Goal: Information Seeking & Learning: Learn about a topic

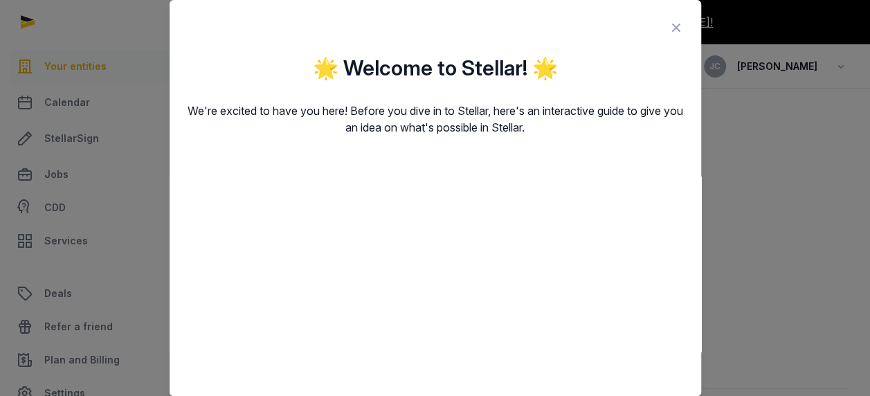
click at [668, 28] on icon at bounding box center [676, 28] width 17 height 22
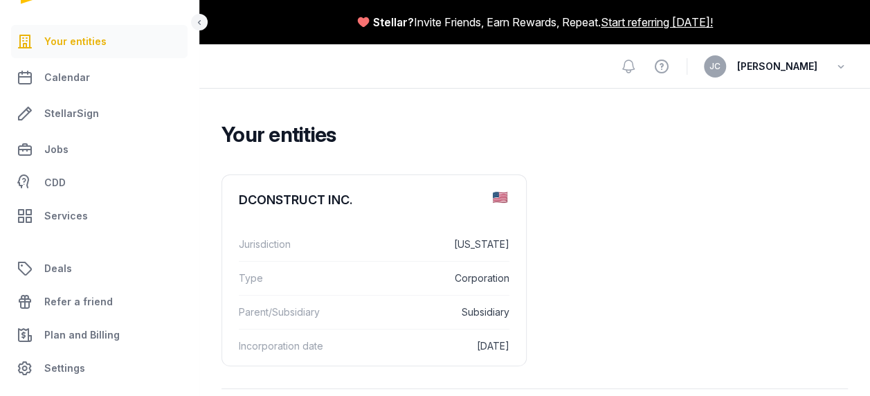
click at [772, 60] on span "[PERSON_NAME]" at bounding box center [777, 66] width 80 height 17
click at [848, 70] on div "Open sidebar View help [PERSON_NAME]" at bounding box center [534, 66] width 671 height 44
click at [841, 69] on icon "button" at bounding box center [841, 66] width 14 height 19
click at [769, 100] on link "Your Profile" at bounding box center [770, 98] width 155 height 25
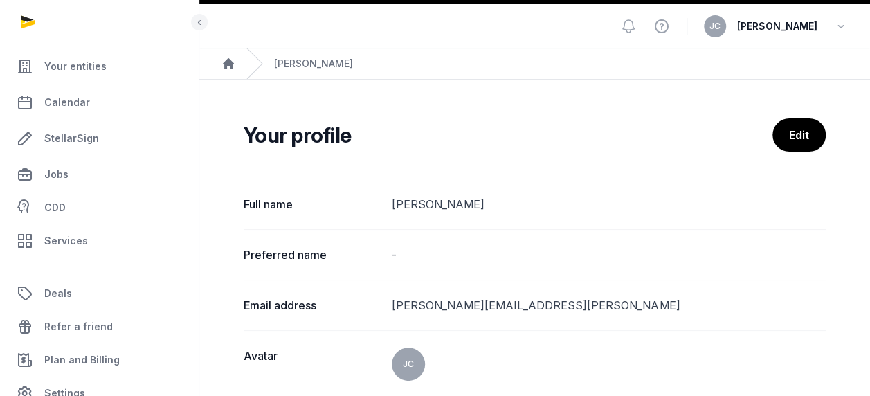
scroll to position [73, 0]
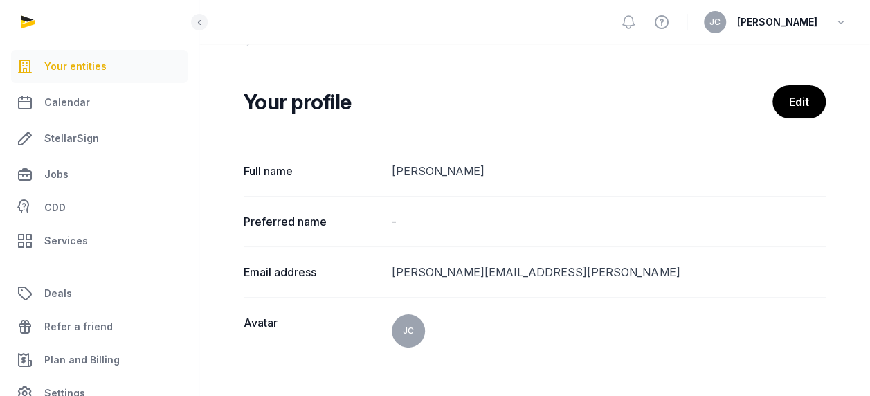
click at [62, 69] on span "Your entities" at bounding box center [75, 66] width 62 height 17
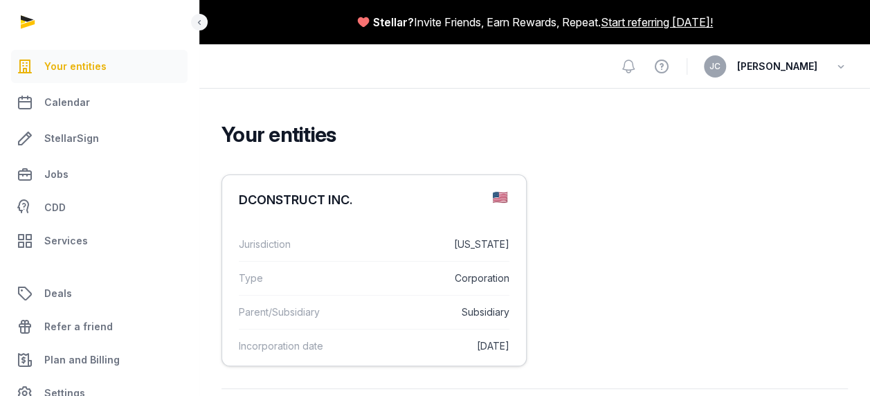
click at [307, 205] on div "DCONSTRUCT INC." at bounding box center [296, 200] width 114 height 17
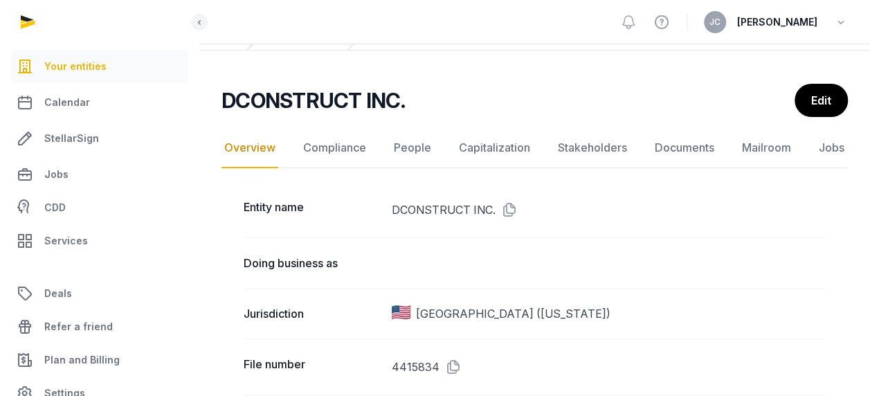
scroll to position [25, 0]
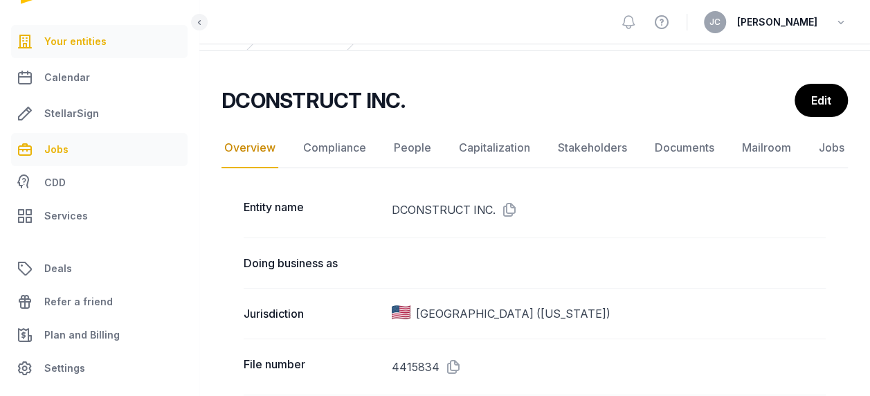
click at [79, 164] on link "Jobs" at bounding box center [99, 149] width 177 height 33
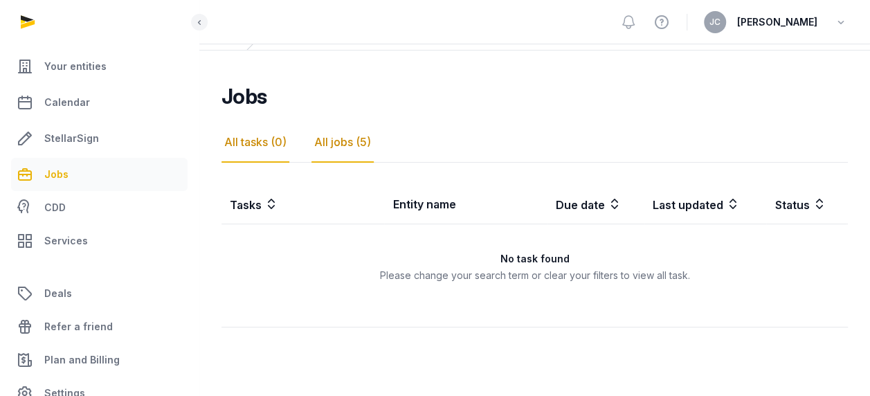
click at [346, 150] on div "All jobs (5)" at bounding box center [343, 143] width 62 height 40
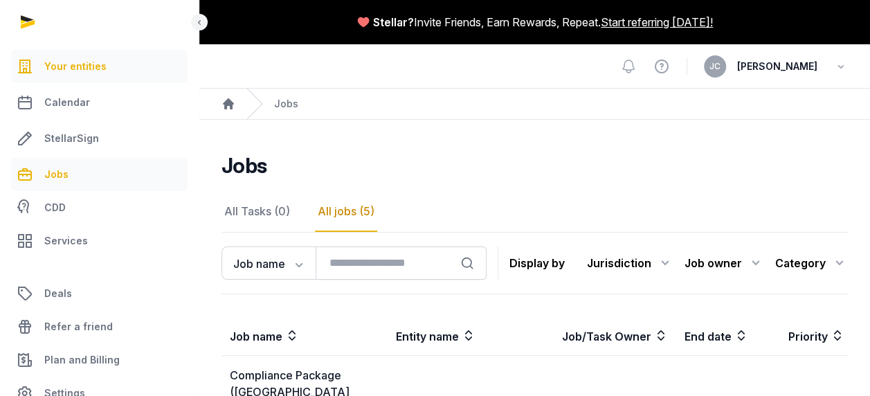
click at [89, 65] on span "Your entities" at bounding box center [75, 66] width 62 height 17
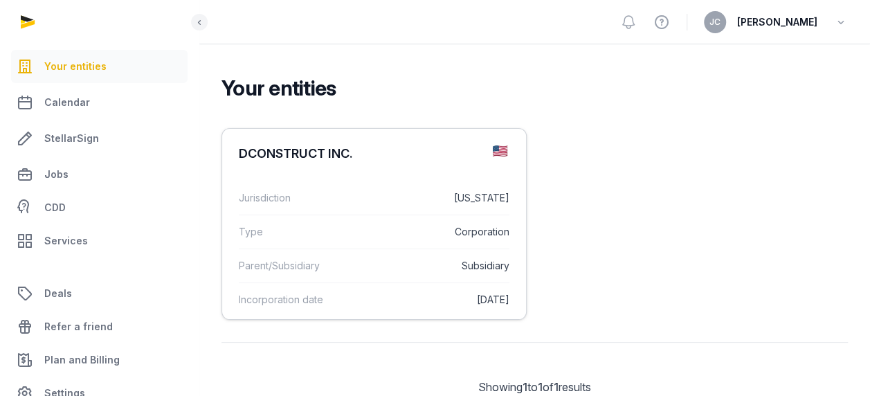
scroll to position [25, 0]
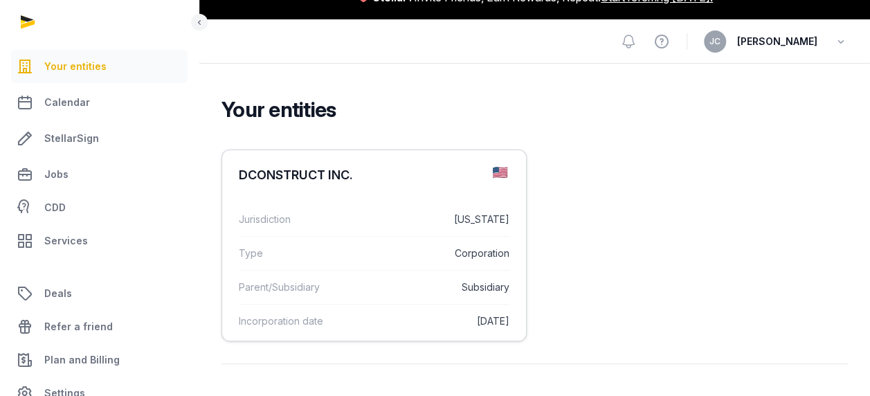
click at [490, 176] on div "DCONSTRUCT INC." at bounding box center [374, 175] width 304 height 50
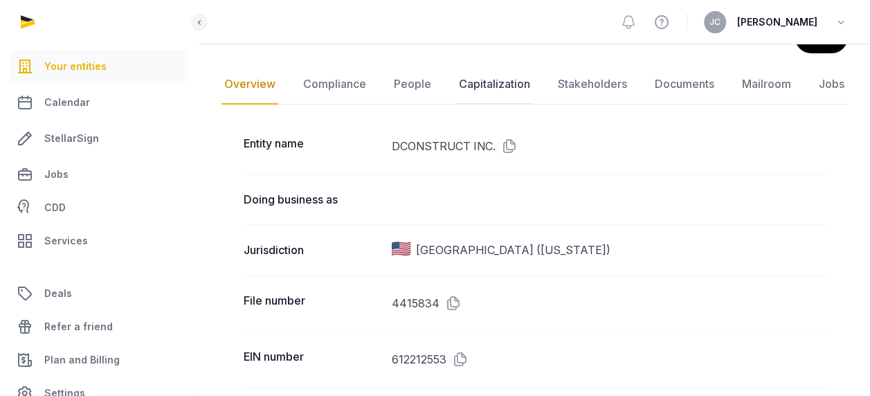
scroll to position [138, 0]
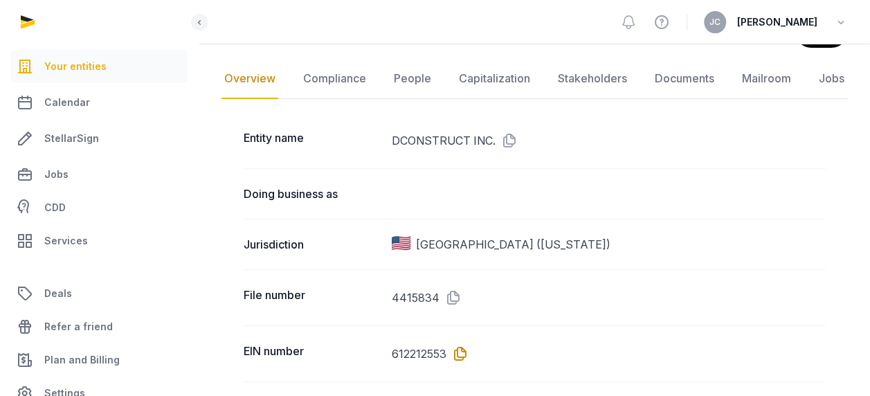
click at [457, 355] on icon at bounding box center [458, 354] width 22 height 22
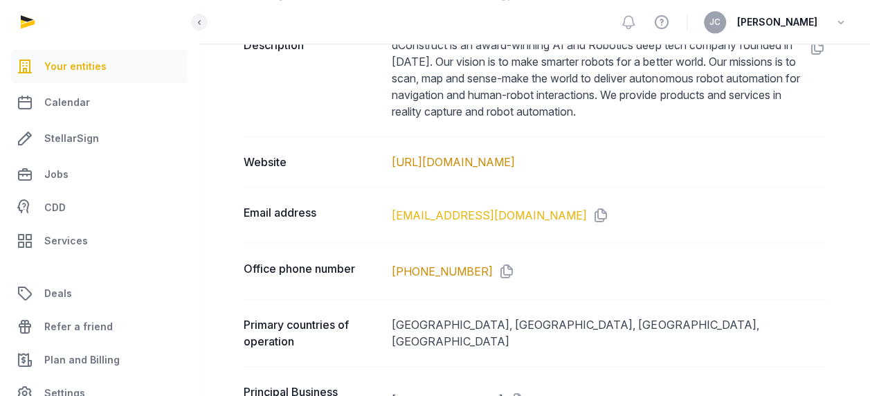
scroll to position [831, 0]
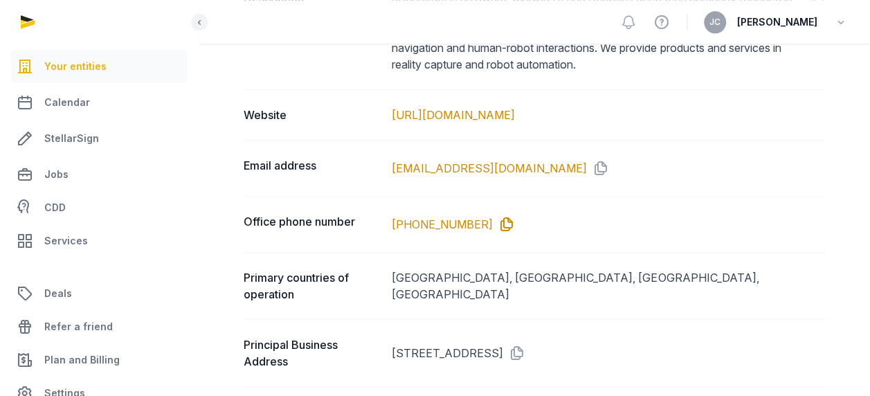
click at [493, 222] on icon at bounding box center [504, 224] width 22 height 22
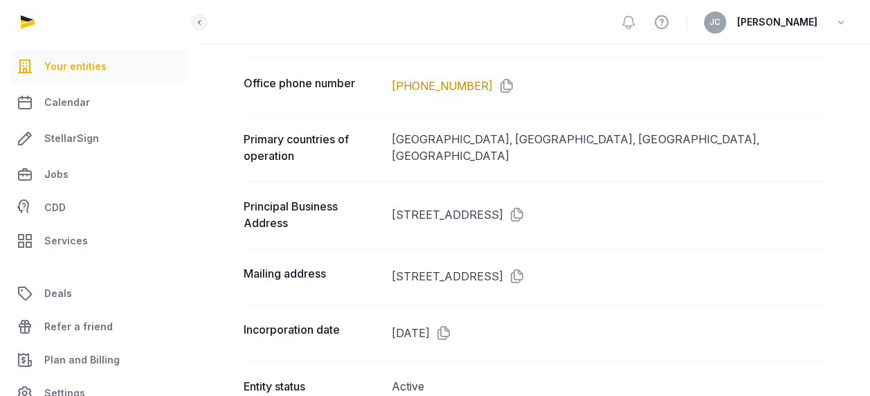
scroll to position [1018, 0]
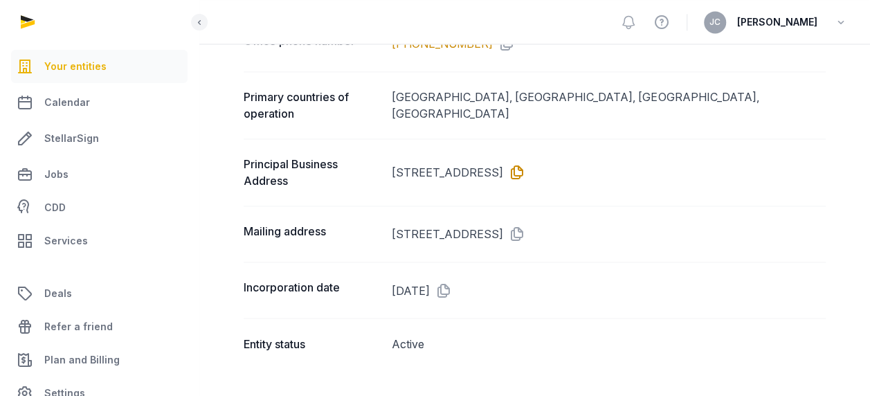
click at [526, 161] on icon at bounding box center [514, 172] width 22 height 22
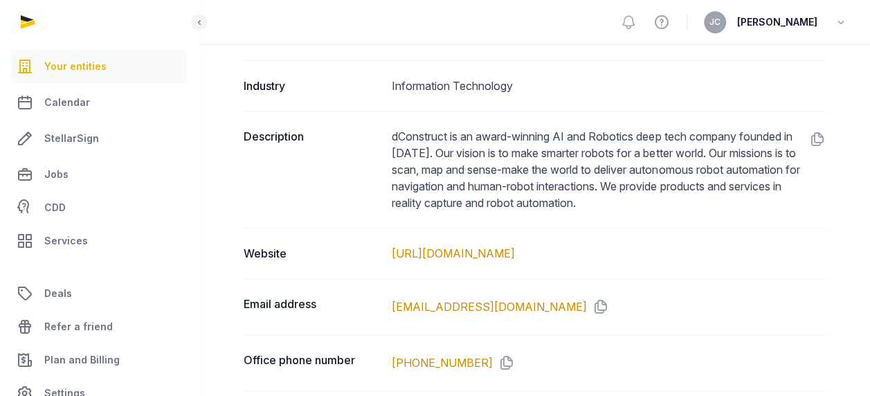
scroll to position [672, 0]
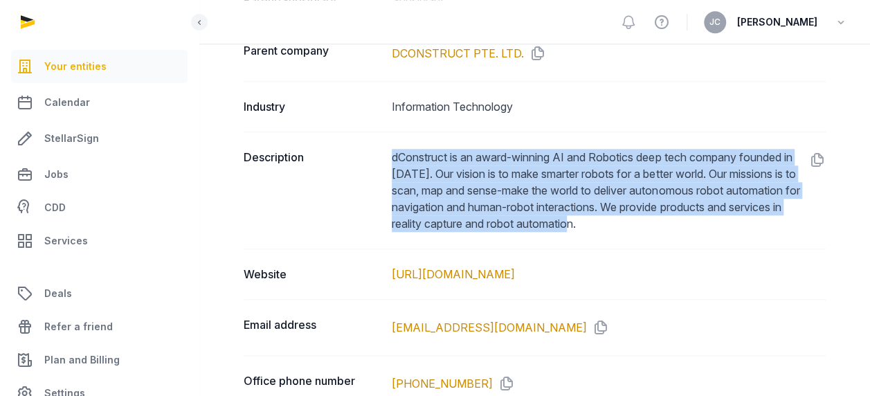
drag, startPoint x: 393, startPoint y: 154, endPoint x: 676, endPoint y: 219, distance: 289.8
click at [676, 219] on dd "dConstruct is an award-winning AI and Robotics deep tech company founded in [DA…" at bounding box center [609, 190] width 434 height 83
copy dd "dConstruct is an award-winning AI and Robotics deep tech company founded in [DA…"
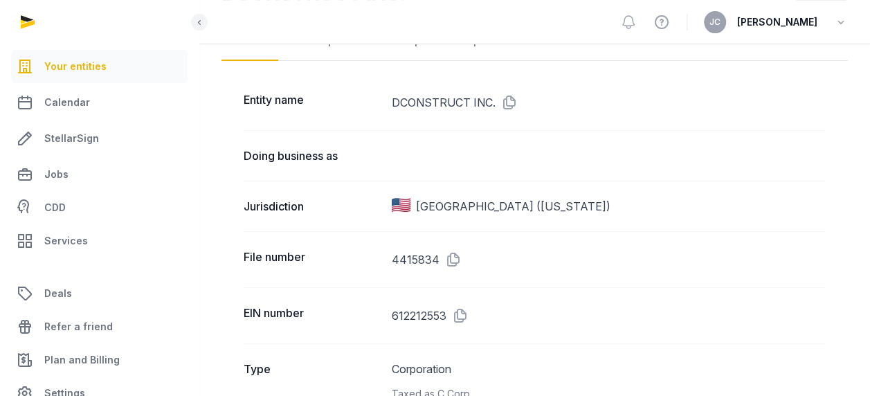
scroll to position [48, 0]
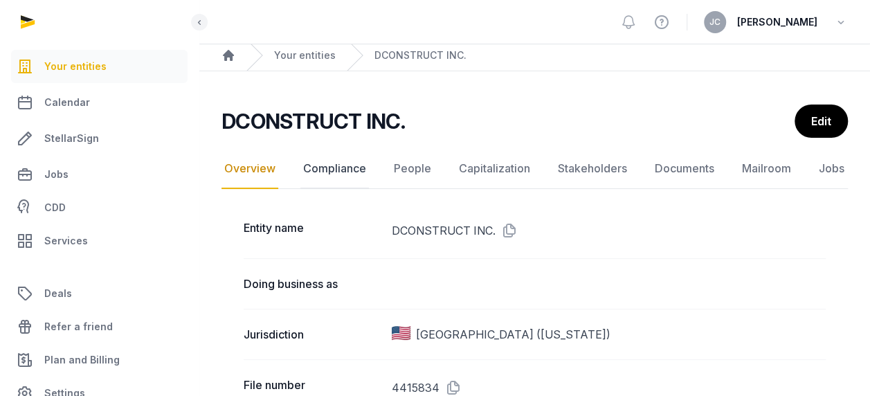
click at [351, 170] on link "Compliance" at bounding box center [335, 169] width 69 height 40
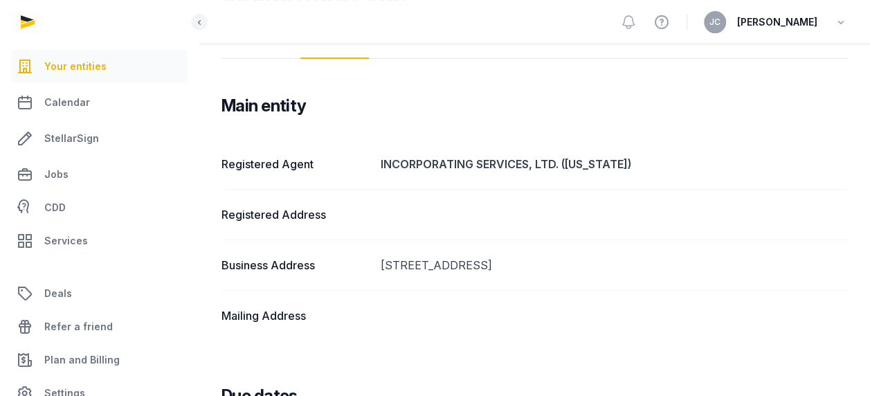
scroll to position [51, 0]
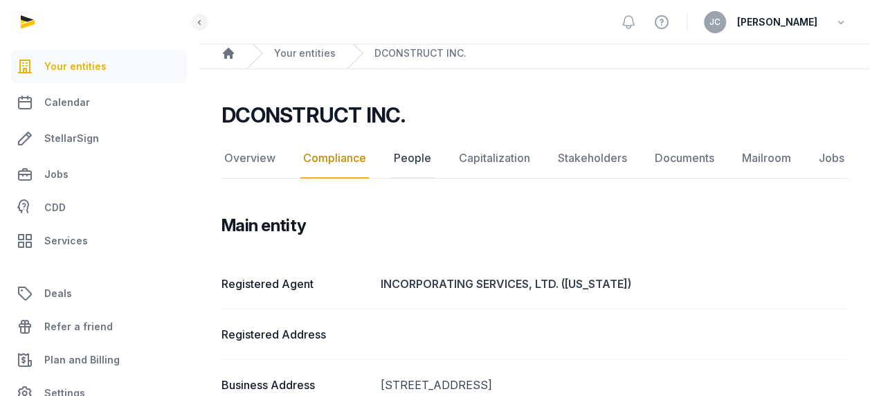
click at [418, 161] on link "People" at bounding box center [412, 158] width 43 height 40
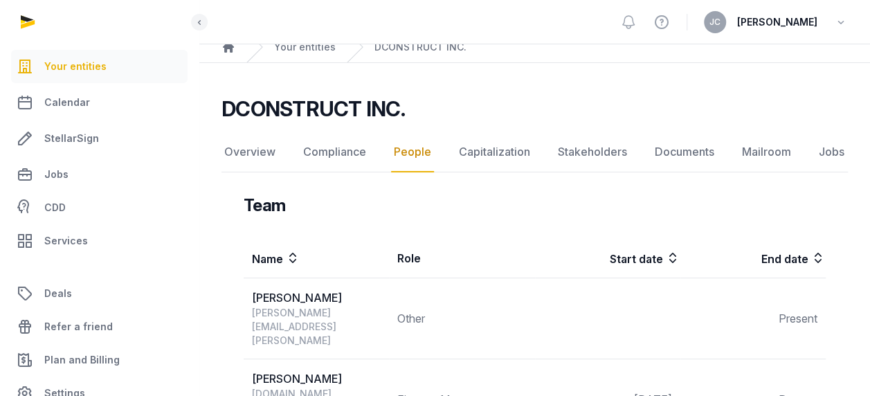
scroll to position [35, 0]
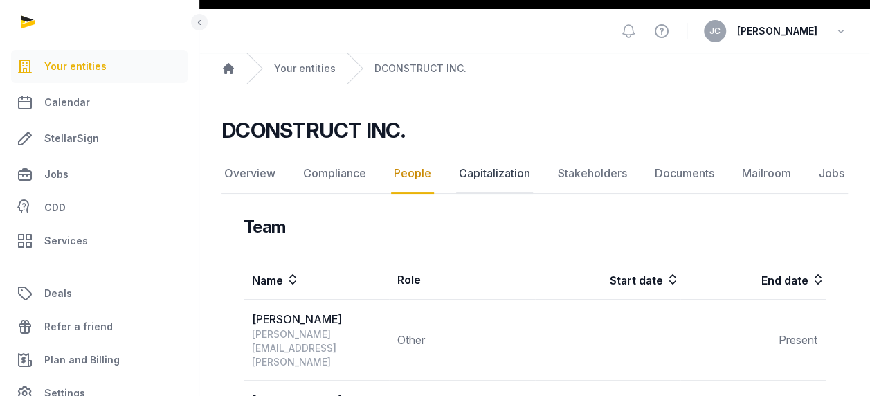
click at [496, 170] on link "Capitalization" at bounding box center [494, 174] width 77 height 40
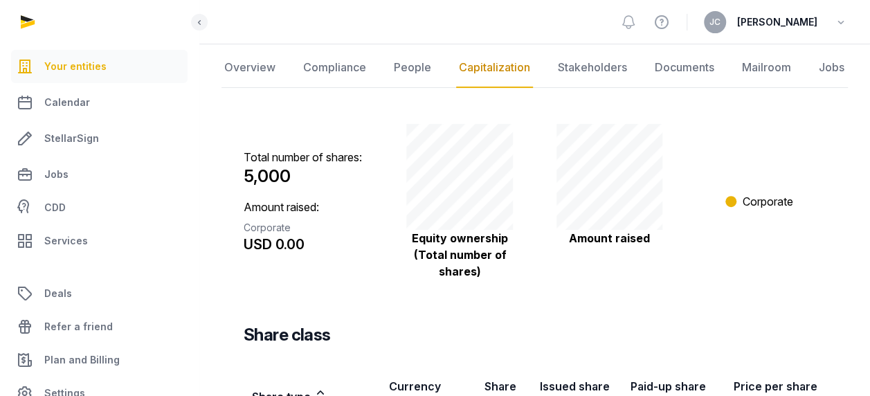
scroll to position [117, 0]
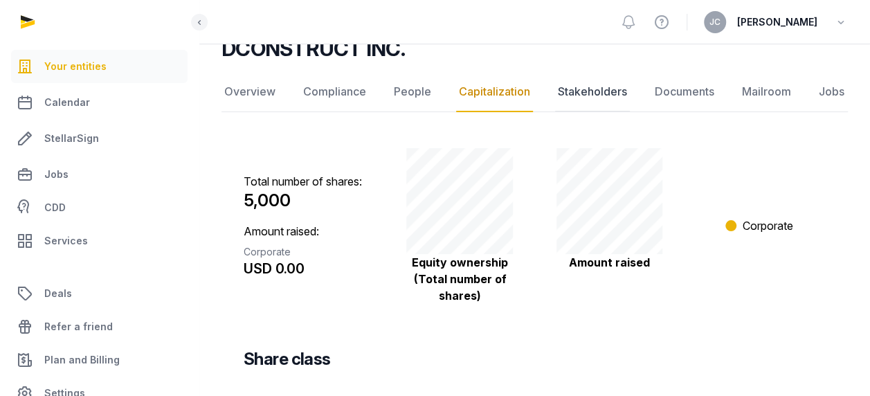
click at [600, 98] on link "Stakeholders" at bounding box center [592, 92] width 75 height 40
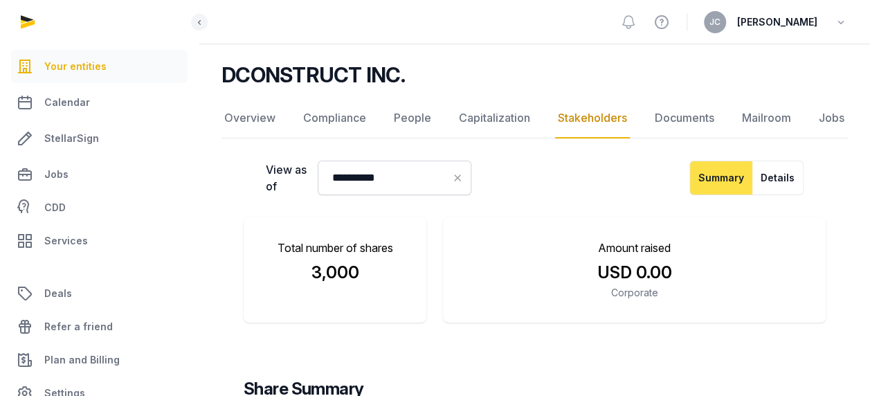
scroll to position [69, 0]
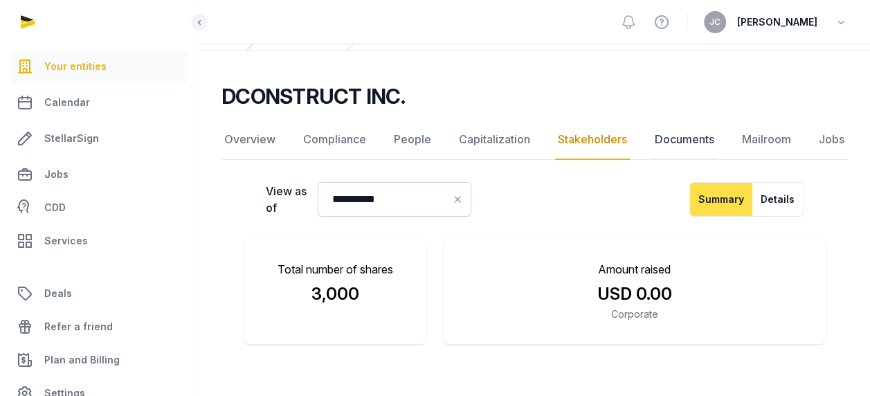
click at [686, 150] on link "Documents" at bounding box center [684, 140] width 65 height 40
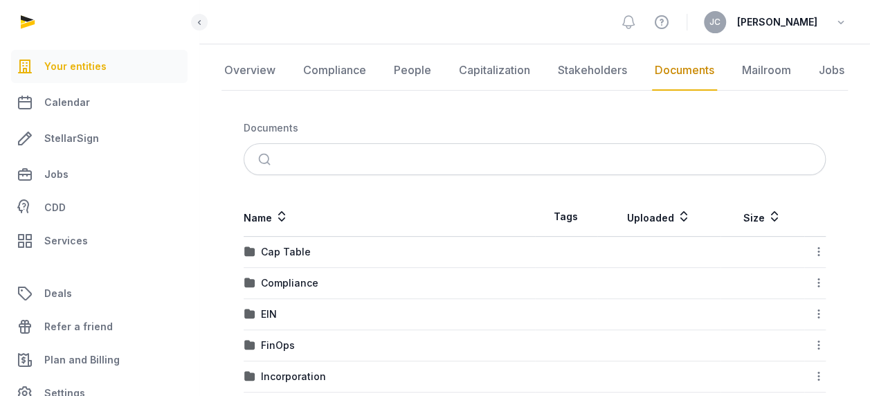
scroll to position [253, 0]
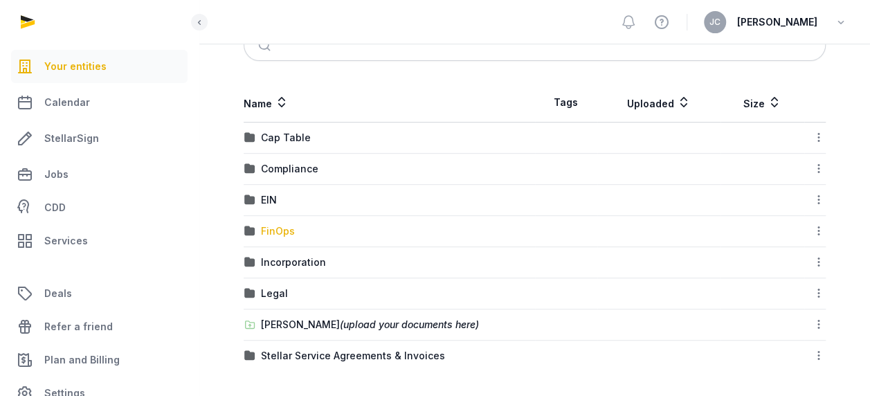
click at [277, 228] on div "FinOps" at bounding box center [278, 231] width 34 height 14
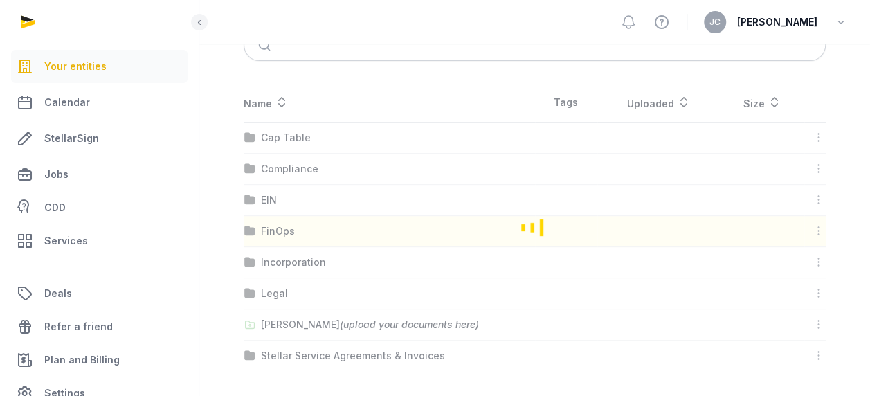
scroll to position [30, 0]
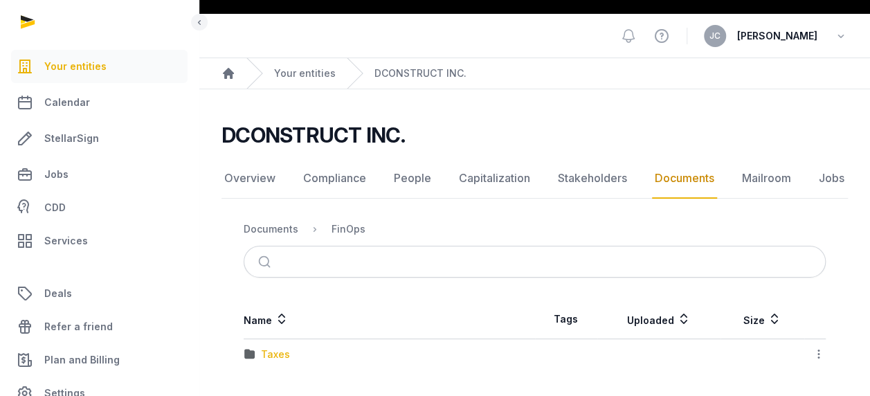
click at [278, 349] on div "Taxes" at bounding box center [275, 355] width 29 height 14
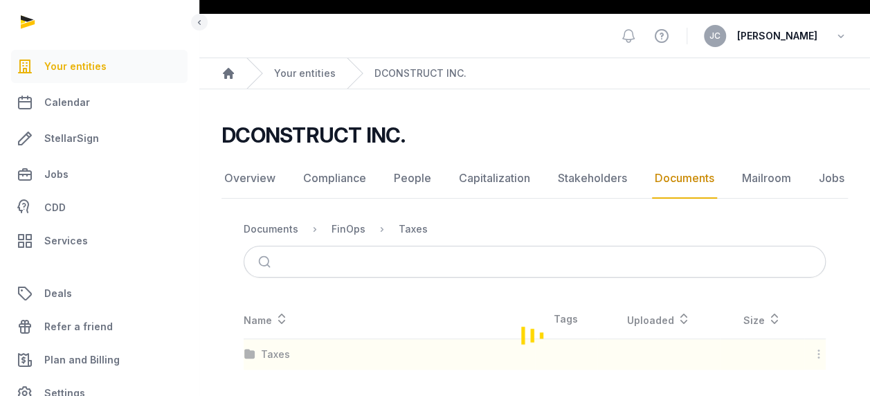
scroll to position [93, 0]
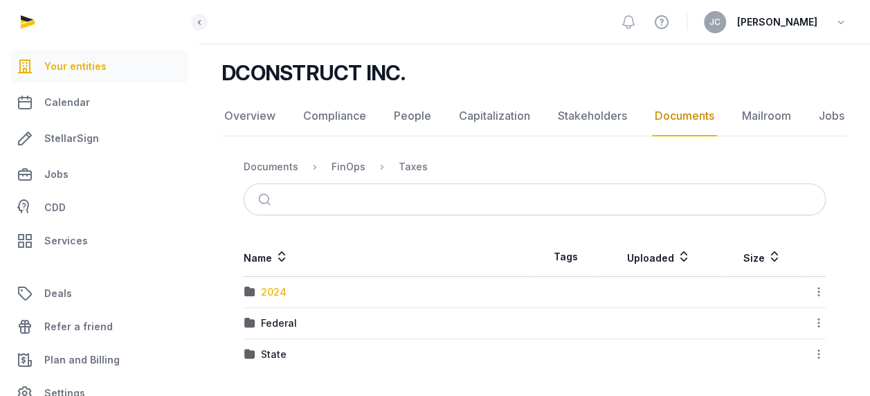
click at [270, 294] on div "2024" at bounding box center [274, 292] width 26 height 14
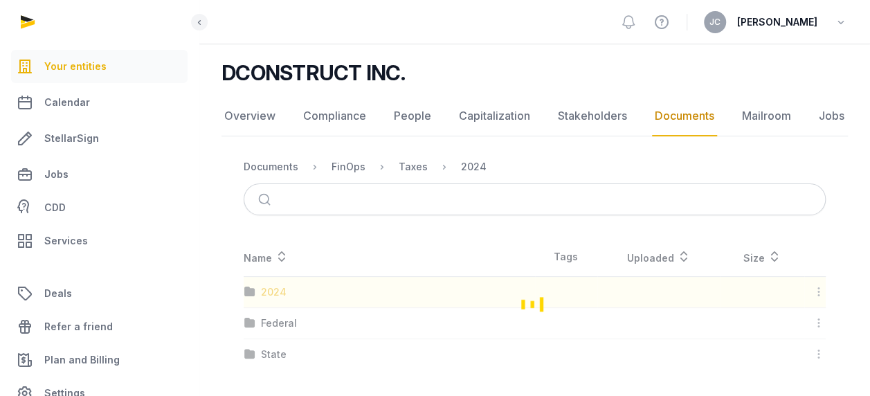
scroll to position [137, 0]
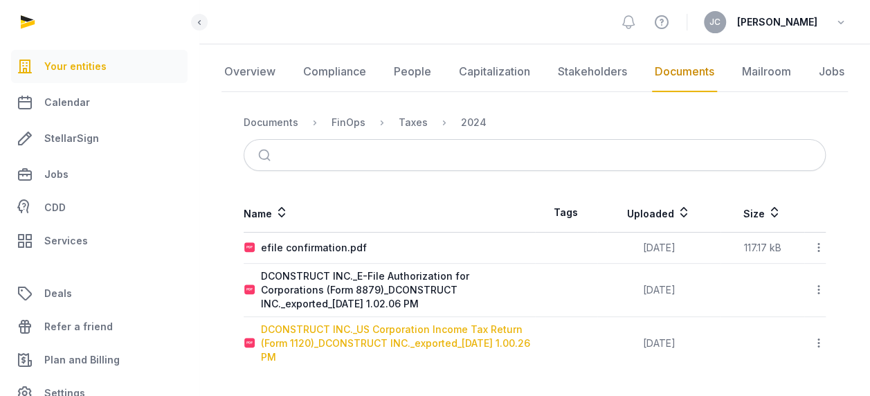
click at [356, 334] on div "DCONSTRUCT INC._US Corporation Income Tax Return (Form 1120)_DCONSTRUCT INC._ex…" at bounding box center [398, 344] width 274 height 42
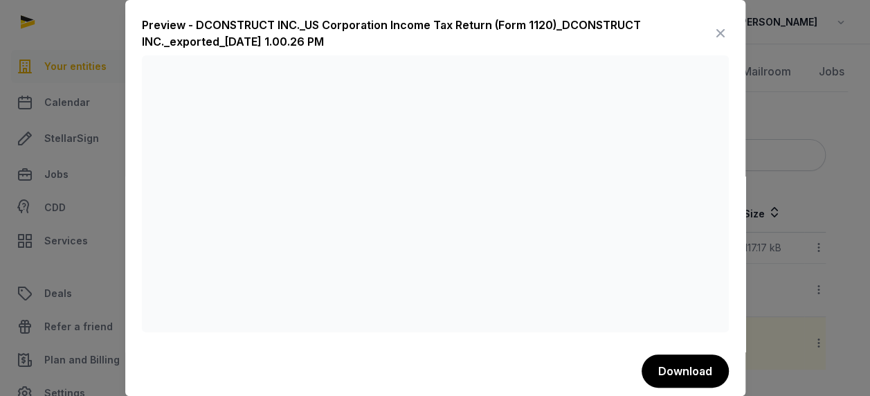
click at [805, 123] on div at bounding box center [435, 198] width 870 height 396
click at [713, 33] on icon at bounding box center [721, 33] width 17 height 22
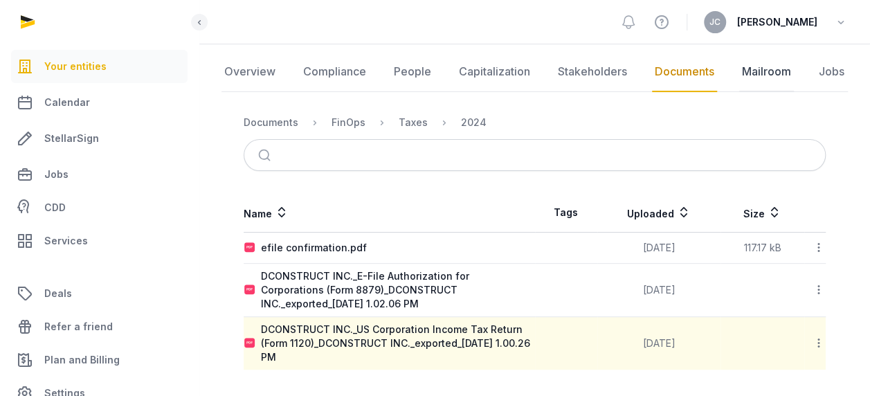
click at [762, 76] on link "Mailroom" at bounding box center [767, 72] width 55 height 40
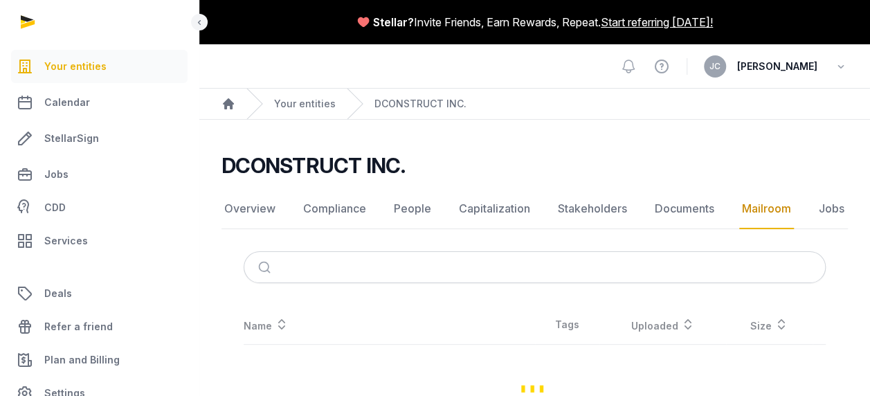
scroll to position [26, 0]
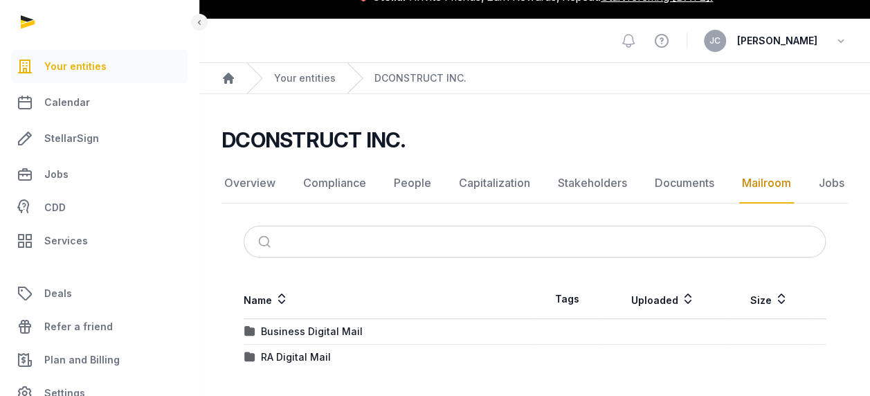
click at [301, 334] on div "Business Digital Mail" at bounding box center [312, 332] width 102 height 14
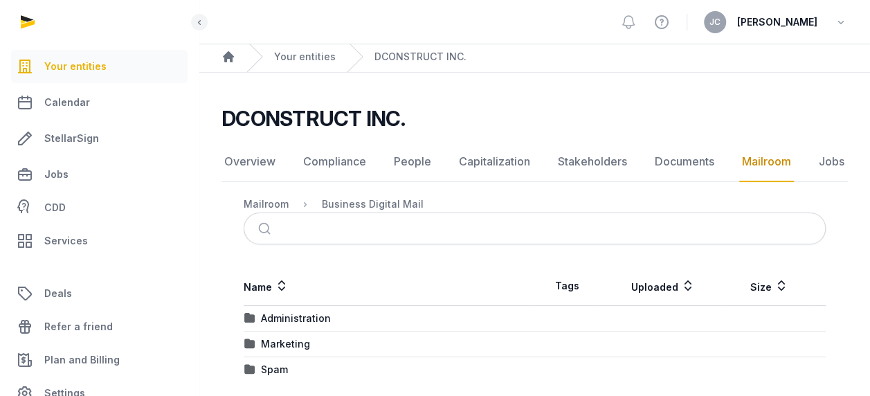
scroll to position [60, 0]
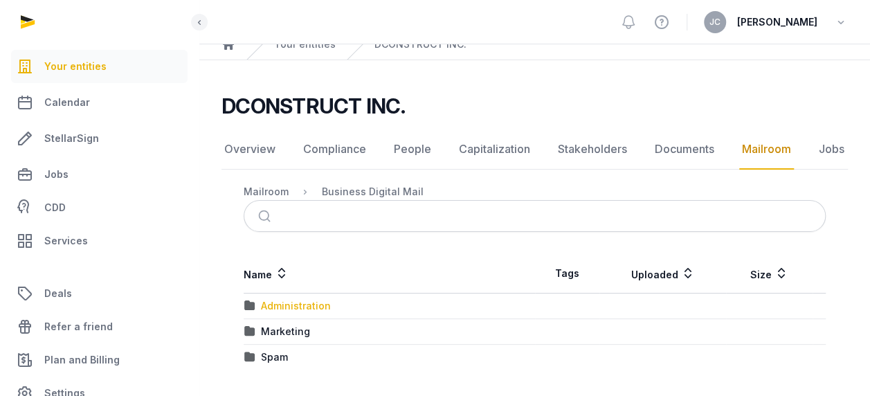
click at [297, 305] on div "Administration" at bounding box center [296, 306] width 70 height 14
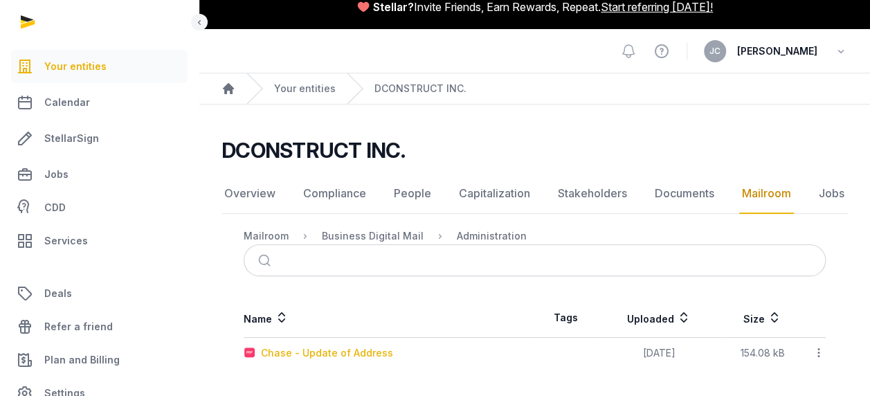
scroll to position [14, 0]
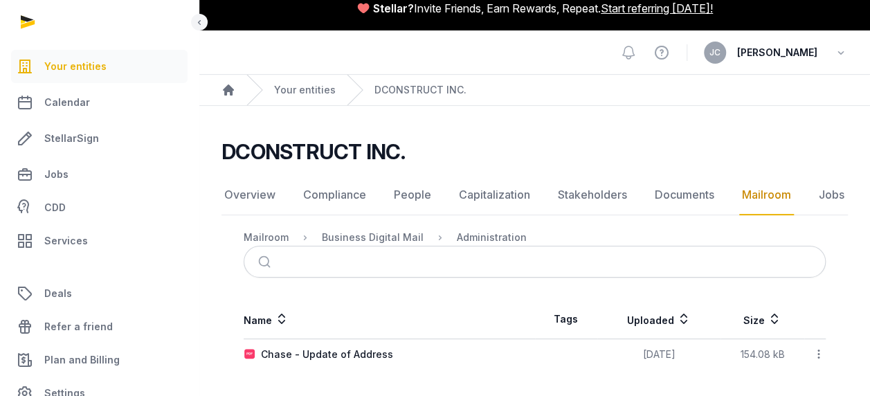
click at [776, 202] on link "Mailroom" at bounding box center [767, 195] width 55 height 40
click at [402, 236] on div "Business Digital Mail" at bounding box center [373, 238] width 102 height 14
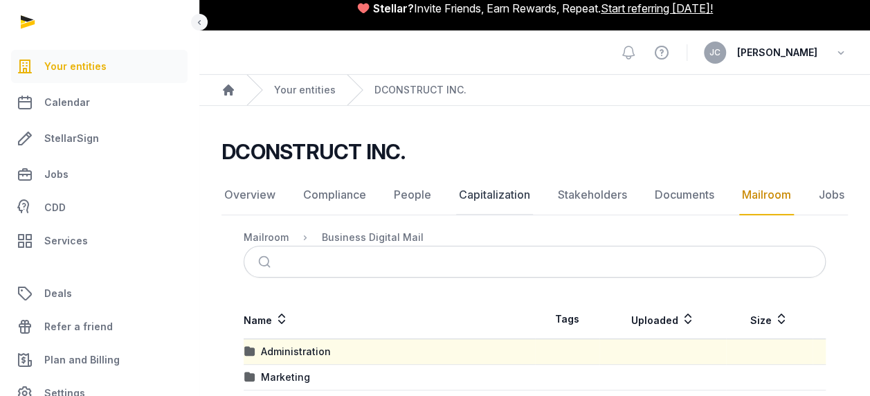
scroll to position [60, 0]
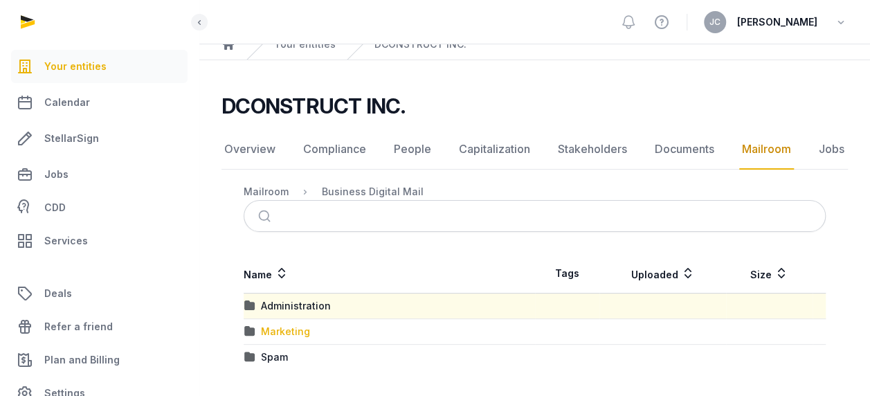
click at [285, 332] on div "Marketing" at bounding box center [285, 332] width 49 height 14
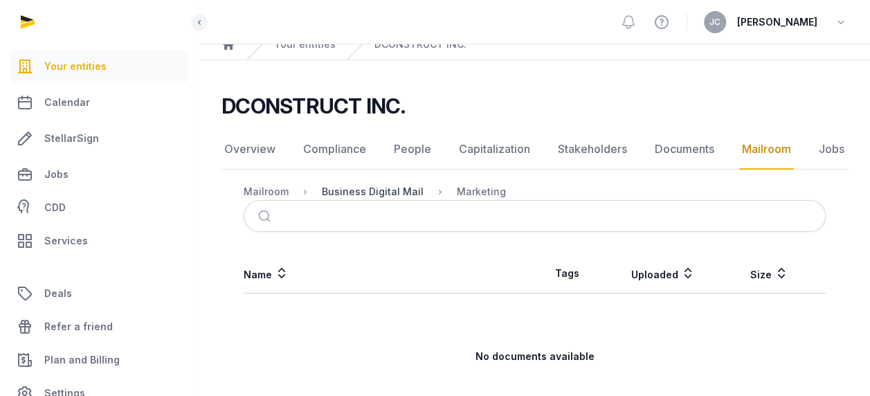
click at [385, 187] on div "Business Digital Mail" at bounding box center [373, 192] width 102 height 14
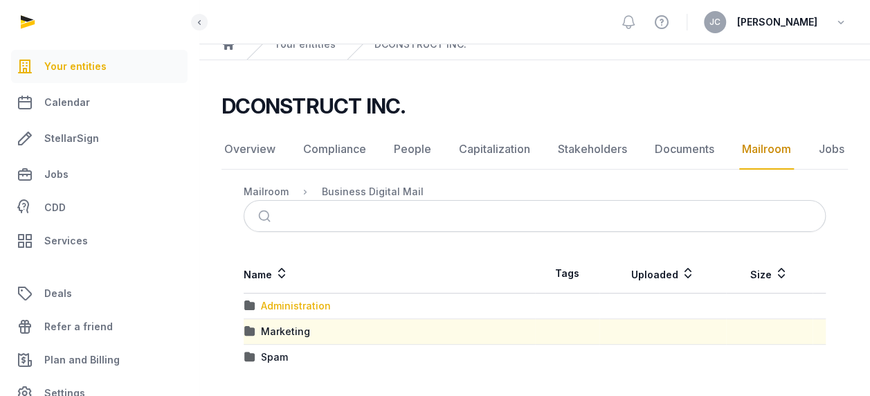
click at [295, 305] on div "Administration" at bounding box center [296, 306] width 70 height 14
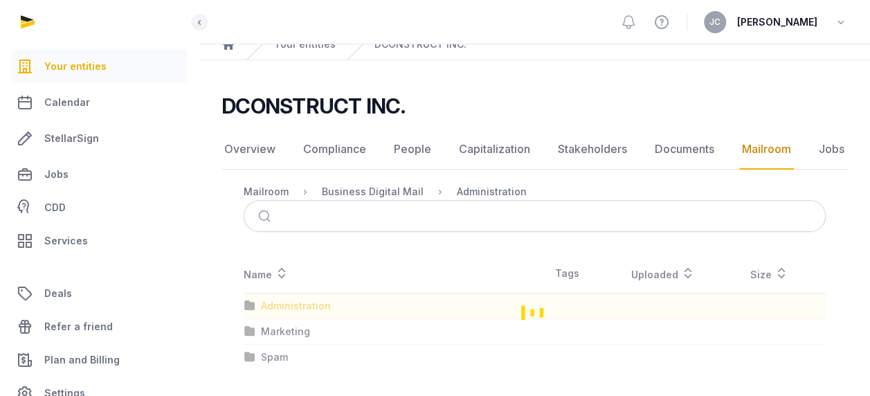
scroll to position [14, 0]
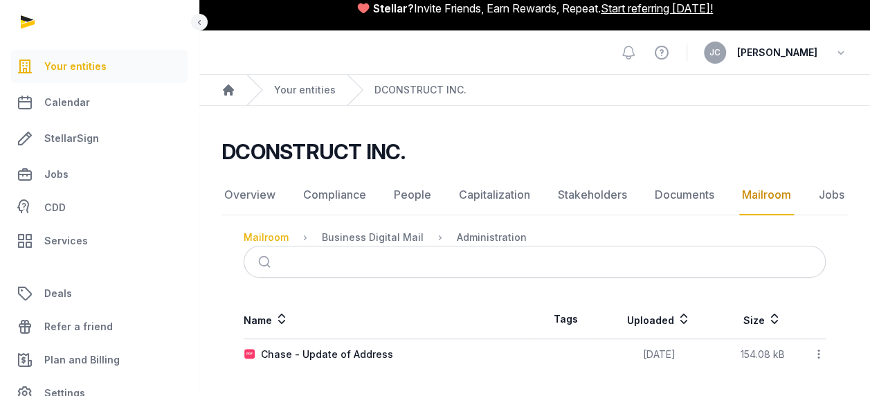
click at [279, 233] on div "Mailroom" at bounding box center [266, 238] width 45 height 14
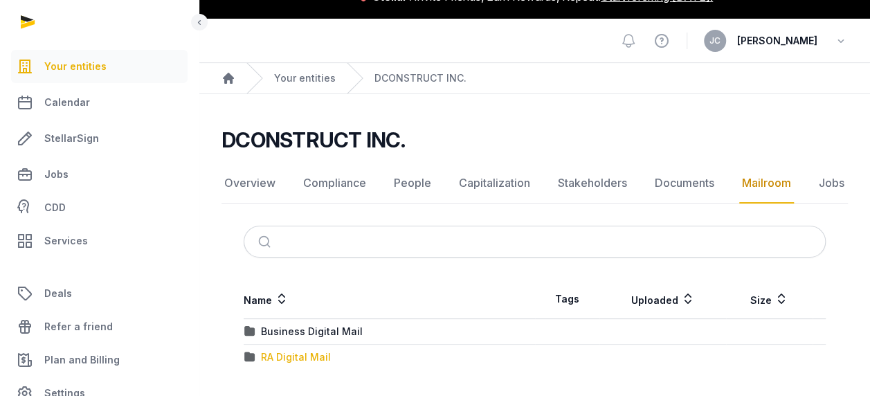
click at [299, 359] on div "RA Digital Mail" at bounding box center [296, 357] width 70 height 14
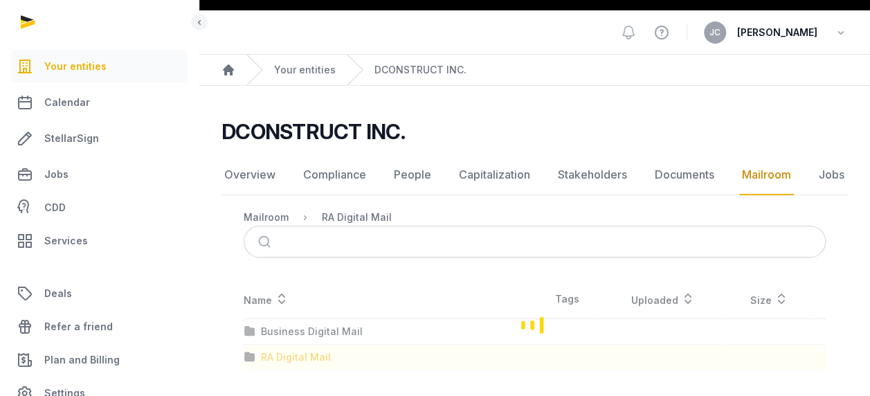
scroll to position [60, 0]
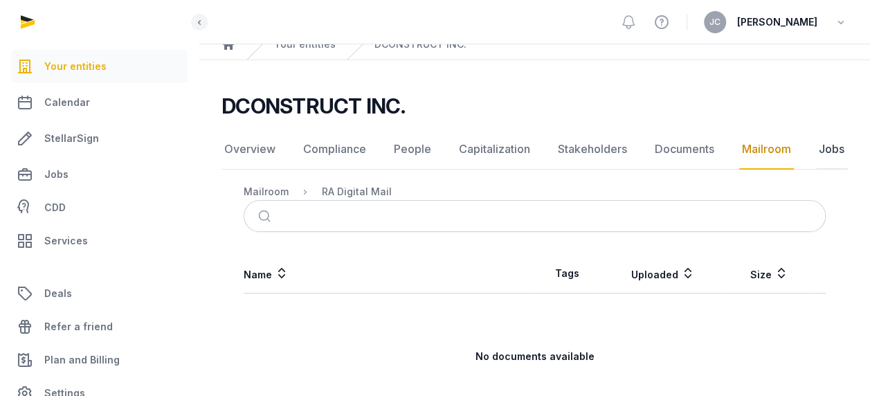
click at [828, 155] on link "Jobs" at bounding box center [831, 149] width 31 height 40
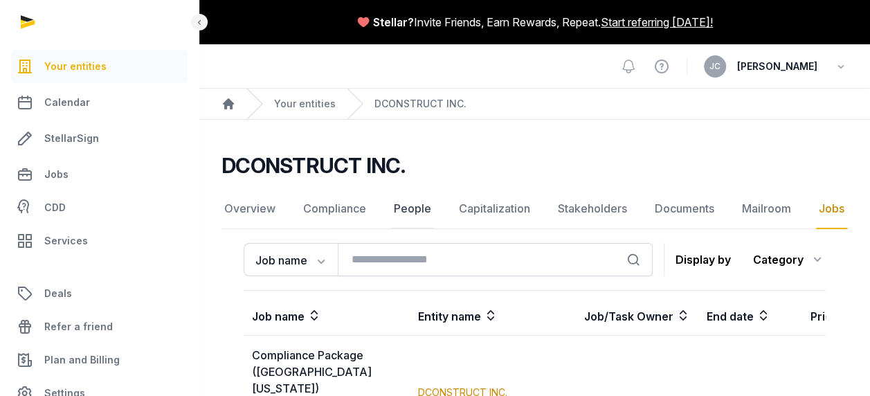
click at [408, 217] on link "People" at bounding box center [412, 209] width 43 height 40
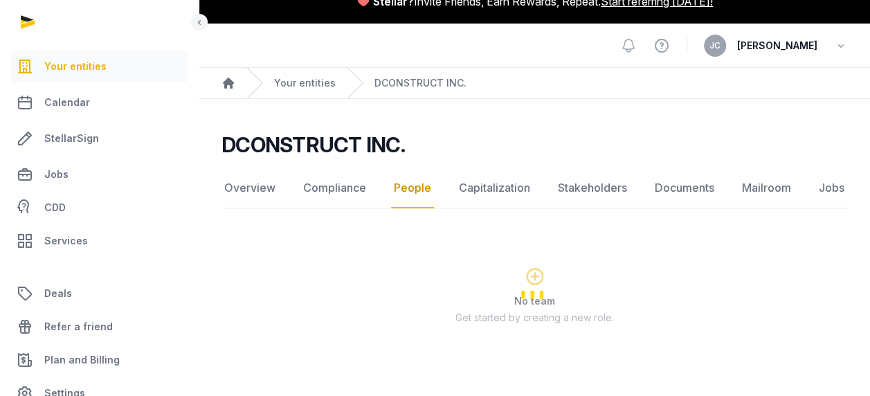
scroll to position [32, 0]
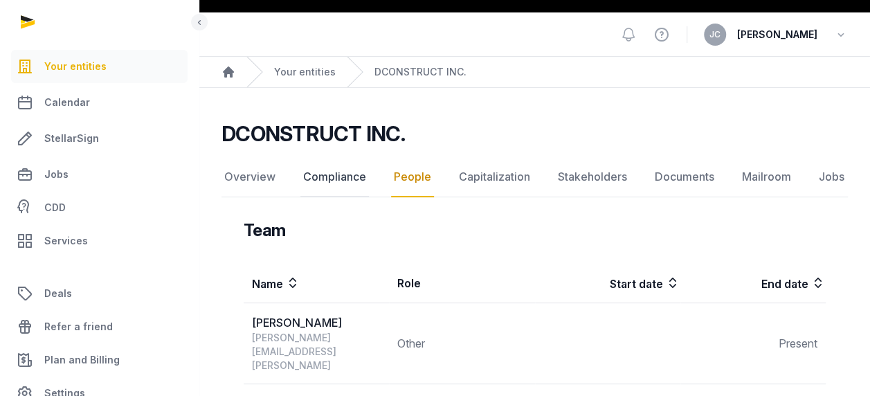
click at [344, 171] on link "Compliance" at bounding box center [335, 177] width 69 height 40
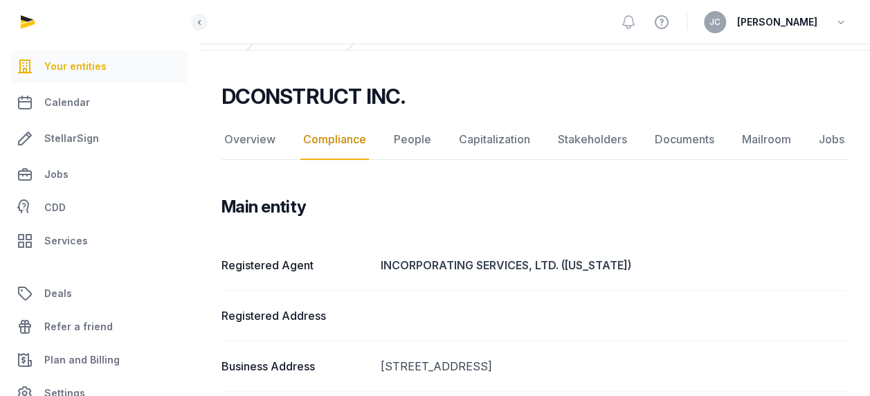
scroll to position [138, 0]
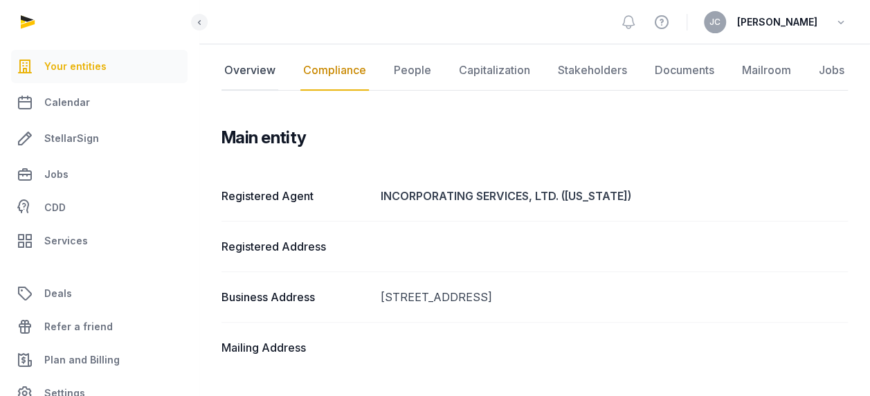
click at [247, 69] on link "Overview" at bounding box center [250, 71] width 57 height 40
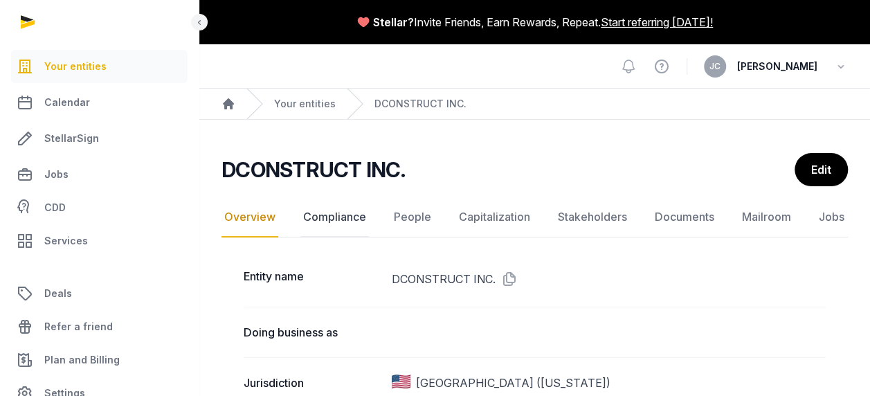
click at [341, 219] on link "Compliance" at bounding box center [335, 217] width 69 height 40
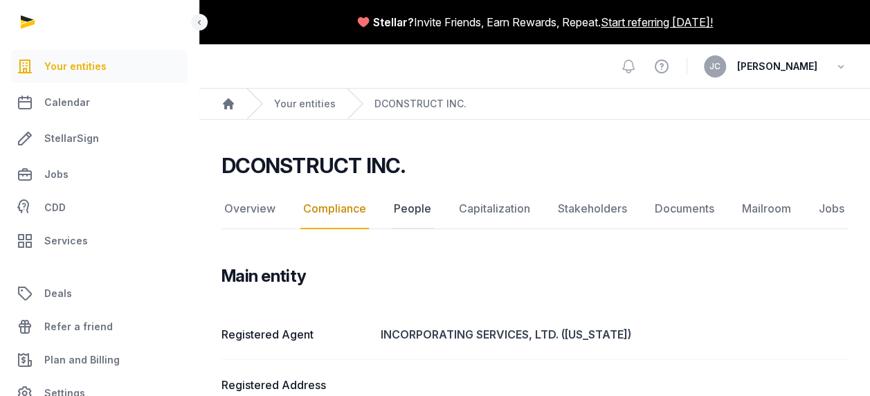
click at [410, 204] on link "People" at bounding box center [412, 209] width 43 height 40
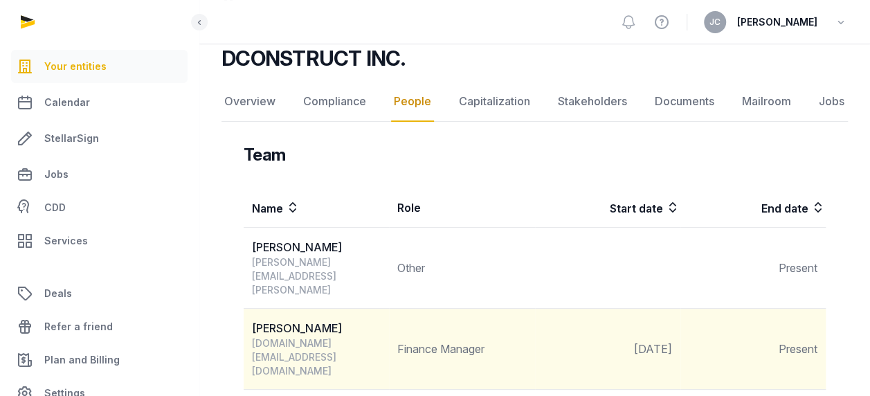
scroll to position [35, 0]
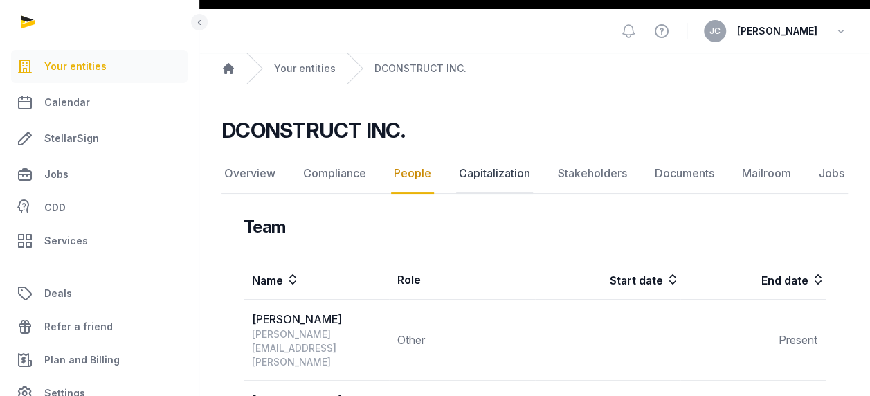
click at [468, 174] on link "Capitalization" at bounding box center [494, 174] width 77 height 40
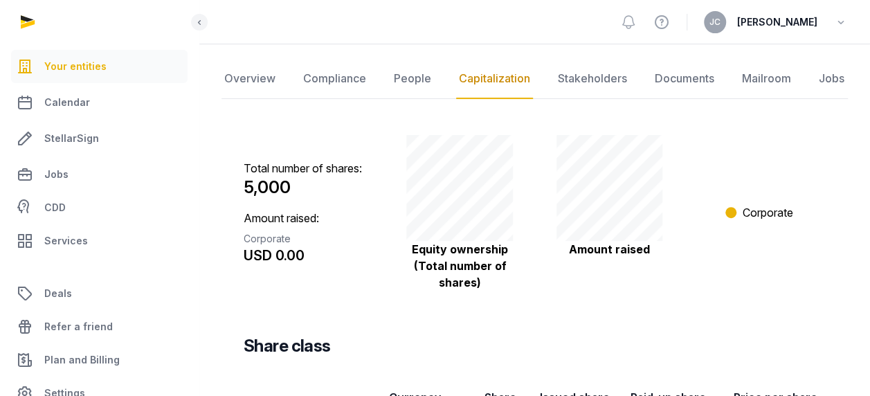
scroll to position [48, 0]
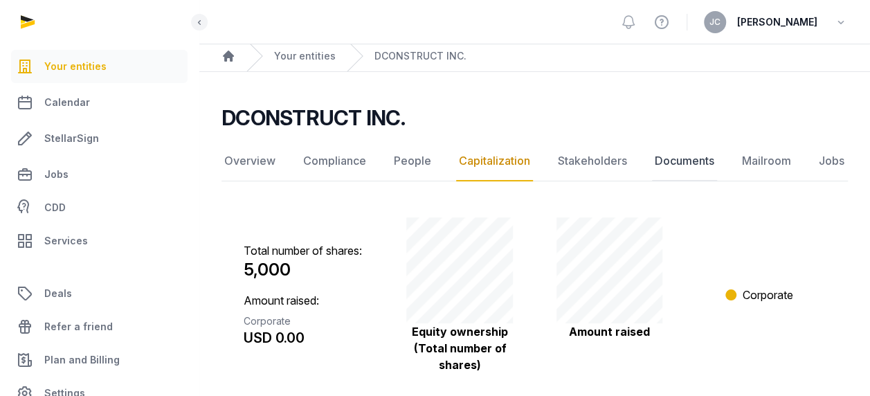
click at [697, 162] on link "Documents" at bounding box center [684, 161] width 65 height 40
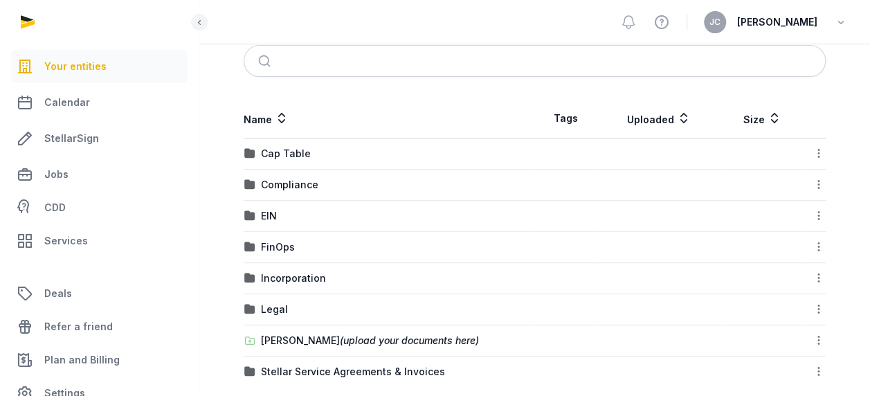
scroll to position [253, 0]
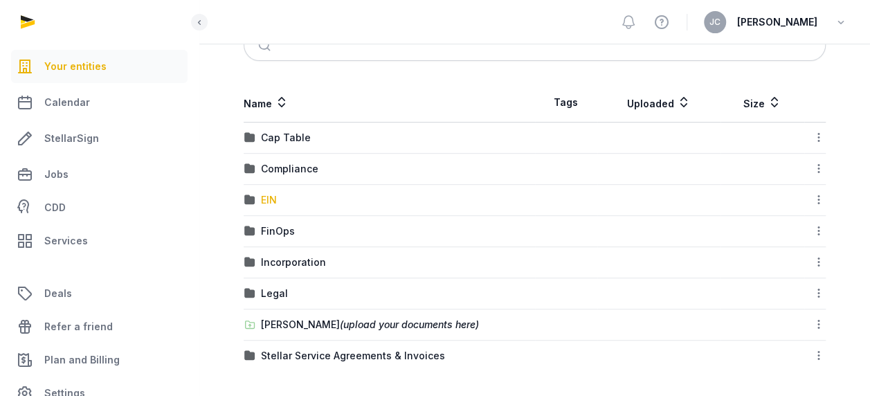
click at [266, 200] on div "EIN" at bounding box center [269, 200] width 16 height 14
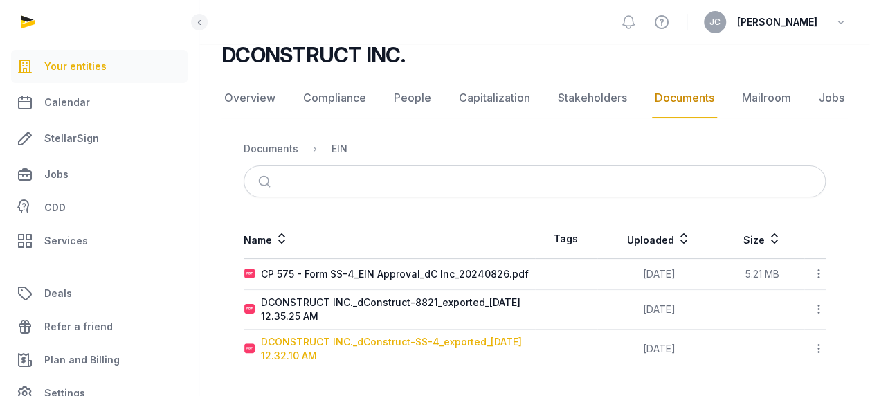
scroll to position [109, 0]
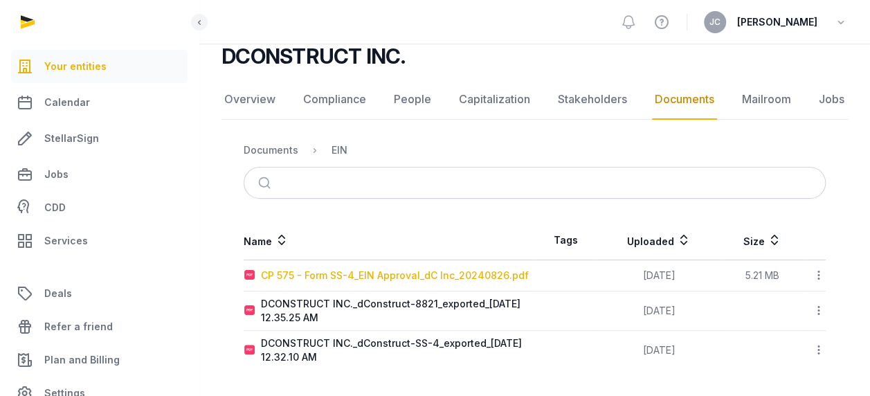
click at [369, 278] on div "CP 575 - Form SS-4_EIN Approval_dC Inc_20240826.pdf" at bounding box center [395, 276] width 268 height 14
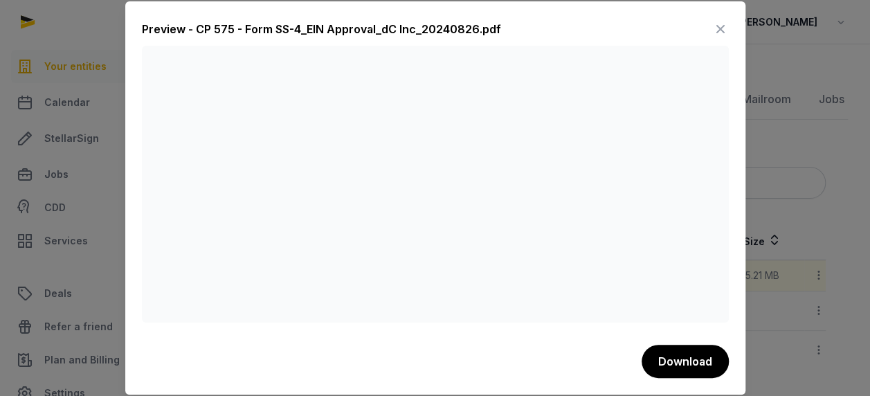
click at [723, 35] on icon at bounding box center [721, 29] width 17 height 22
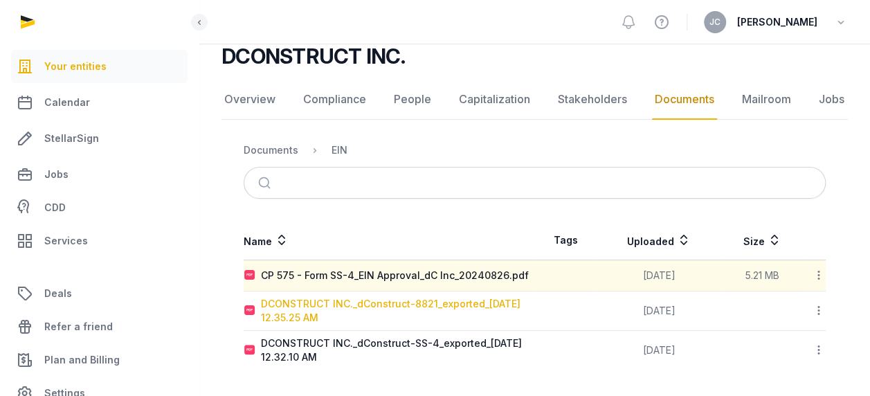
click at [420, 304] on div "DCONSTRUCT INC._dConstruct-8821_exported_[DATE] 12.35.25 AM" at bounding box center [398, 311] width 274 height 28
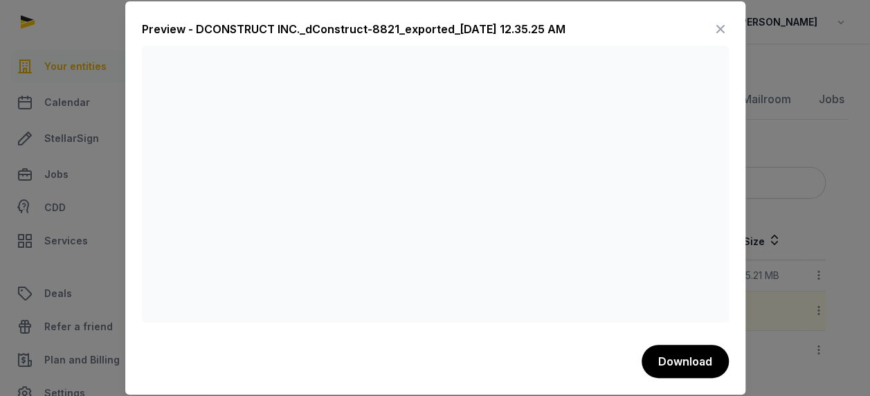
click at [722, 23] on icon at bounding box center [721, 29] width 17 height 22
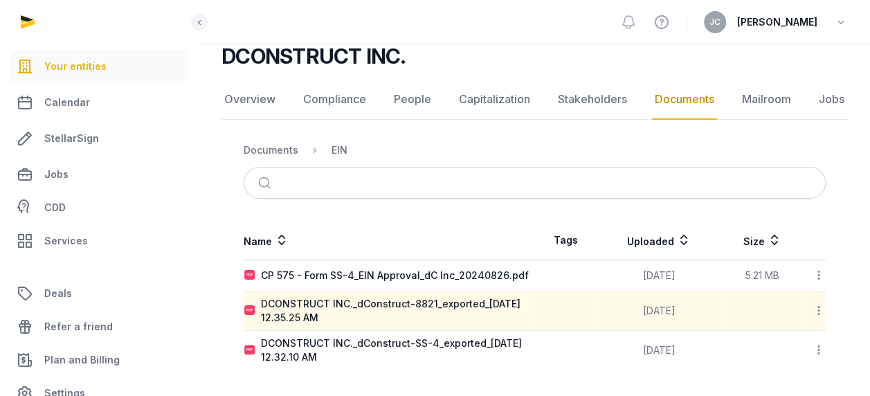
click at [656, 107] on link "Documents" at bounding box center [684, 100] width 65 height 40
click at [280, 150] on div "Documents" at bounding box center [271, 150] width 55 height 14
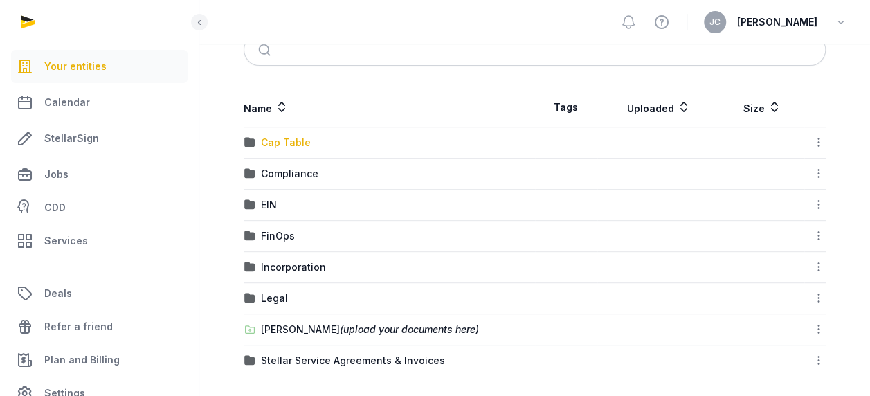
click at [286, 143] on div "Cap Table" at bounding box center [286, 143] width 50 height 14
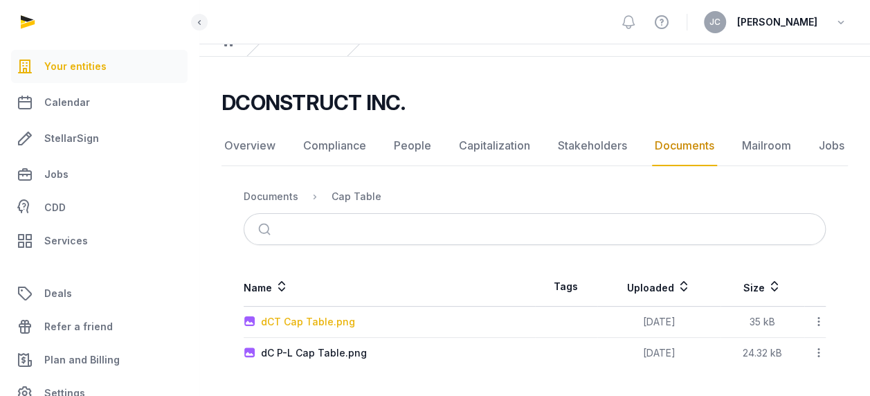
scroll to position [62, 0]
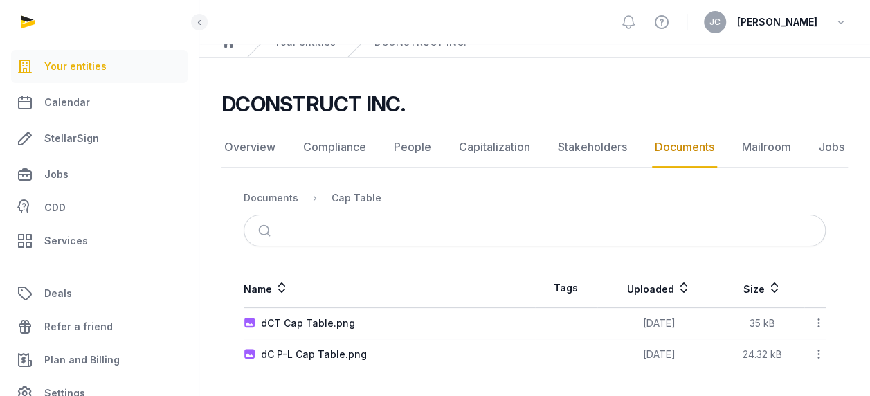
click at [295, 330] on td "dCT Cap Table.png" at bounding box center [390, 323] width 292 height 31
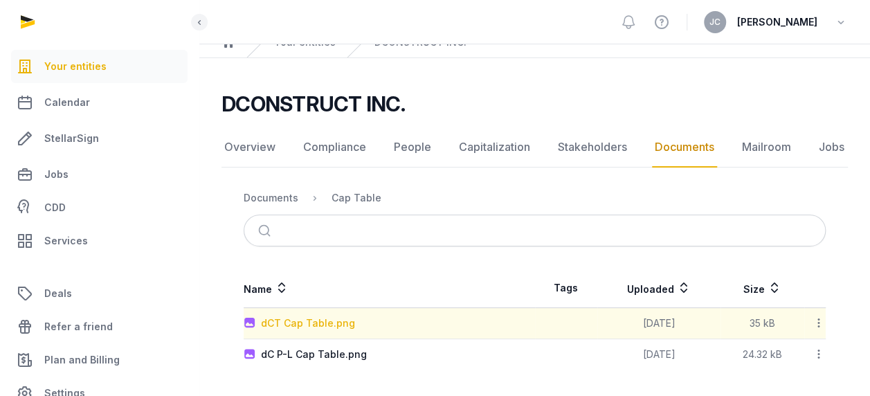
click at [295, 327] on div "dCT Cap Table.png" at bounding box center [308, 323] width 94 height 14
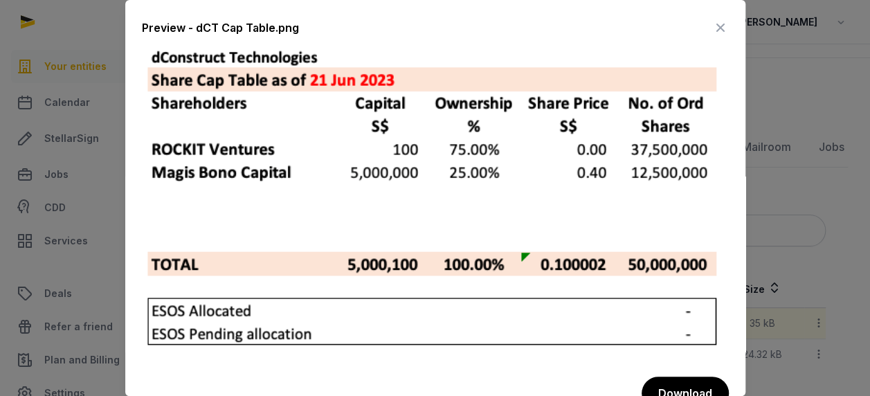
click at [714, 28] on icon at bounding box center [721, 28] width 17 height 22
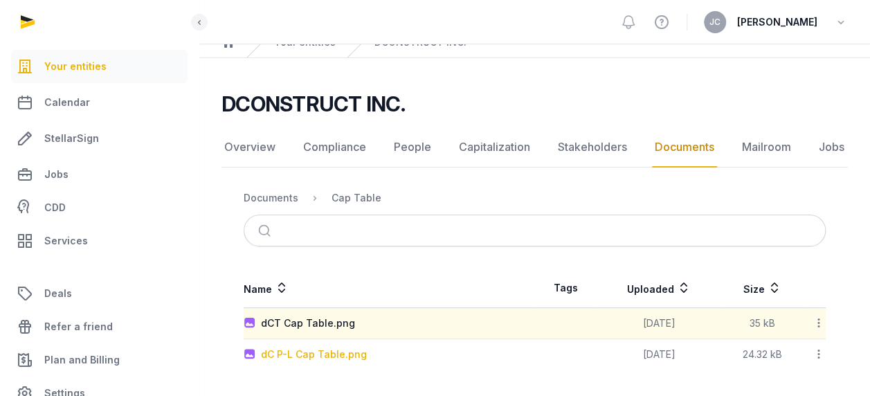
click at [331, 352] on div "dC P-L Cap Table.png" at bounding box center [314, 355] width 106 height 14
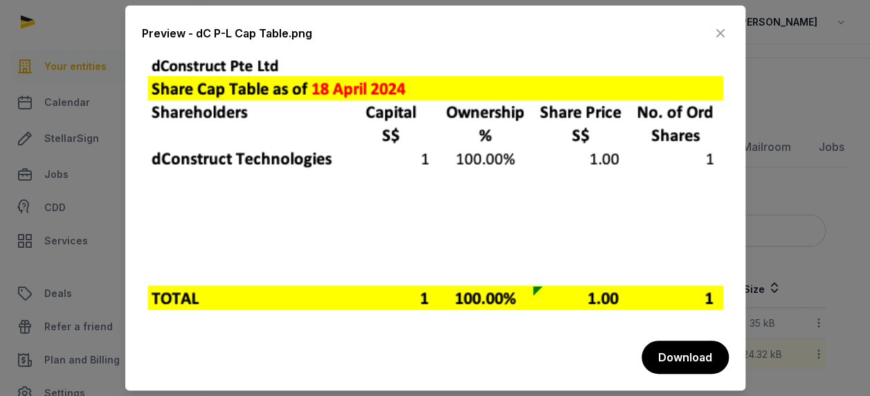
click at [720, 35] on icon at bounding box center [721, 33] width 17 height 22
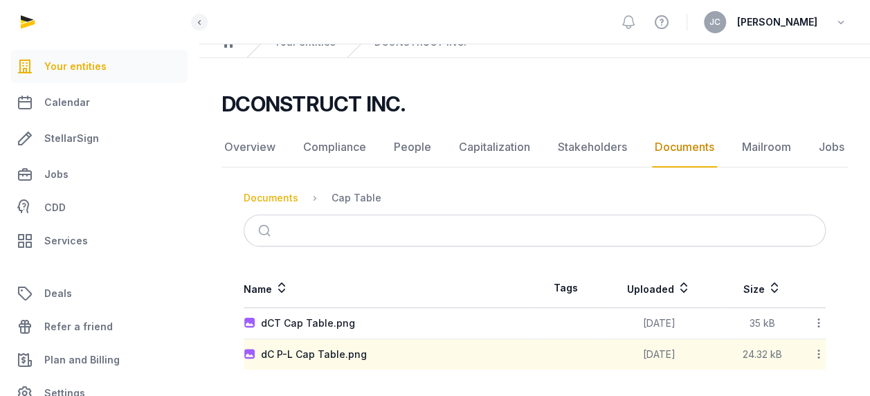
click at [281, 201] on div "Documents" at bounding box center [271, 198] width 55 height 14
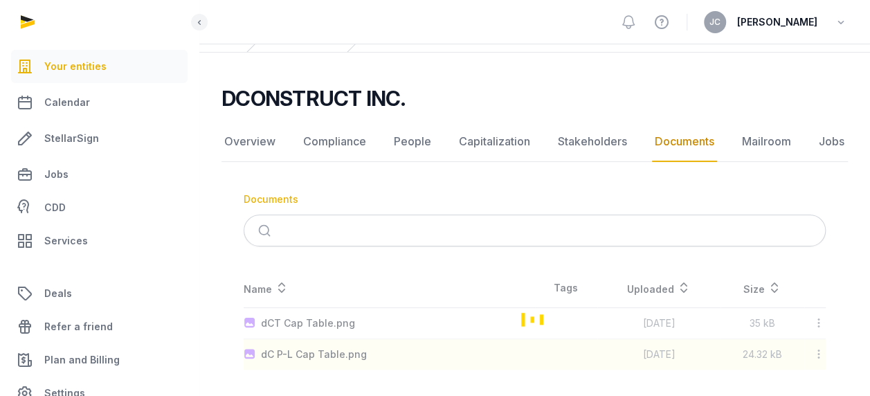
scroll to position [248, 0]
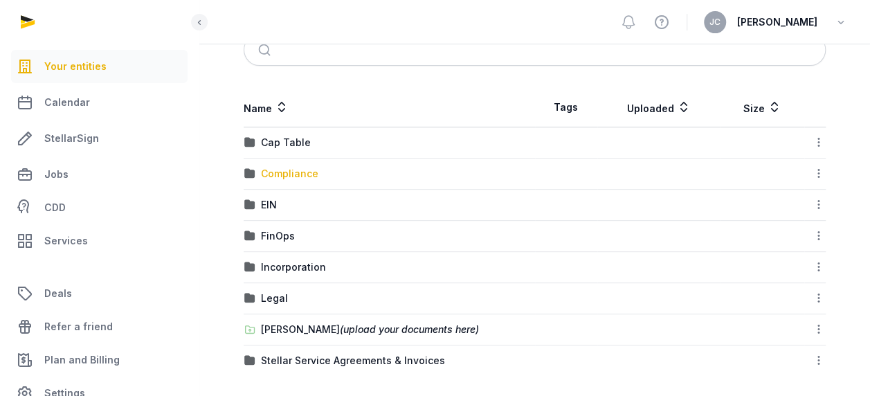
click at [305, 169] on div "Compliance" at bounding box center [289, 174] width 57 height 14
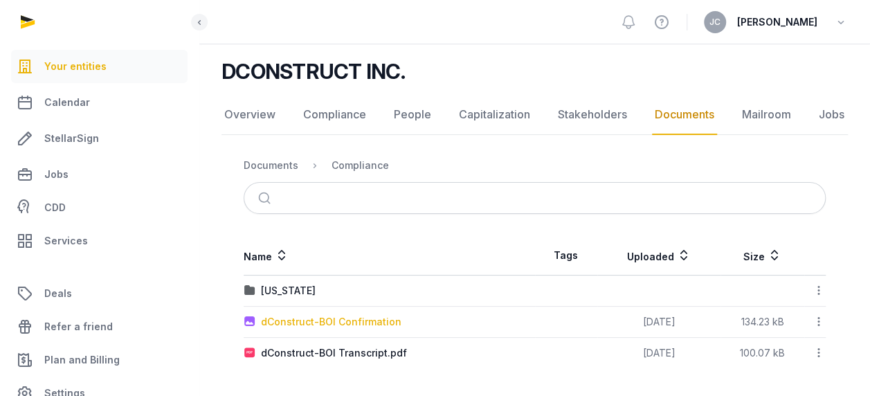
scroll to position [93, 0]
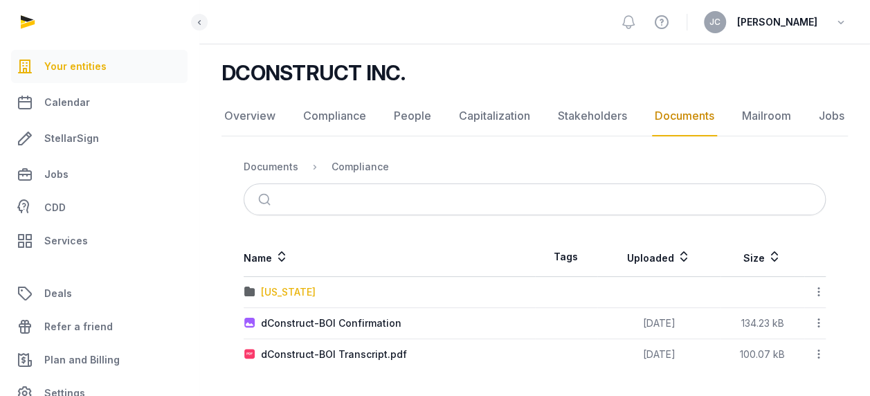
click at [285, 290] on div "[US_STATE]" at bounding box center [288, 292] width 55 height 14
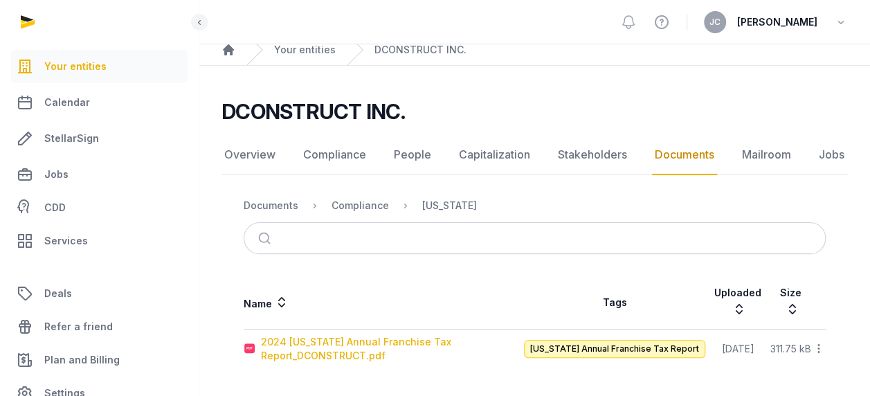
scroll to position [53, 0]
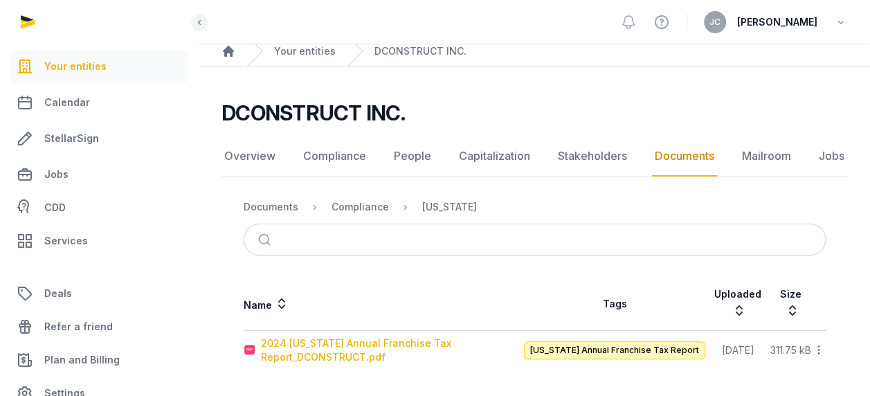
click at [310, 346] on div "2024 [US_STATE] Annual Franchise Tax Report_DCONSTRUCT.pdf" at bounding box center [392, 351] width 262 height 28
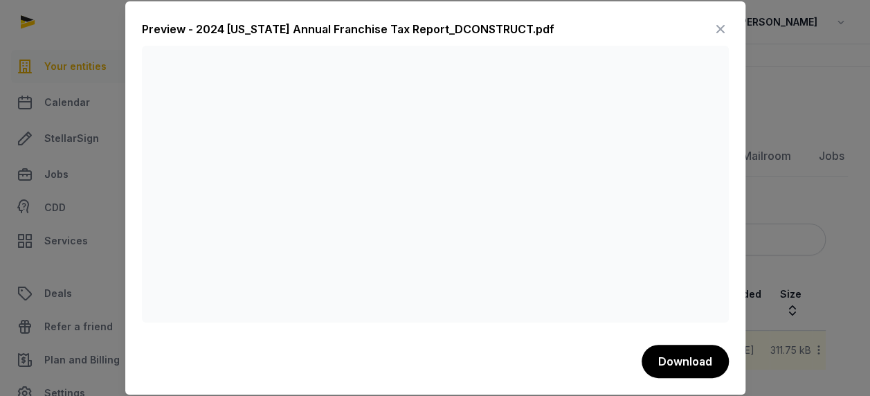
click at [717, 33] on icon at bounding box center [721, 29] width 17 height 22
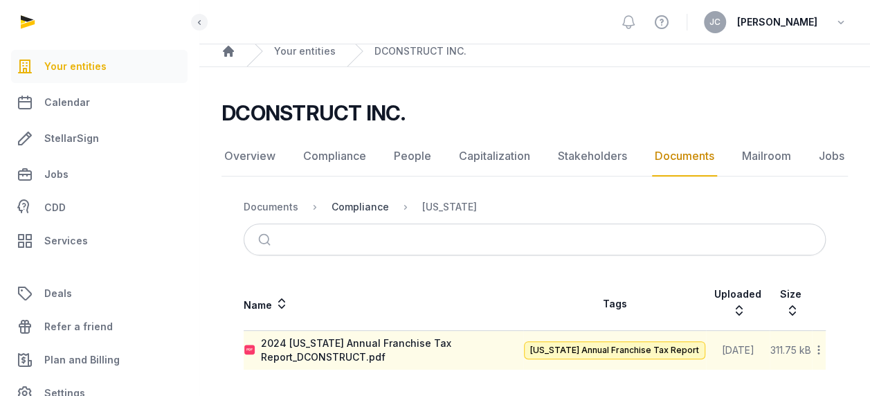
click at [352, 208] on div "Compliance" at bounding box center [360, 207] width 57 height 14
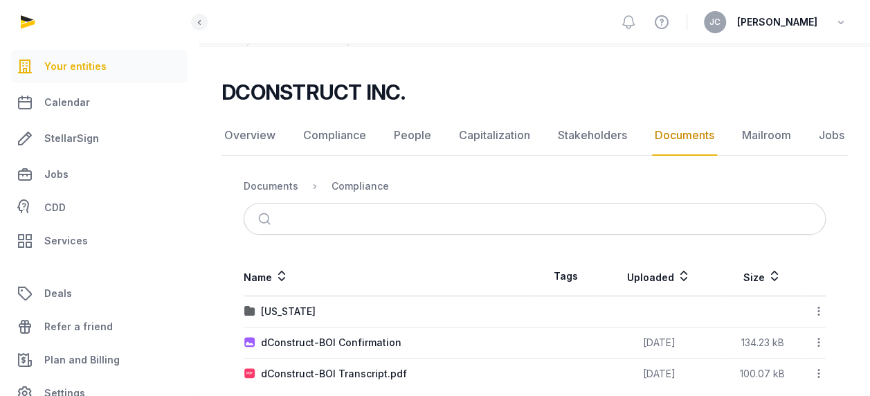
scroll to position [93, 0]
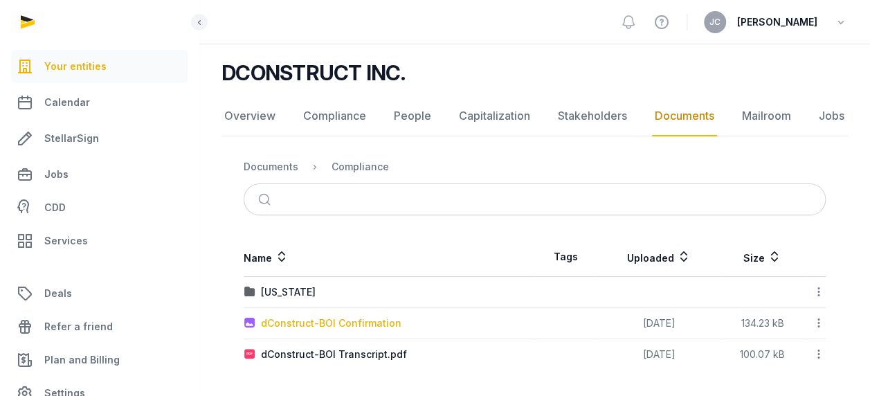
click at [298, 320] on div "dConstruct-BOI Confirmation" at bounding box center [331, 323] width 141 height 14
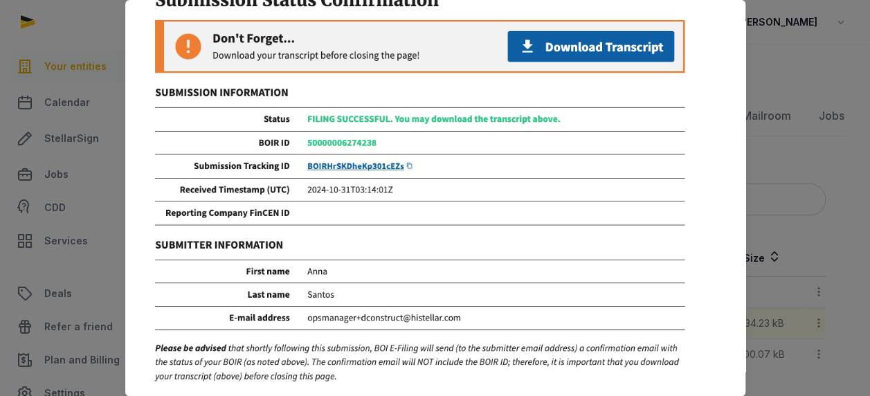
scroll to position [17, 0]
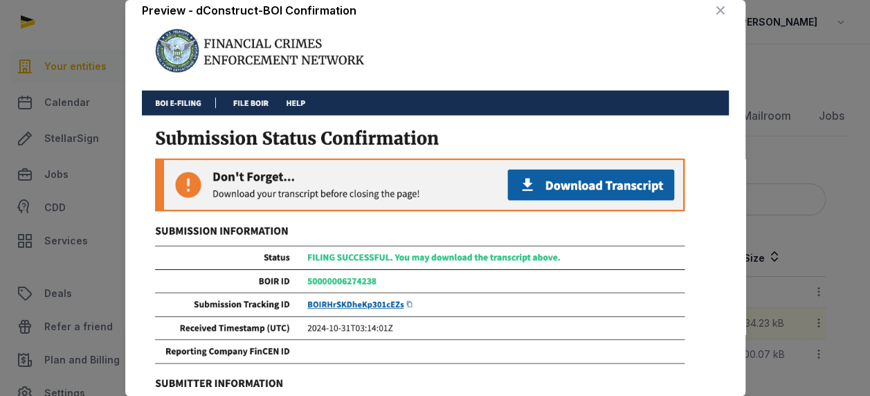
click at [695, 12] on div "Preview - dConstruct-BOI Confirmation" at bounding box center [435, 13] width 587 height 28
click at [713, 11] on icon at bounding box center [721, 10] width 17 height 22
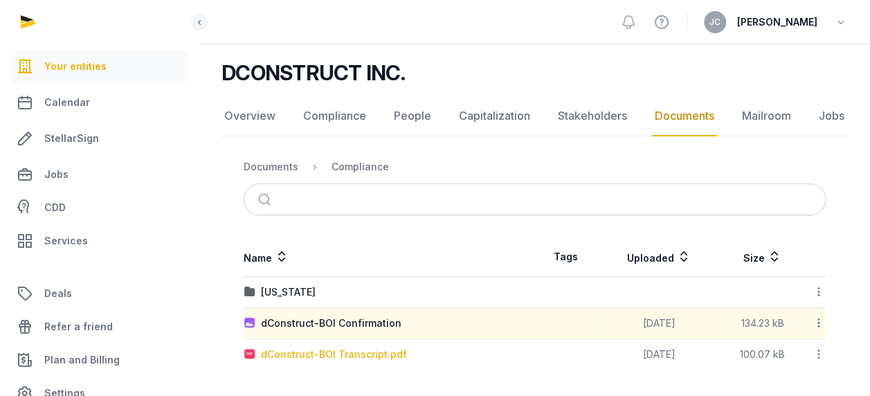
click at [324, 357] on div "dConstruct-BOI Transcript.pdf" at bounding box center [334, 355] width 146 height 14
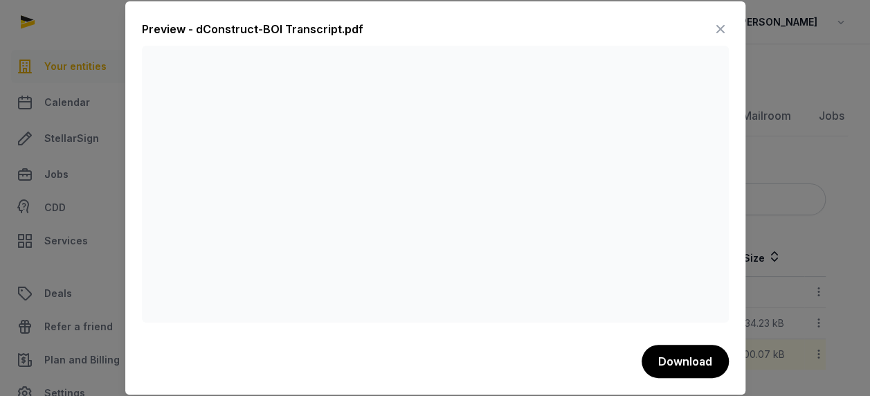
click at [724, 35] on icon at bounding box center [721, 29] width 17 height 22
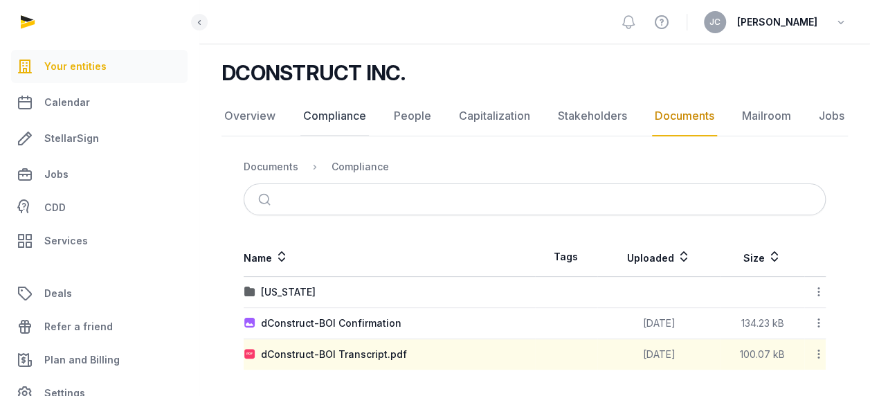
click at [305, 116] on link "Compliance" at bounding box center [335, 116] width 69 height 40
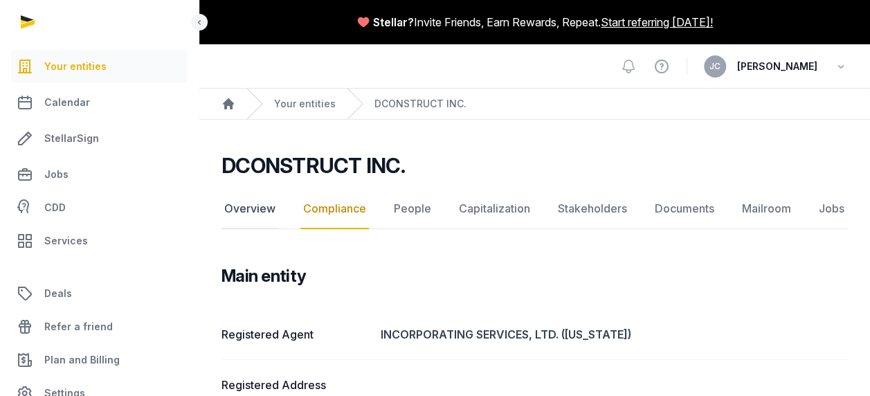
click at [256, 213] on link "Overview" at bounding box center [250, 209] width 57 height 40
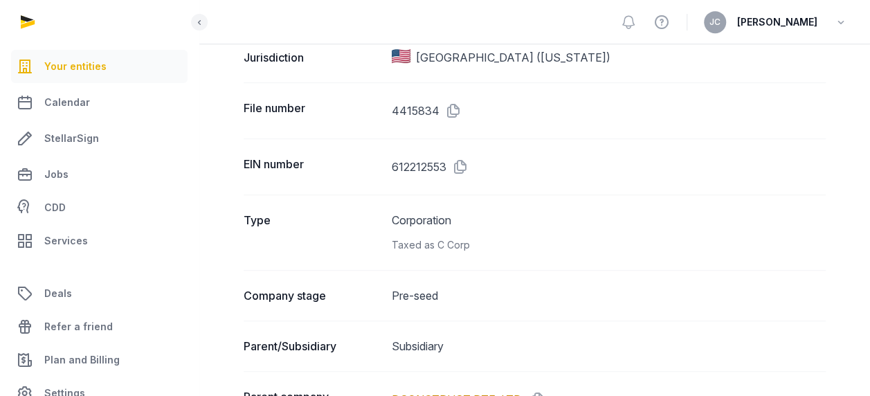
scroll to position [118, 0]
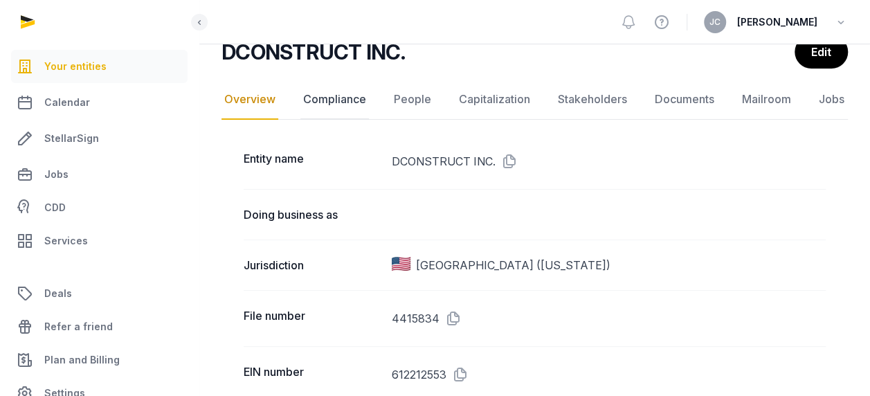
click at [357, 108] on link "Compliance" at bounding box center [335, 100] width 69 height 40
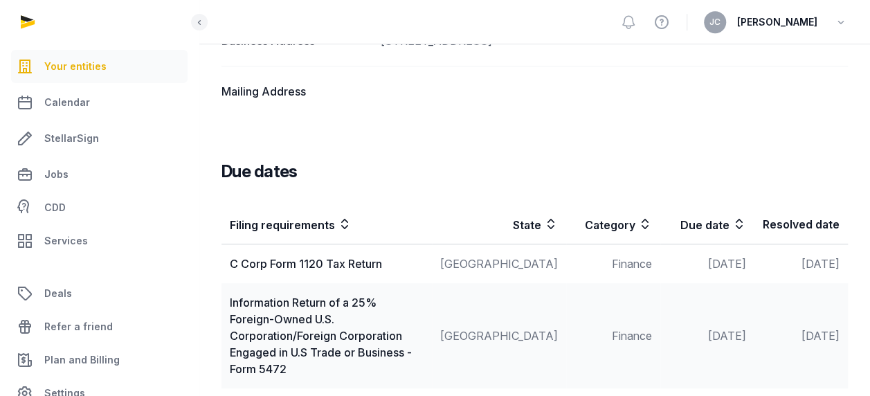
scroll to position [397, 0]
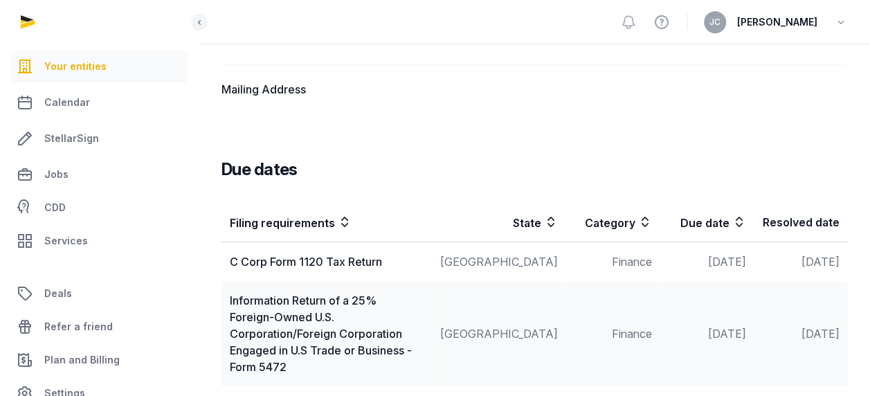
click at [316, 328] on div "Information Return of a 25% Foreign-Owned U.S. Corporation/Foreign Corporation …" at bounding box center [327, 333] width 194 height 83
click at [359, 262] on div "C Corp Form 1120 Tax Return" at bounding box center [327, 261] width 194 height 17
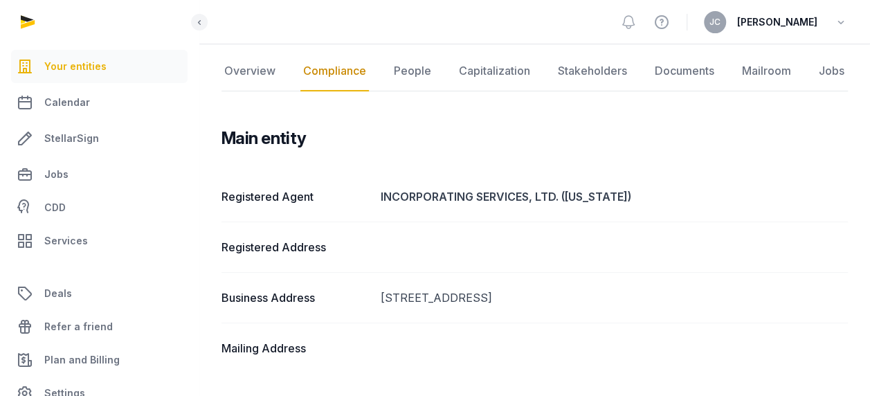
scroll to position [120, 0]
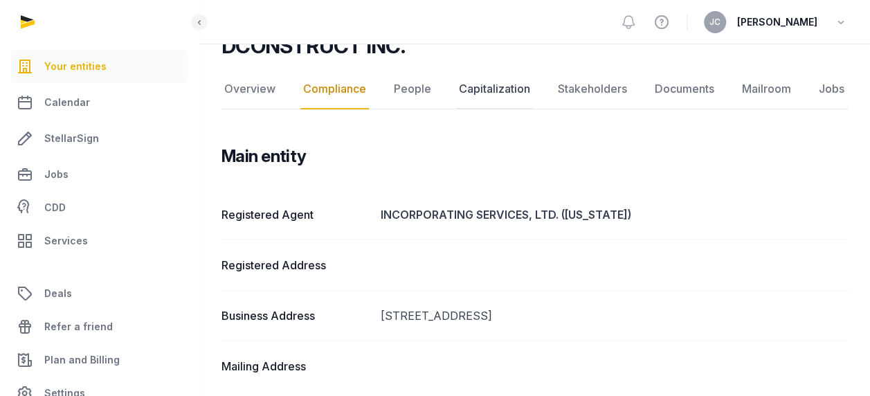
click at [499, 88] on link "Capitalization" at bounding box center [494, 89] width 77 height 40
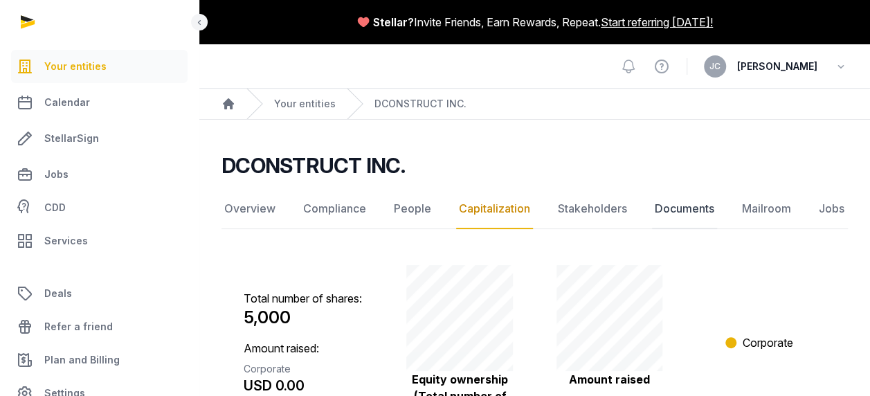
click at [690, 202] on link "Documents" at bounding box center [684, 209] width 65 height 40
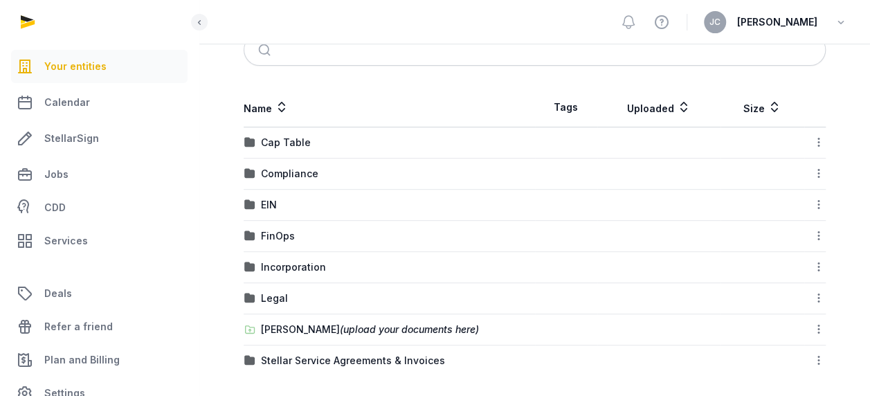
scroll to position [253, 0]
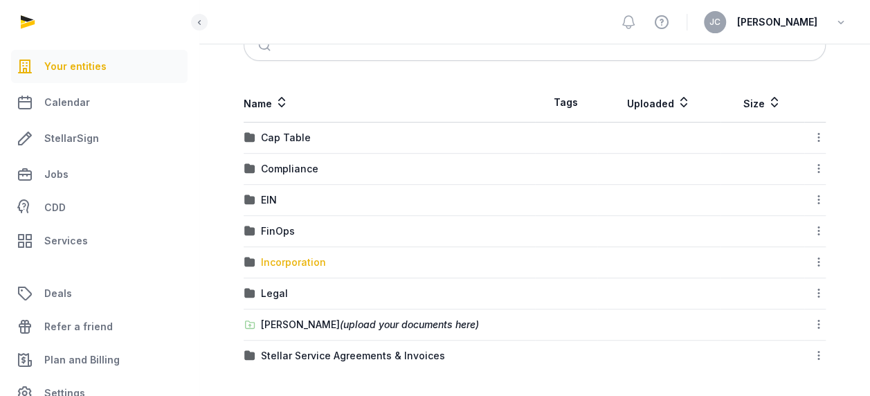
click at [294, 258] on div "Incorporation" at bounding box center [293, 263] width 65 height 14
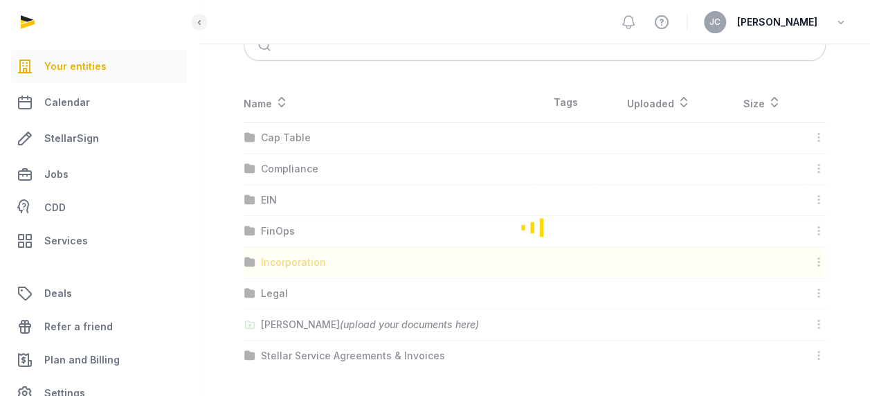
scroll to position [93, 0]
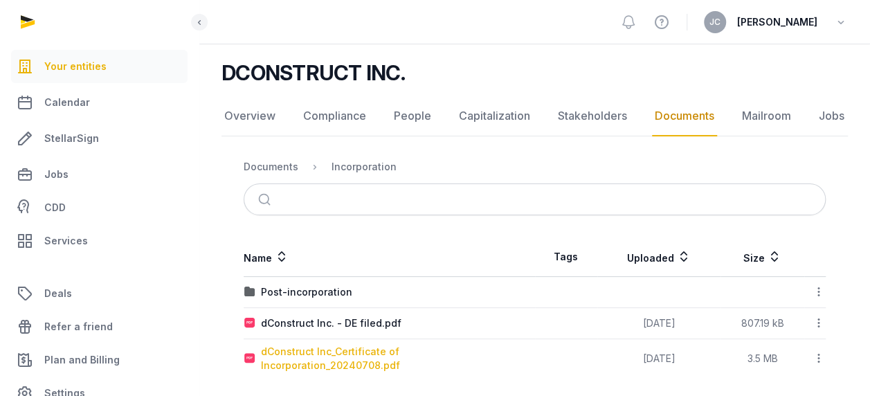
click at [370, 354] on div "dConstruct Inc_Certificate of Incorporation_20240708.pdf" at bounding box center [398, 359] width 274 height 28
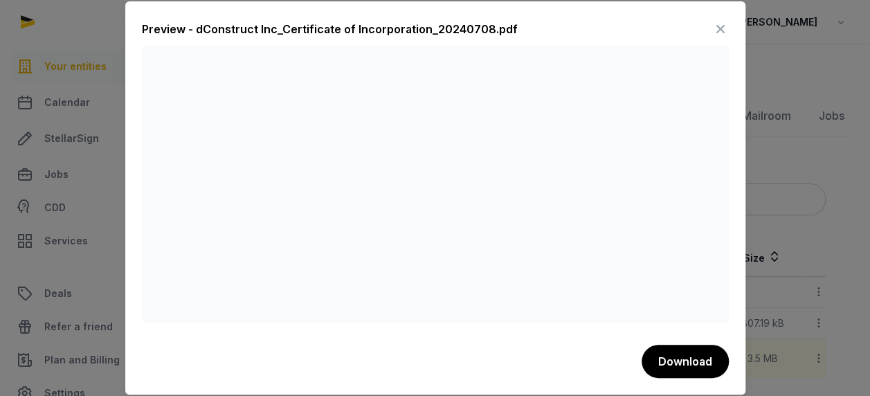
click at [716, 28] on icon at bounding box center [721, 29] width 17 height 22
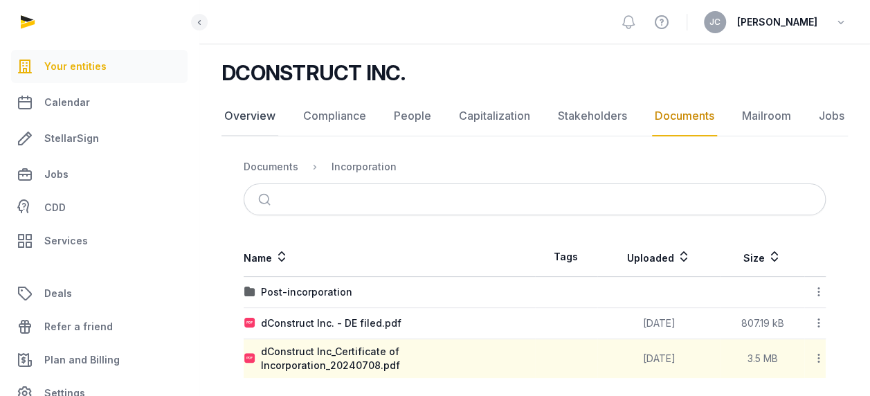
click at [259, 111] on link "Overview" at bounding box center [250, 116] width 57 height 40
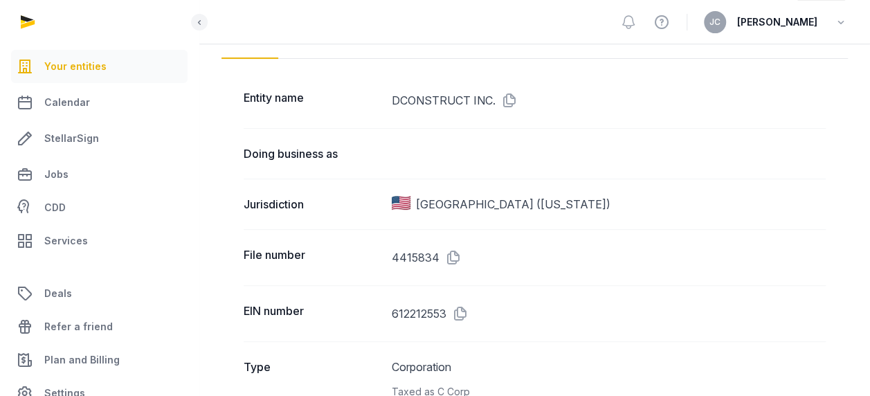
scroll to position [48, 0]
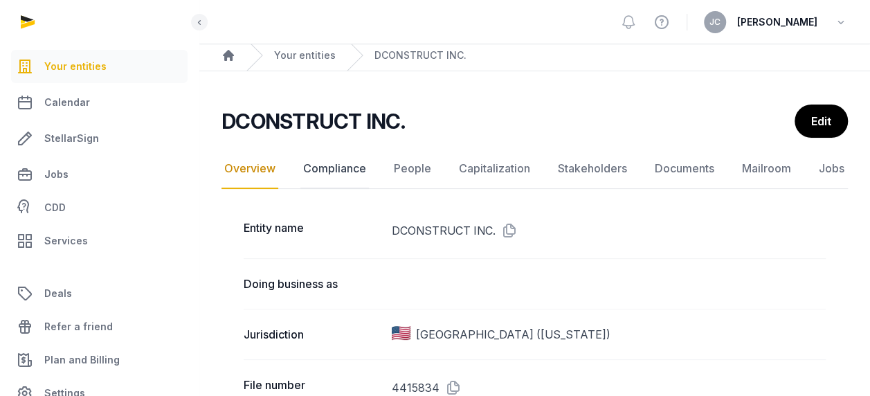
click at [323, 179] on link "Compliance" at bounding box center [335, 169] width 69 height 40
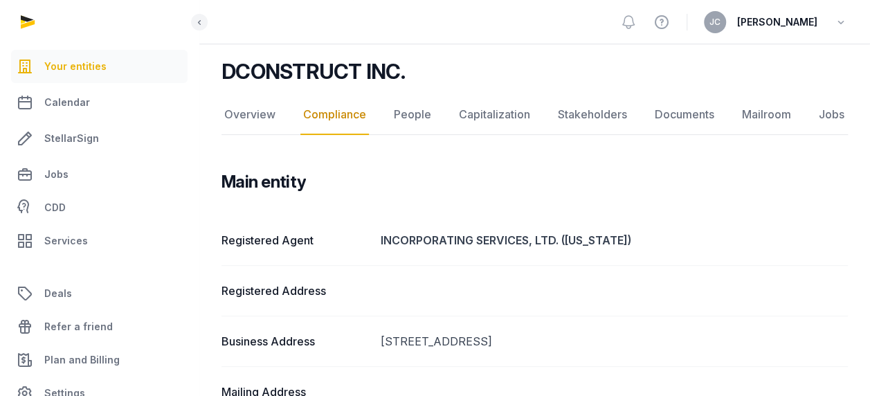
scroll to position [208, 0]
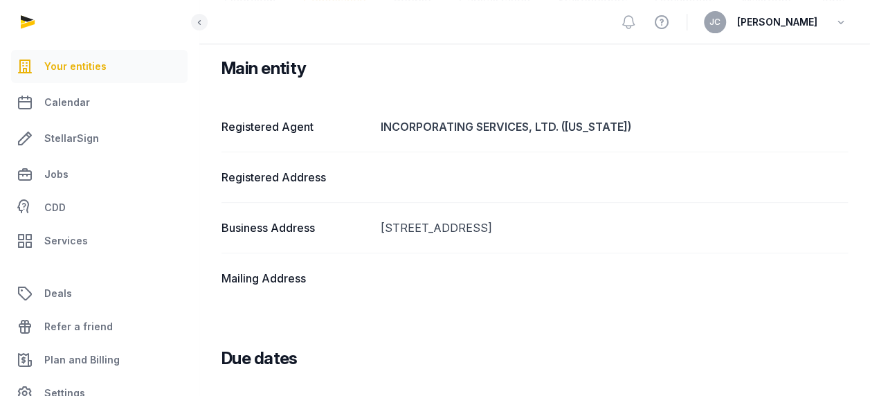
drag, startPoint x: 379, startPoint y: 227, endPoint x: 659, endPoint y: 229, distance: 280.5
click at [659, 229] on div "Business Address [STREET_ADDRESS]" at bounding box center [535, 227] width 627 height 51
copy dd "[STREET_ADDRESS]"
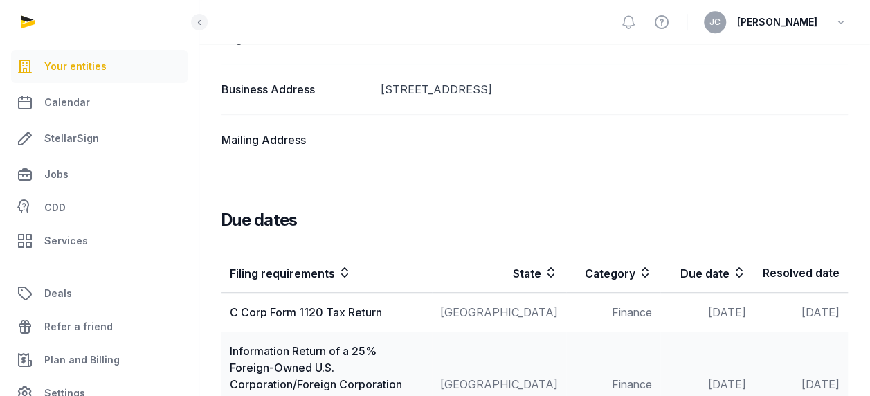
scroll to position [138, 0]
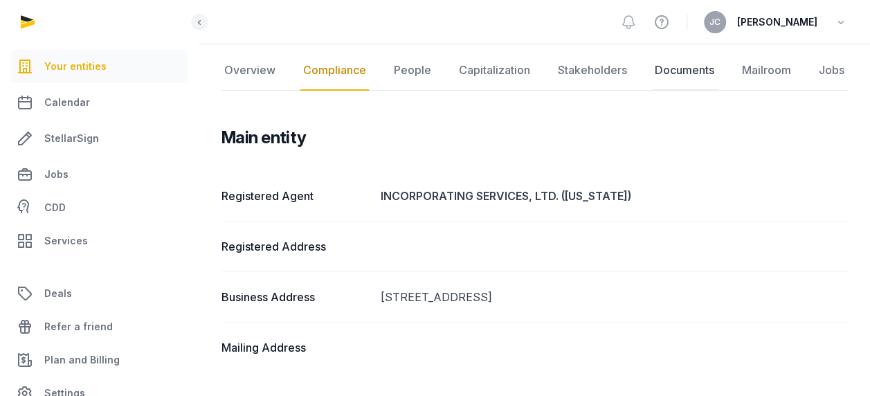
click at [661, 73] on link "Documents" at bounding box center [684, 71] width 65 height 40
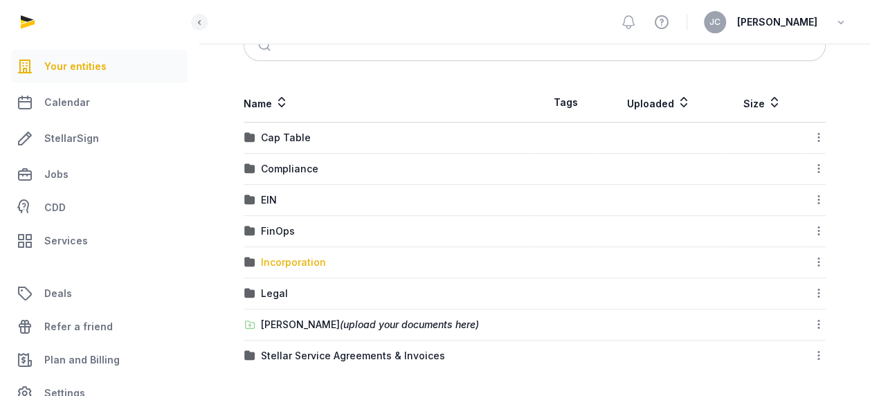
click at [298, 262] on div "Incorporation" at bounding box center [293, 263] width 65 height 14
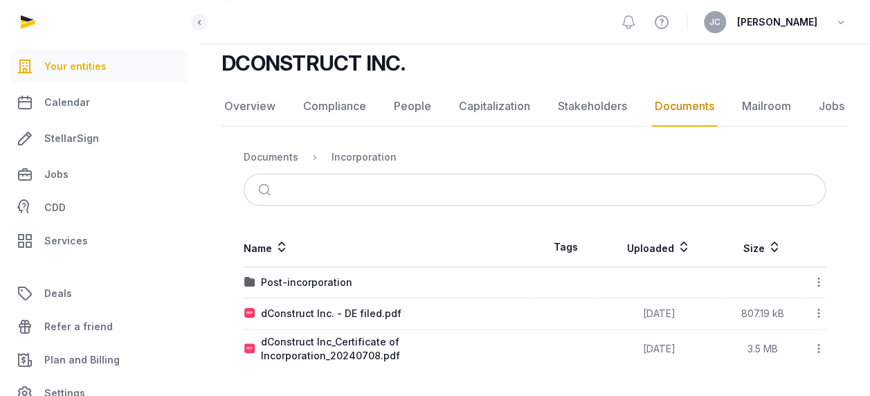
scroll to position [93, 0]
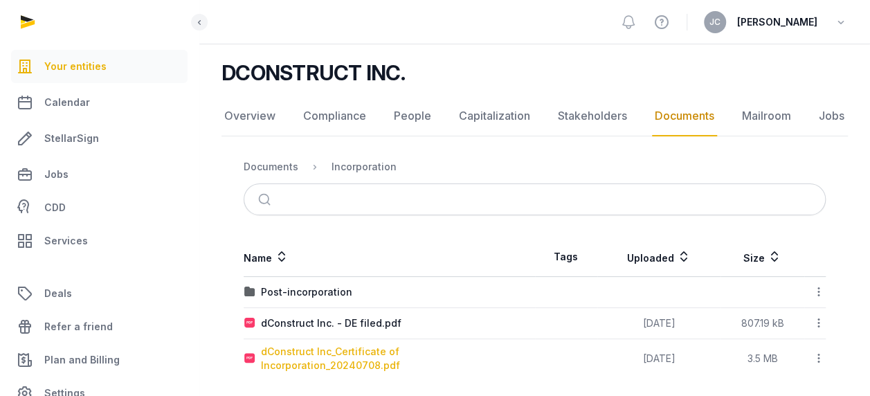
click at [317, 349] on div "dConstruct Inc_Certificate of Incorporation_20240708.pdf" at bounding box center [398, 359] width 274 height 28
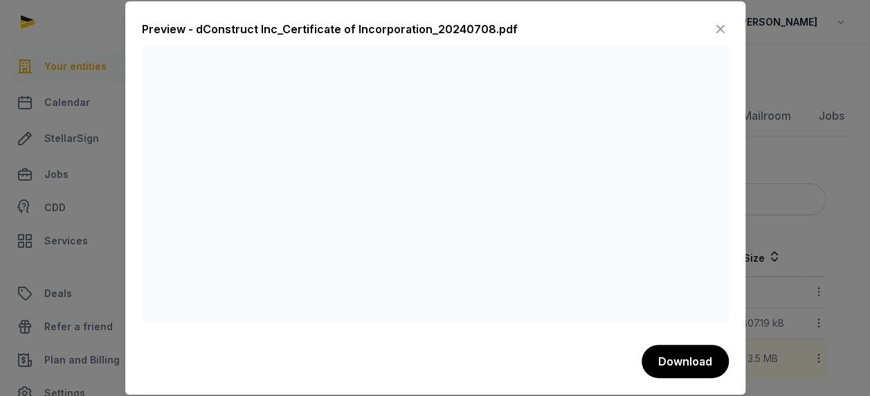
click at [719, 31] on icon at bounding box center [721, 29] width 17 height 22
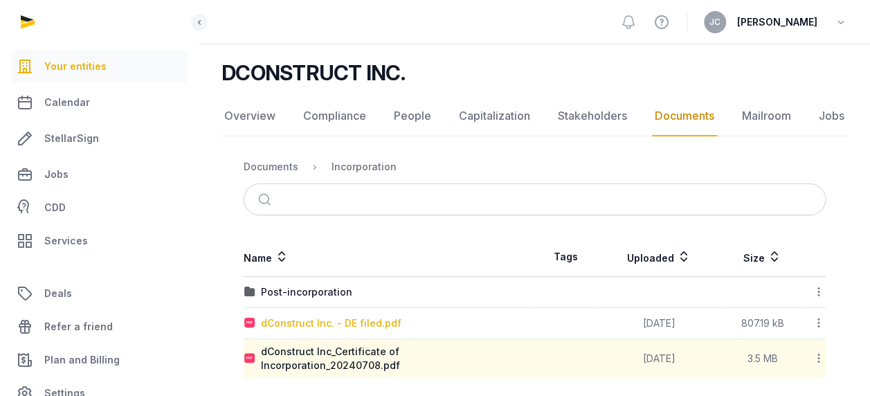
click at [367, 317] on div "dConstruct Inc. - DE filed.pdf" at bounding box center [331, 323] width 141 height 14
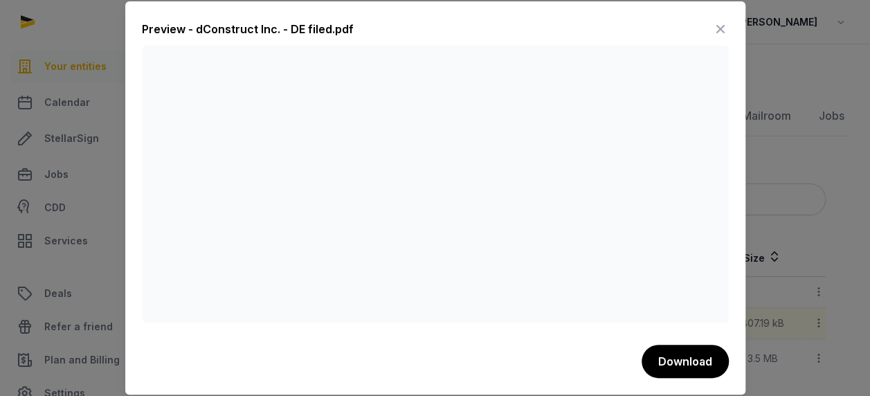
click at [726, 25] on icon at bounding box center [721, 29] width 17 height 22
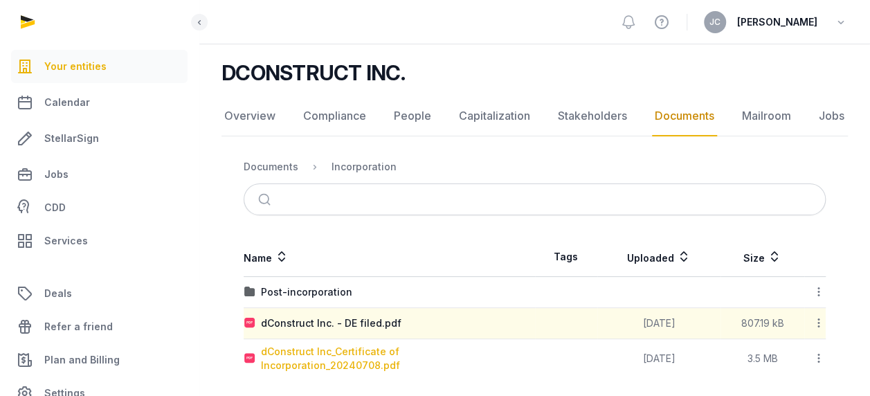
click at [356, 356] on div "dConstruct Inc_Certificate of Incorporation_20240708.pdf" at bounding box center [398, 359] width 274 height 28
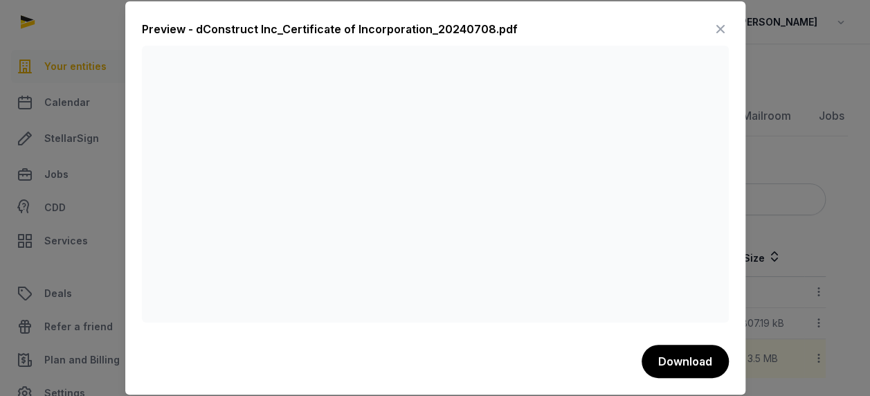
click at [713, 29] on icon at bounding box center [721, 29] width 17 height 22
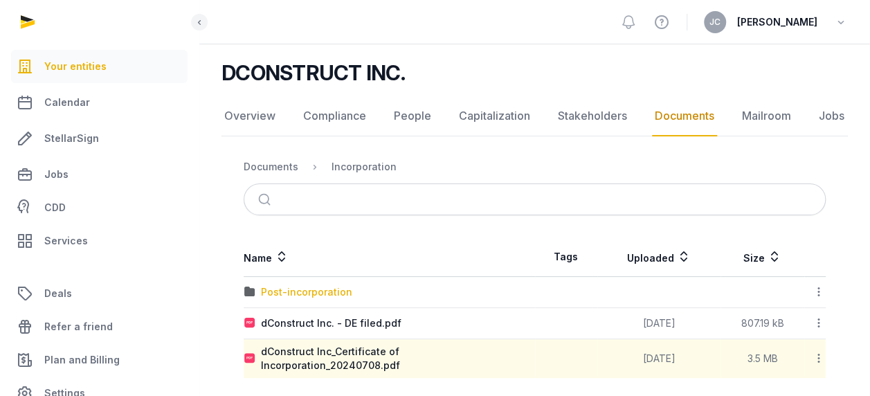
click at [312, 289] on div "Post-incorporation" at bounding box center [306, 292] width 91 height 14
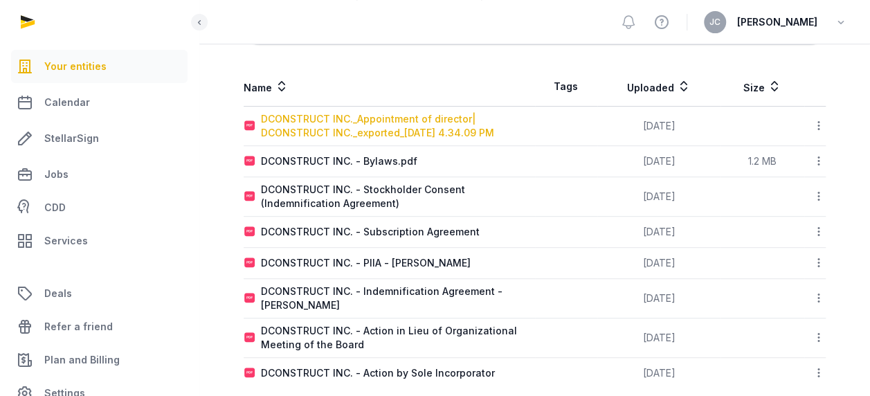
scroll to position [280, 0]
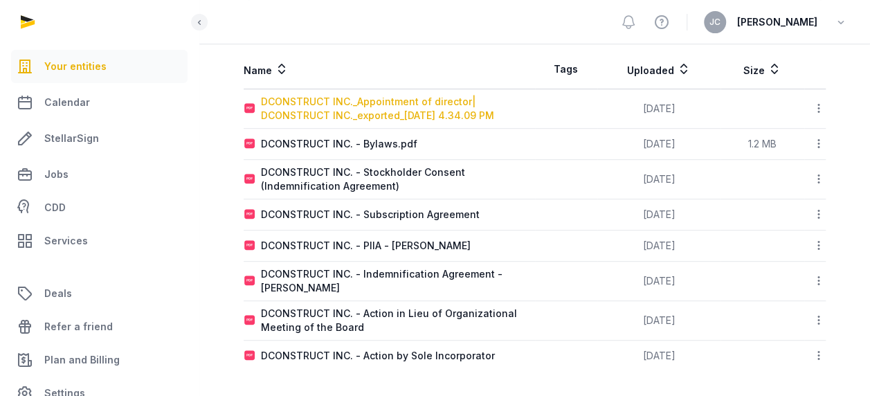
click at [404, 115] on div "DCONSTRUCT INC._Appointment of director| DCONSTRUCT INC._exported_[DATE] 4.34.0…" at bounding box center [398, 109] width 274 height 28
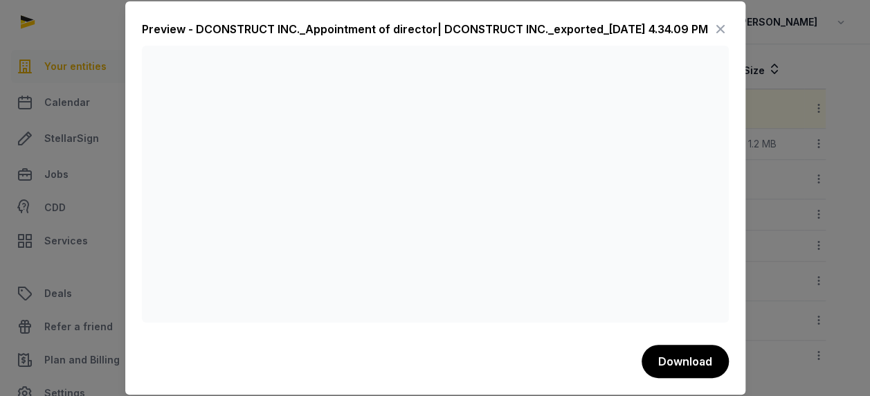
scroll to position [8, 0]
click at [713, 20] on icon at bounding box center [721, 29] width 17 height 22
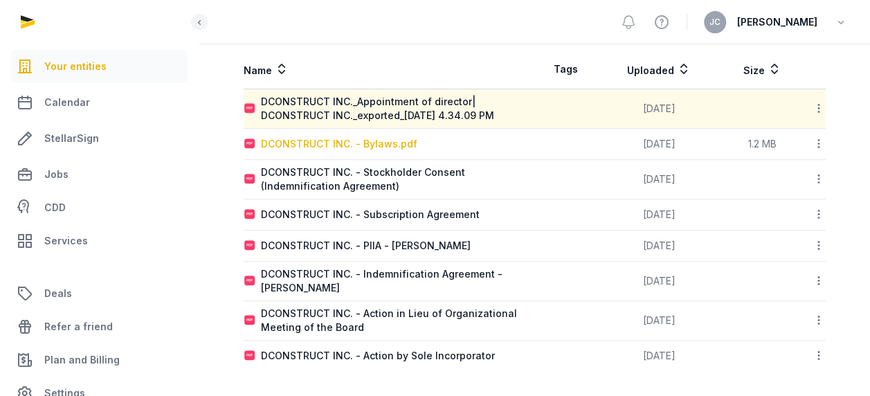
click at [391, 145] on div "DCONSTRUCT INC. - Bylaws.pdf" at bounding box center [339, 144] width 156 height 14
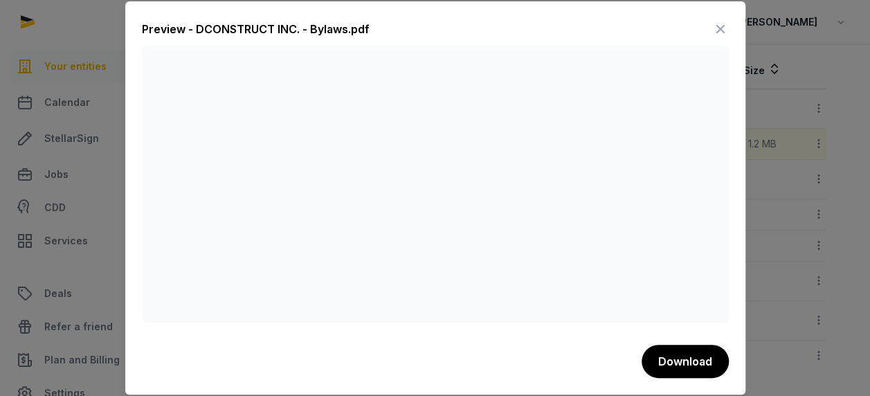
click at [720, 24] on icon at bounding box center [721, 29] width 17 height 22
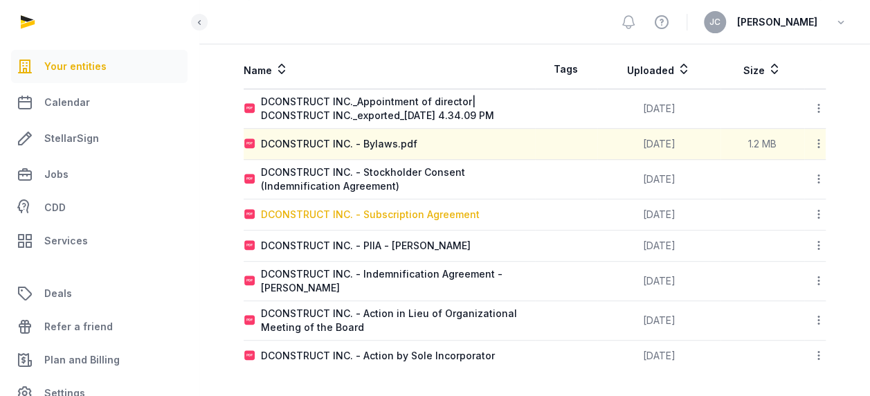
click at [444, 212] on div "DCONSTRUCT INC. - Subscription Agreement" at bounding box center [370, 215] width 219 height 14
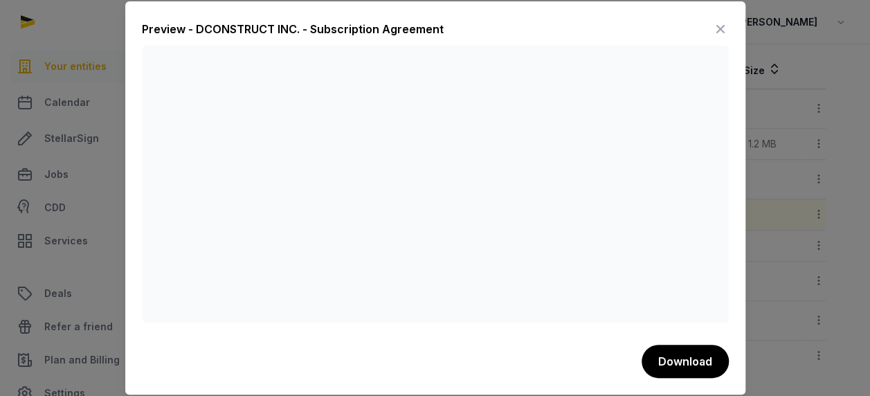
click at [718, 28] on icon at bounding box center [721, 29] width 17 height 22
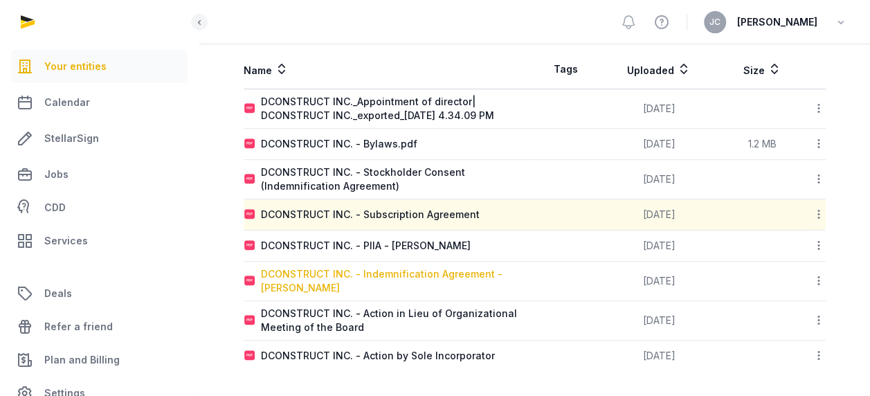
click at [463, 269] on div "DCONSTRUCT INC. - Indemnification Agreement - [PERSON_NAME]" at bounding box center [398, 281] width 274 height 28
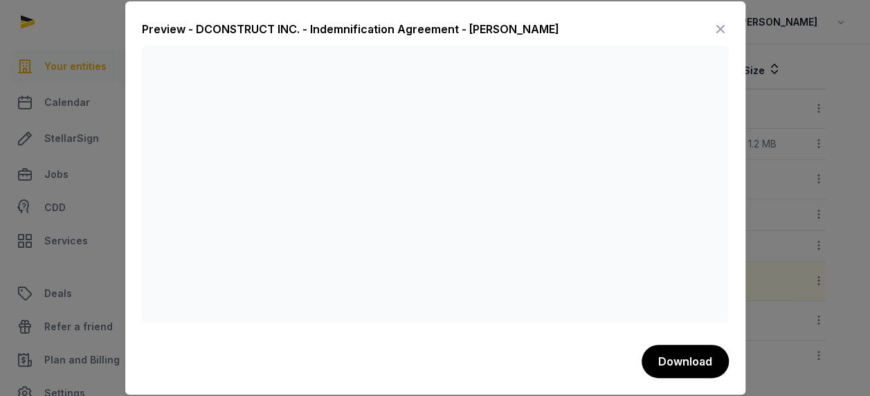
click at [724, 35] on icon at bounding box center [721, 29] width 17 height 22
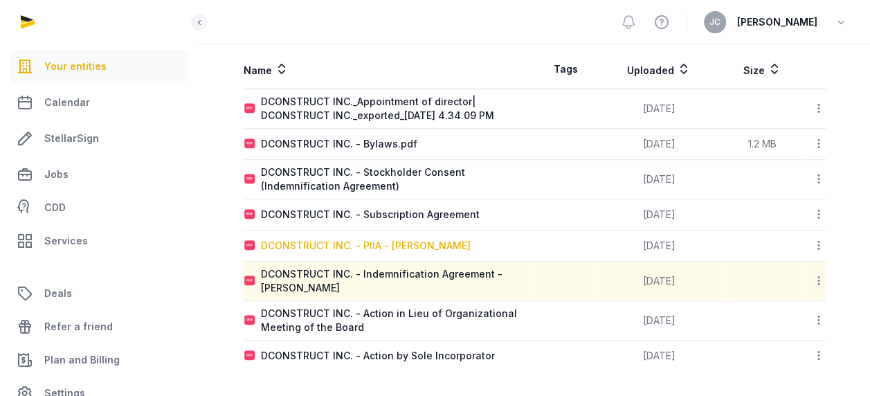
click at [439, 245] on div "DCONSTRUCT INC. - PIIA - [PERSON_NAME]" at bounding box center [366, 246] width 210 height 14
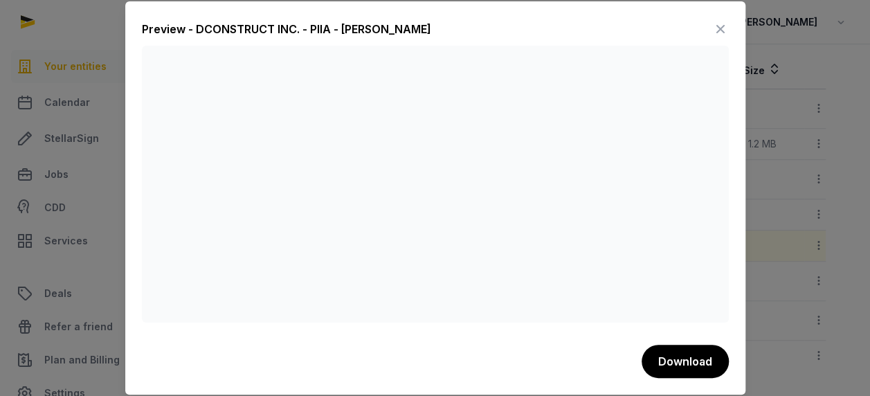
click at [713, 33] on icon at bounding box center [721, 29] width 17 height 22
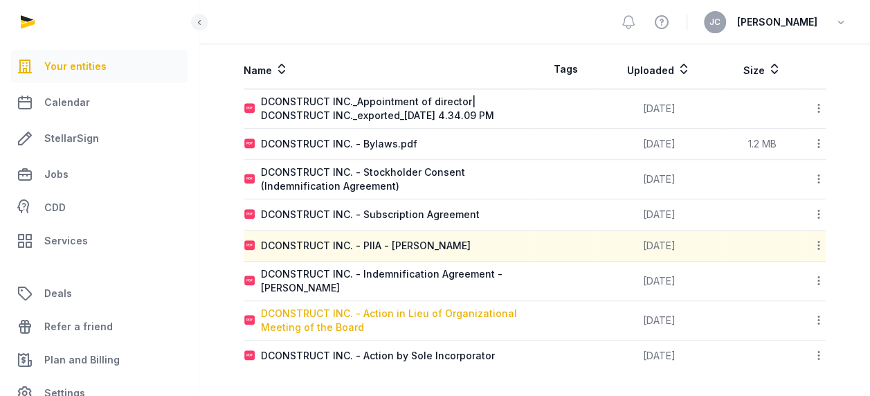
click at [447, 313] on div "DCONSTRUCT INC. - Action in Lieu of Organizational Meeting of the Board" at bounding box center [398, 321] width 274 height 28
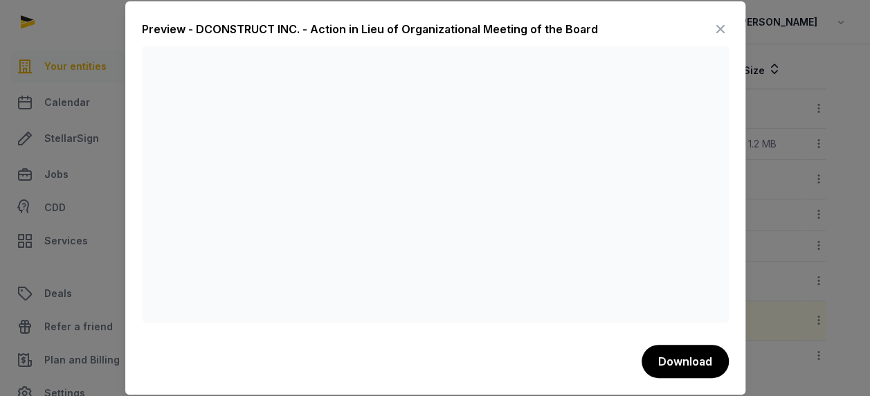
click at [719, 20] on icon at bounding box center [721, 29] width 17 height 22
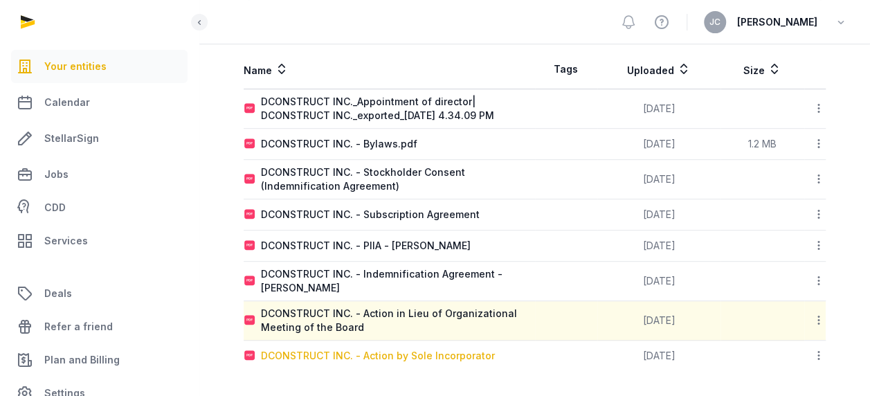
click at [413, 359] on div "DCONSTRUCT INC. - Action by Sole Incorporator" at bounding box center [378, 356] width 234 height 14
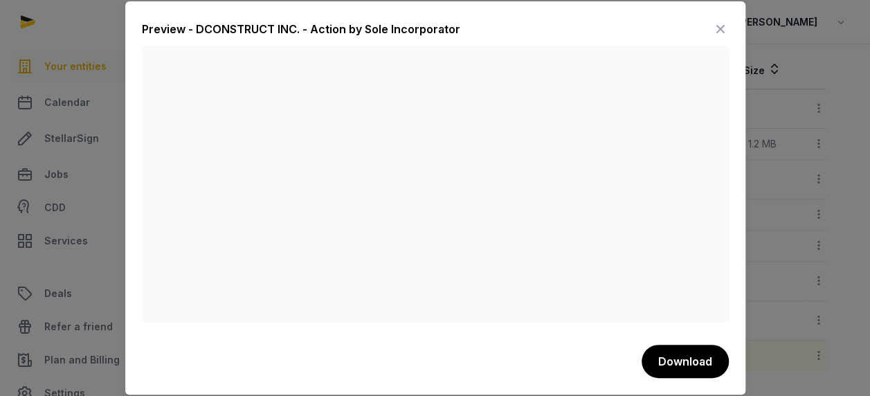
click at [719, 32] on icon at bounding box center [721, 29] width 17 height 22
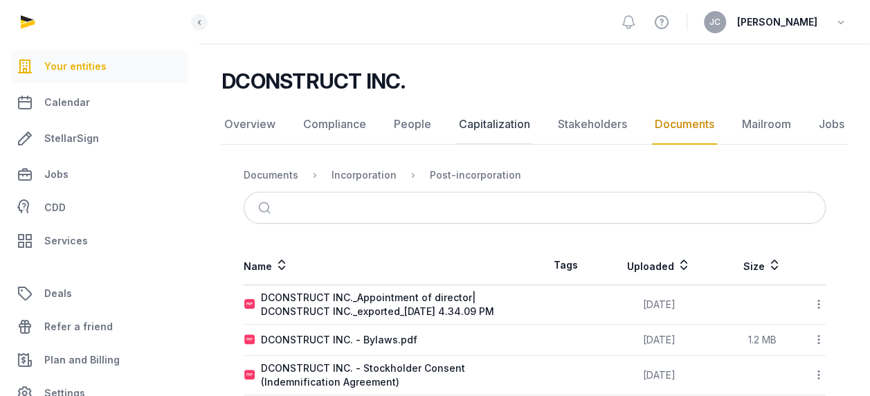
scroll to position [3, 0]
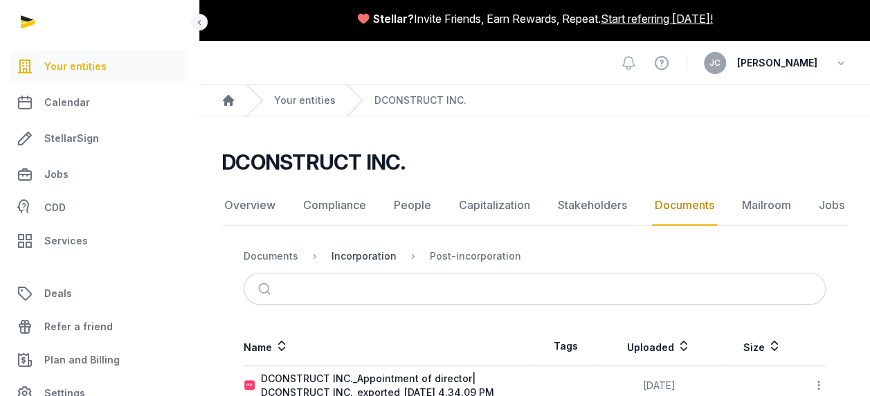
click at [365, 253] on div "Incorporation" at bounding box center [364, 256] width 65 height 14
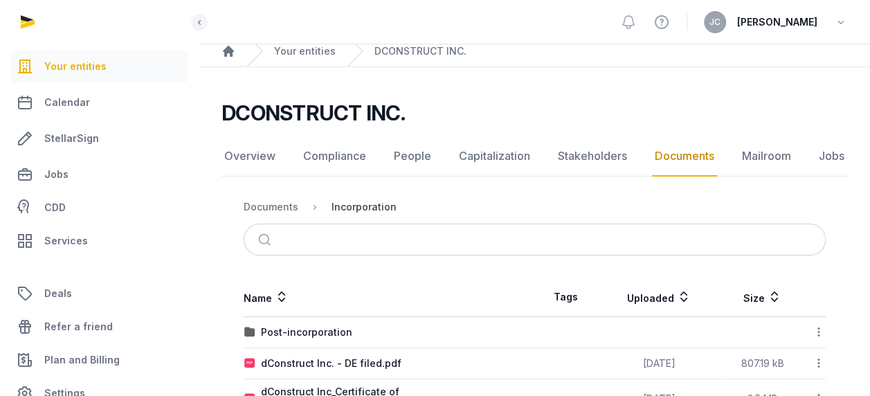
scroll to position [93, 0]
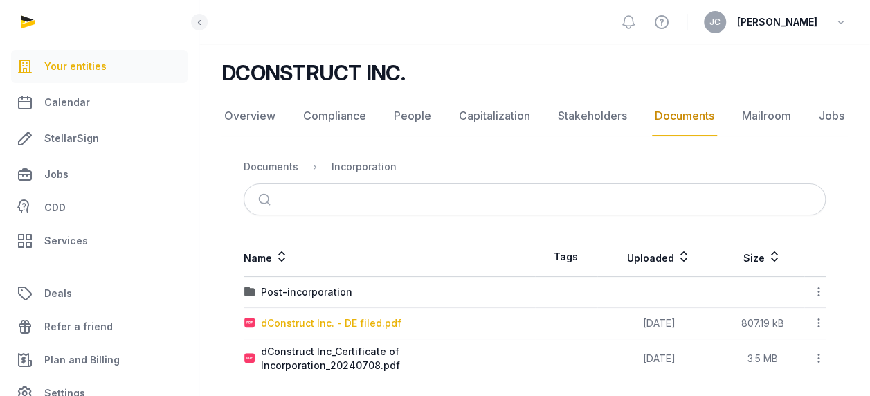
click at [361, 328] on div "dConstruct Inc. - DE filed.pdf" at bounding box center [331, 323] width 141 height 14
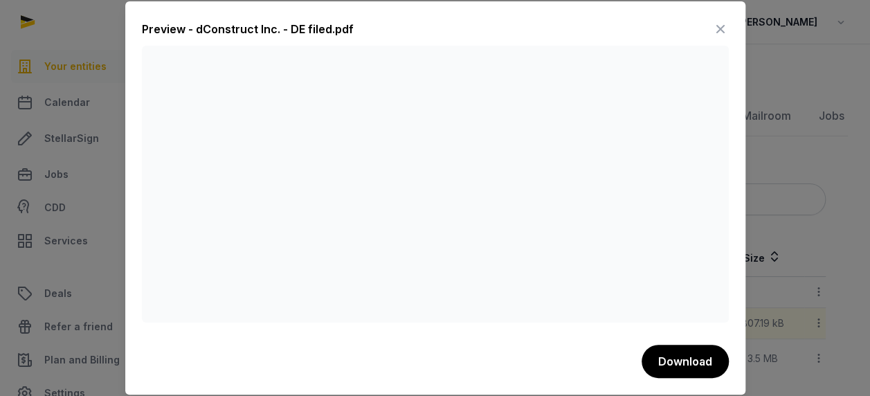
click at [724, 25] on icon at bounding box center [721, 29] width 17 height 22
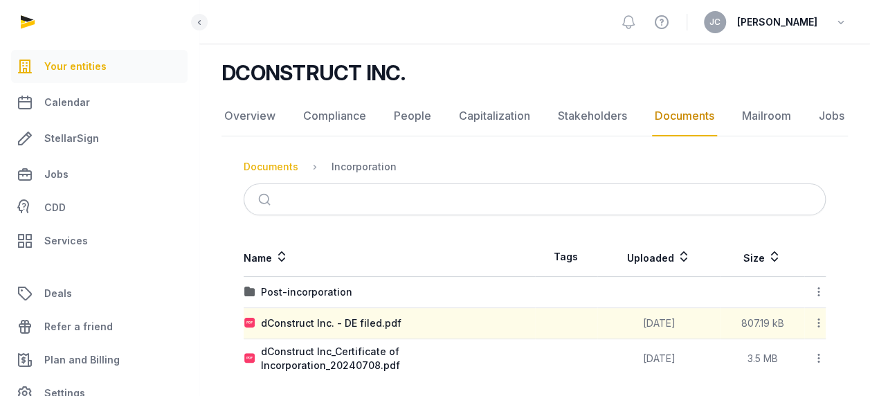
click at [284, 163] on div "Documents" at bounding box center [271, 167] width 55 height 14
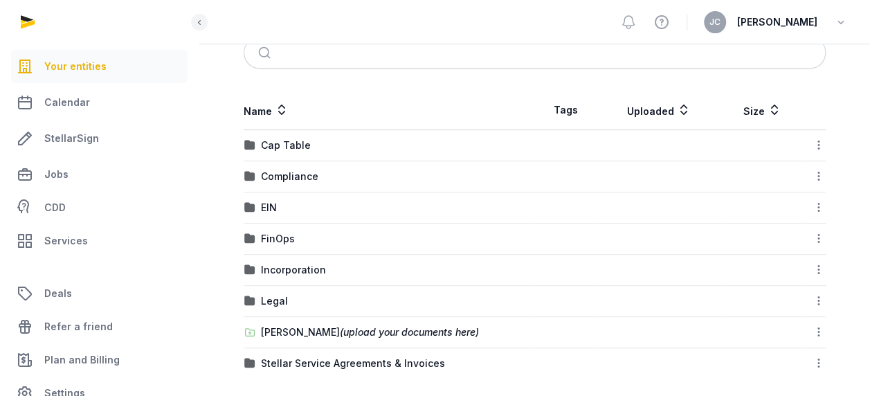
scroll to position [253, 0]
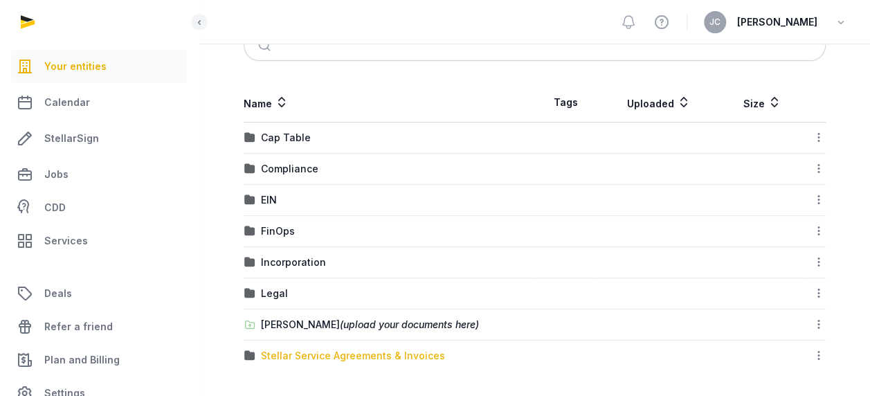
click at [296, 356] on div "Stellar Service Agreements & Invoices" at bounding box center [353, 356] width 184 height 14
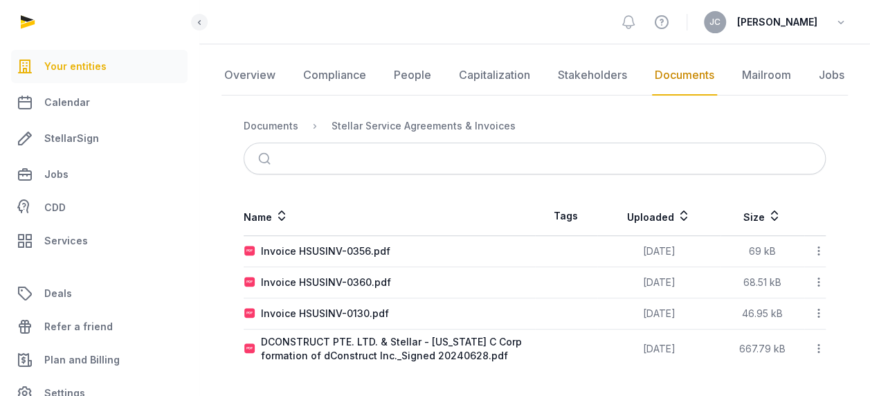
scroll to position [132, 0]
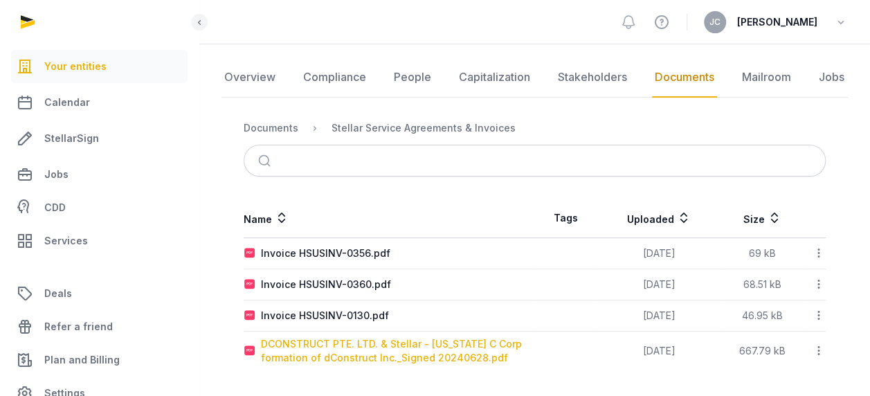
click at [312, 339] on div "DCONSTRUCT PTE. LTD. & Stellar - [US_STATE] C Corp formation of dConstruct Inc.…" at bounding box center [398, 351] width 274 height 28
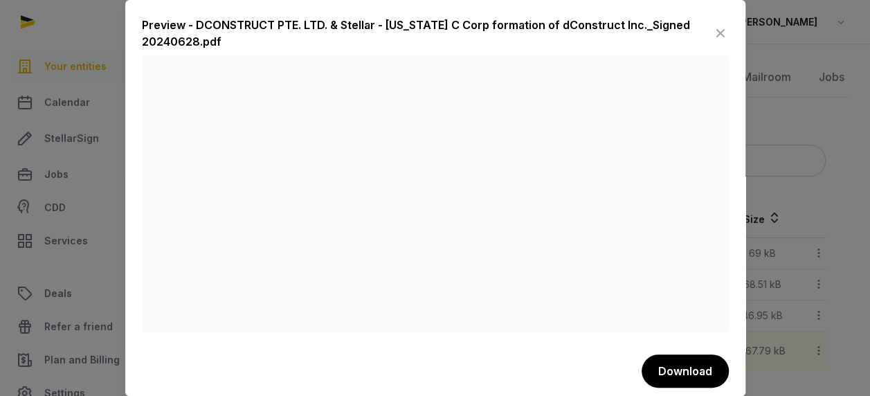
click at [713, 29] on icon at bounding box center [721, 33] width 17 height 22
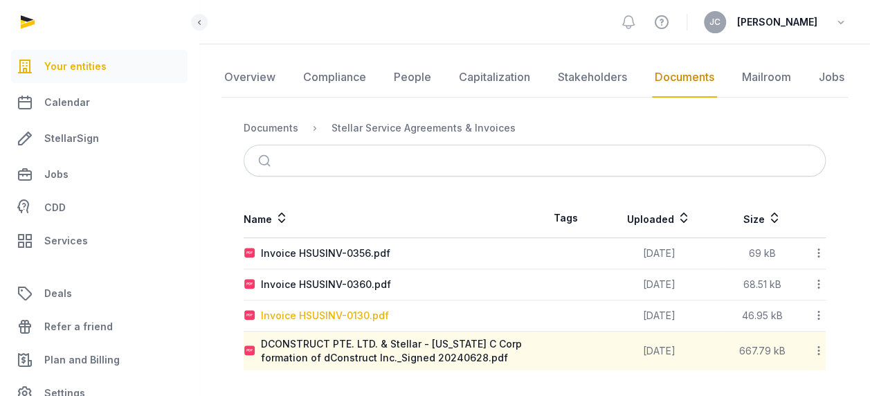
click at [334, 310] on div "Invoice HSUSINV-0130.pdf" at bounding box center [325, 316] width 128 height 14
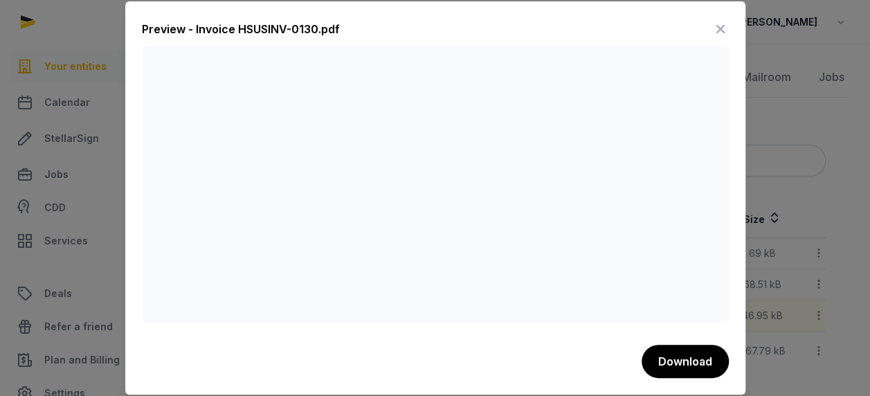
click at [720, 30] on icon at bounding box center [721, 29] width 17 height 22
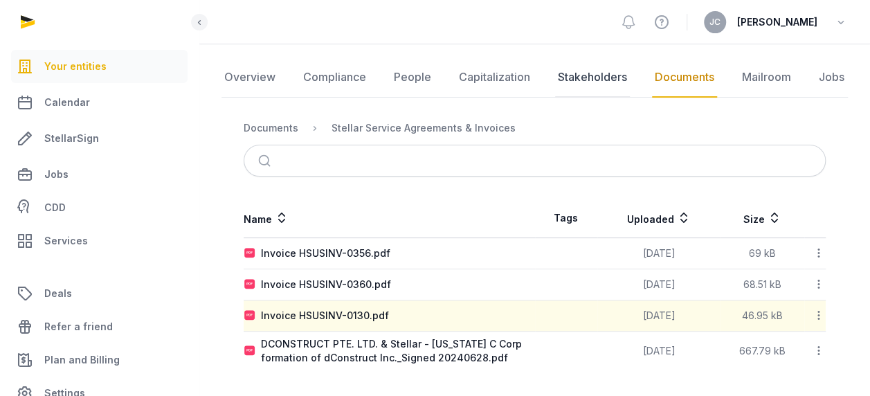
click at [562, 75] on link "Stakeholders" at bounding box center [592, 77] width 75 height 40
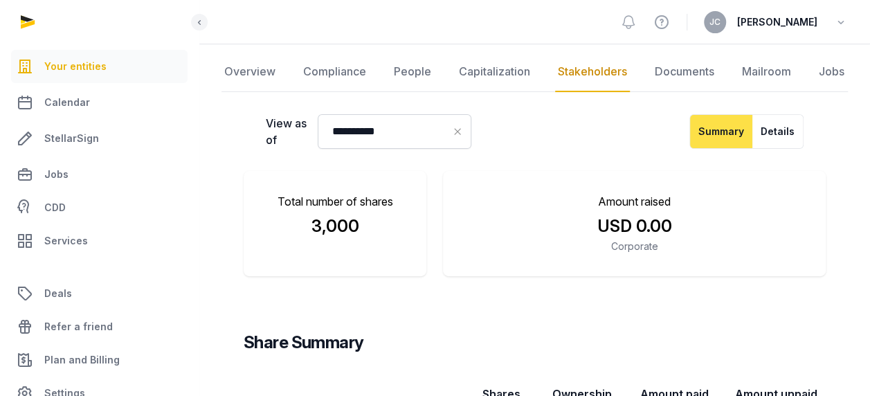
scroll to position [138, 0]
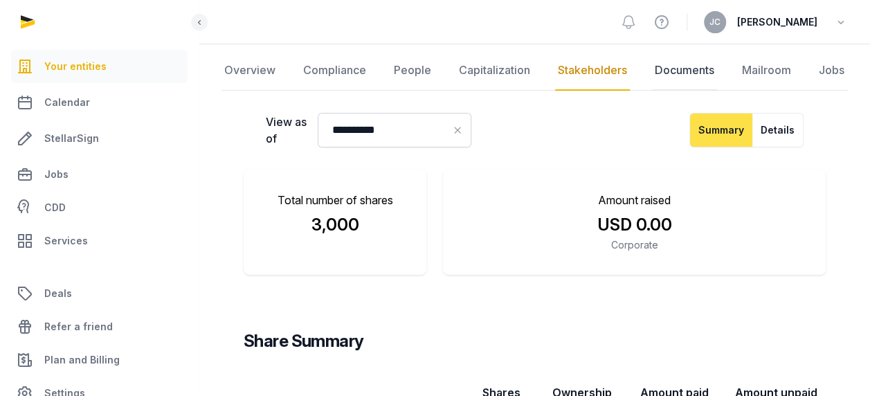
click at [686, 73] on link "Documents" at bounding box center [684, 71] width 65 height 40
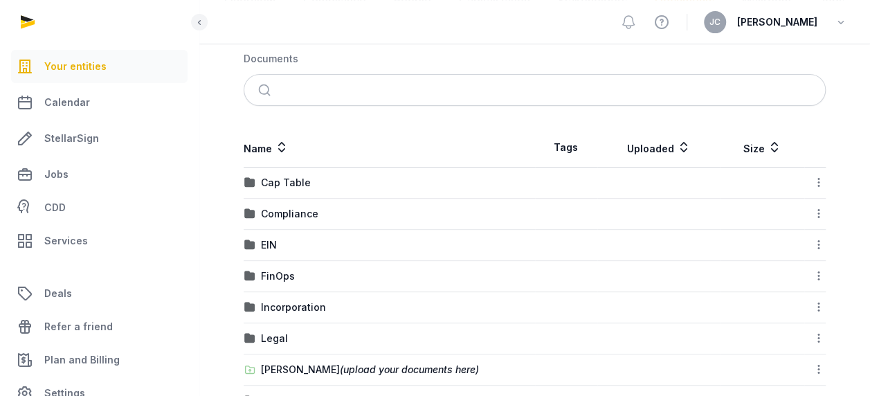
scroll to position [253, 0]
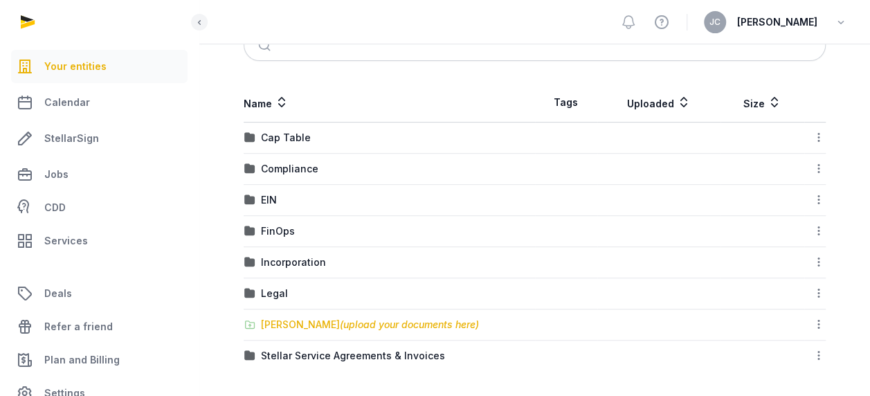
click at [323, 327] on div "[PERSON_NAME] (upload your documents here)" at bounding box center [370, 325] width 218 height 14
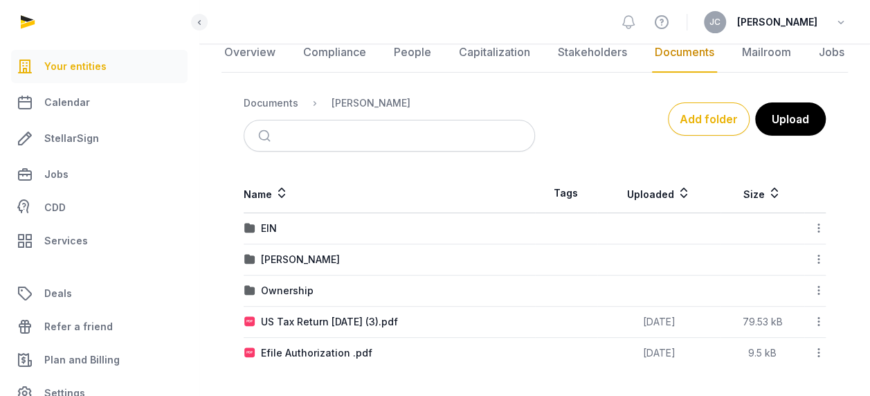
scroll to position [154, 0]
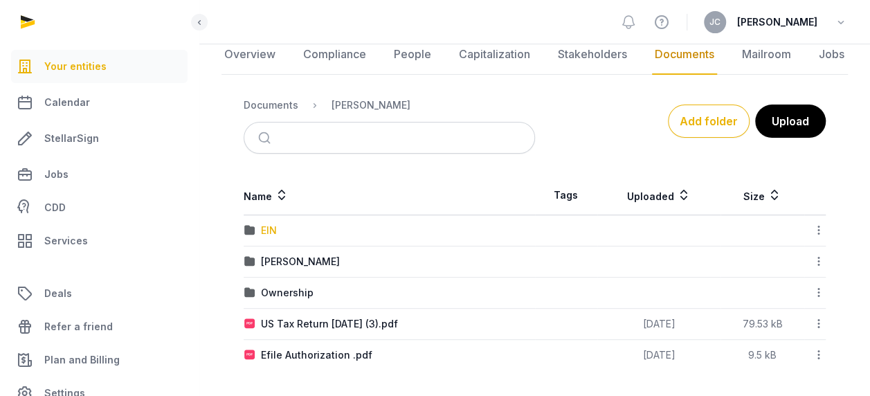
click at [273, 227] on div "EIN" at bounding box center [269, 231] width 16 height 14
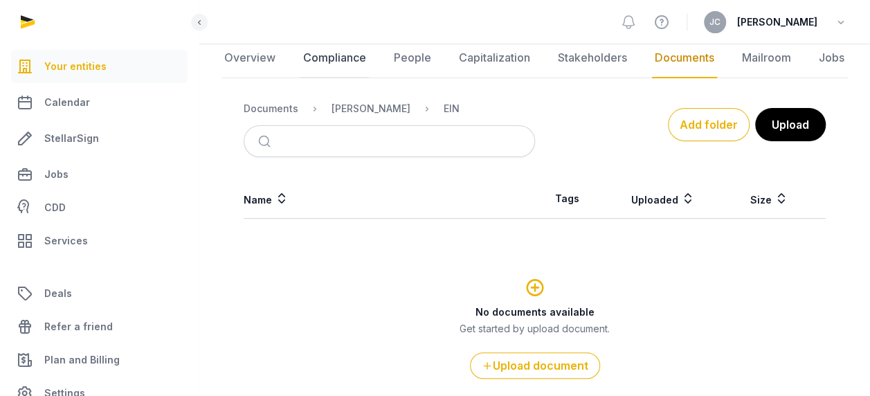
scroll to position [78, 0]
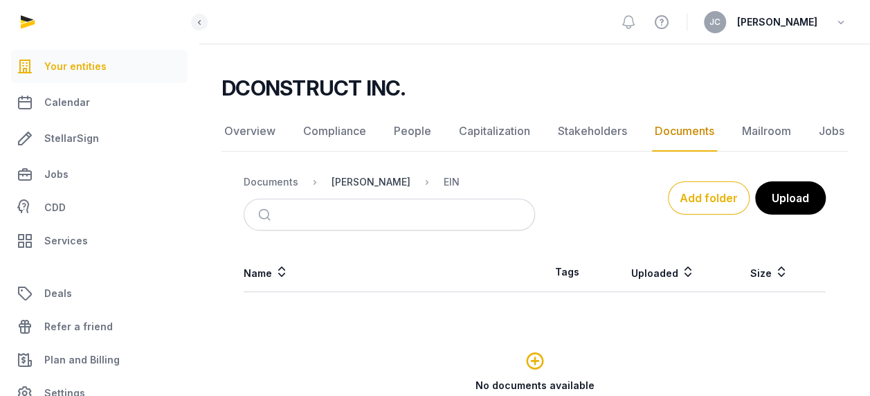
click at [361, 181] on div "[PERSON_NAME]" at bounding box center [371, 182] width 79 height 14
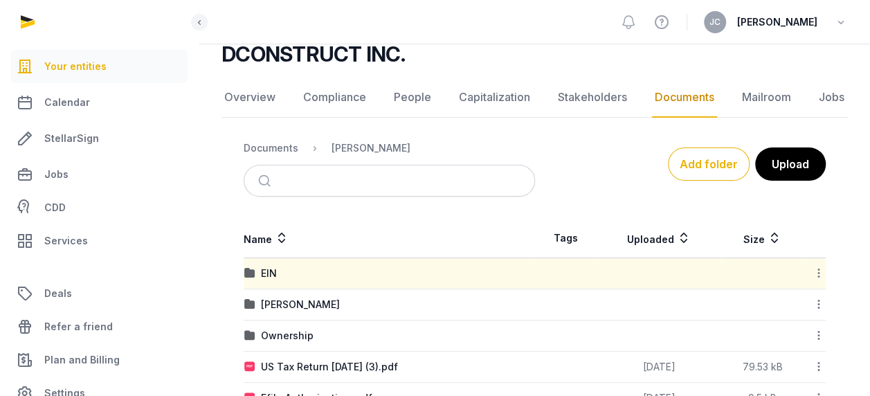
scroll to position [154, 0]
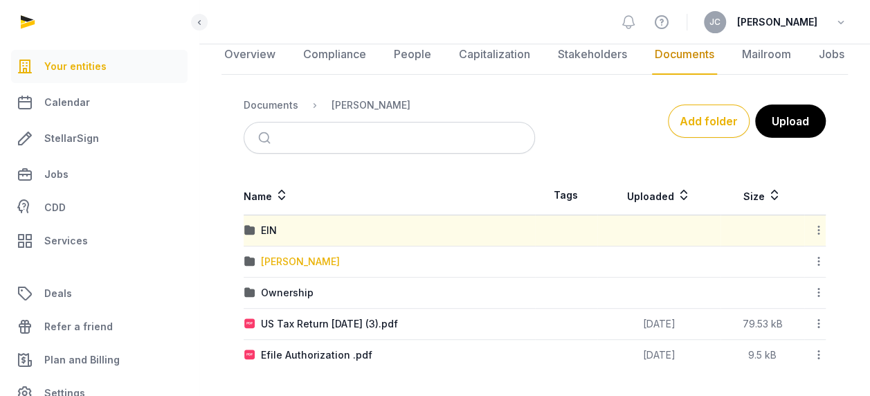
click at [305, 266] on div "[PERSON_NAME]" at bounding box center [300, 262] width 79 height 14
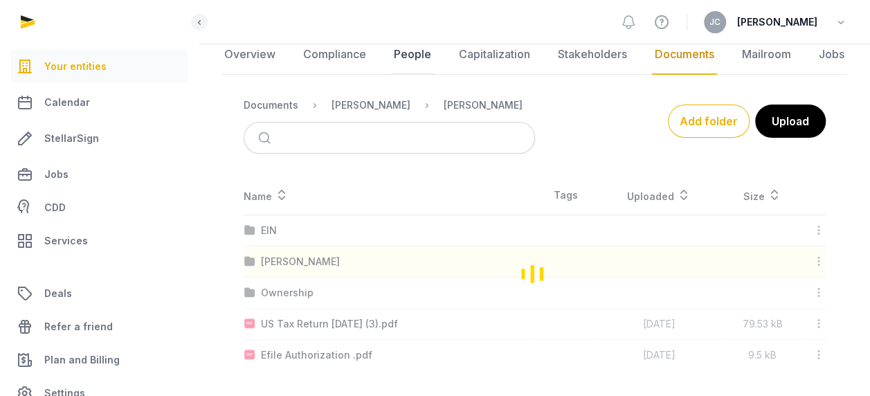
scroll to position [62, 0]
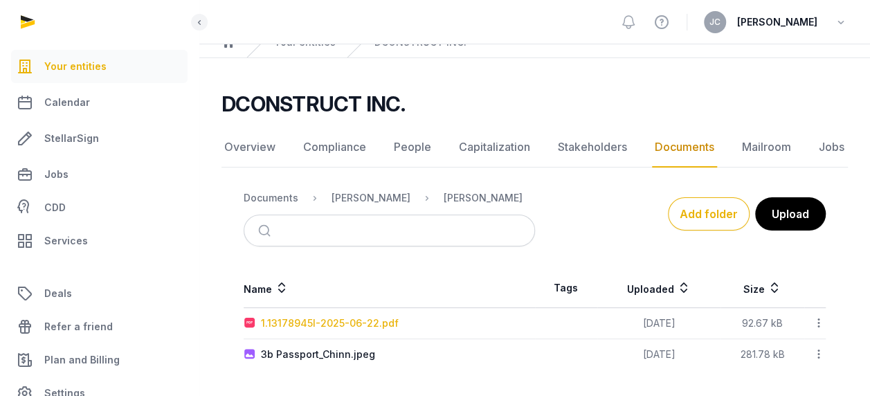
click at [366, 323] on div "1.13178945I-2025-06-22.pdf" at bounding box center [330, 323] width 138 height 14
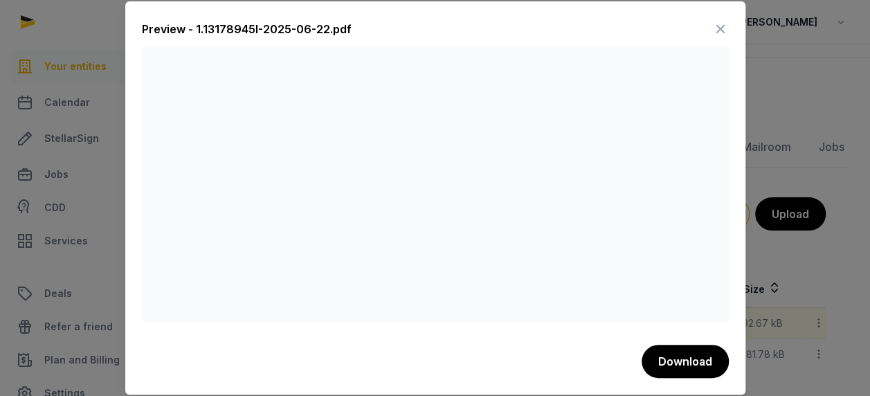
click at [710, 24] on div "Preview - 1.13178945I-2025-06-22.pdf" at bounding box center [435, 32] width 587 height 28
click at [716, 26] on icon at bounding box center [721, 29] width 17 height 22
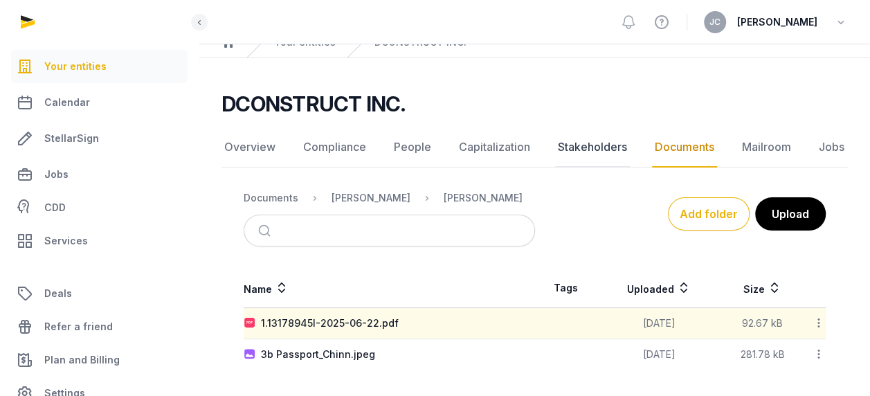
click at [563, 151] on link "Stakeholders" at bounding box center [592, 147] width 75 height 40
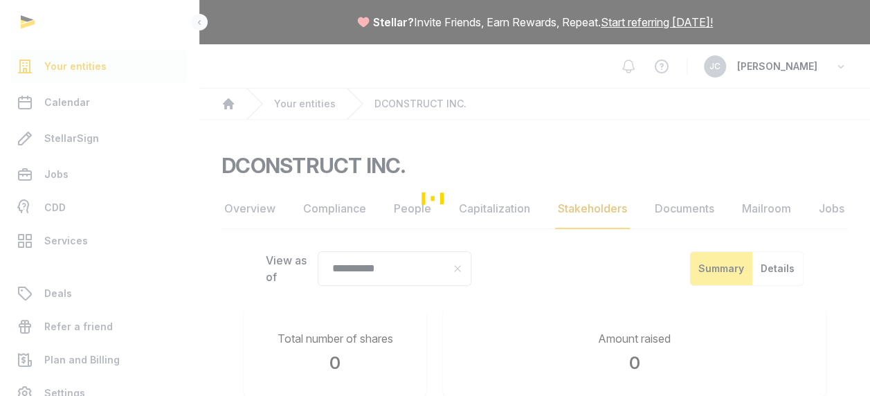
click at [659, 211] on div "Loading" at bounding box center [435, 198] width 870 height 396
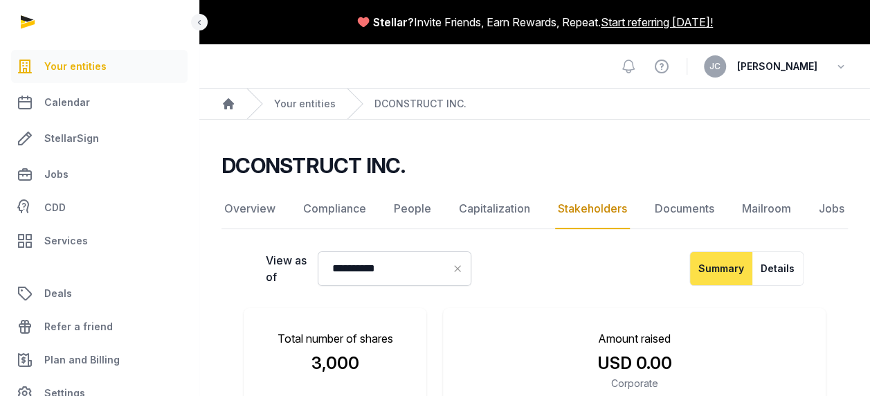
click at [659, 211] on link "Documents" at bounding box center [684, 209] width 65 height 40
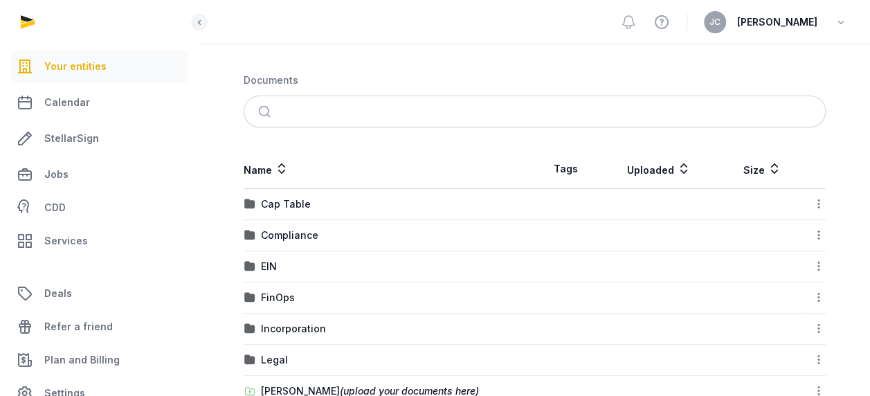
scroll to position [253, 0]
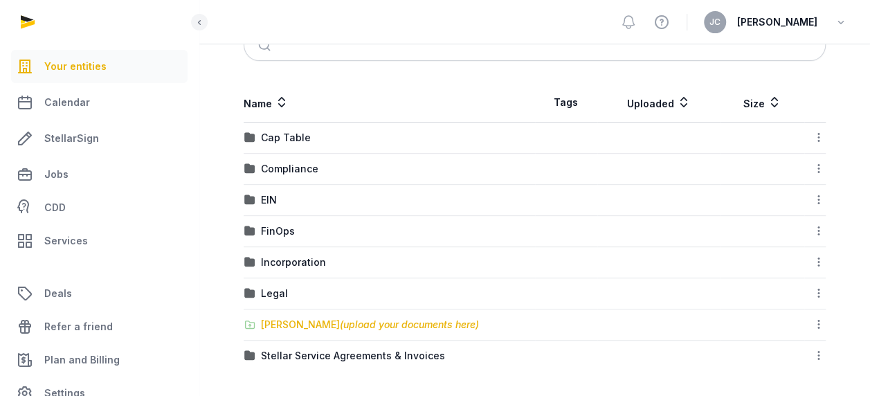
click at [312, 323] on div "[PERSON_NAME] (upload your documents here)" at bounding box center [370, 325] width 218 height 14
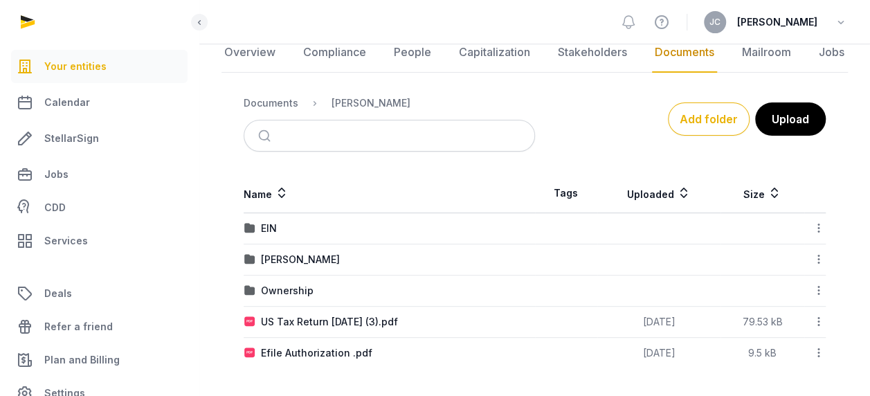
scroll to position [154, 0]
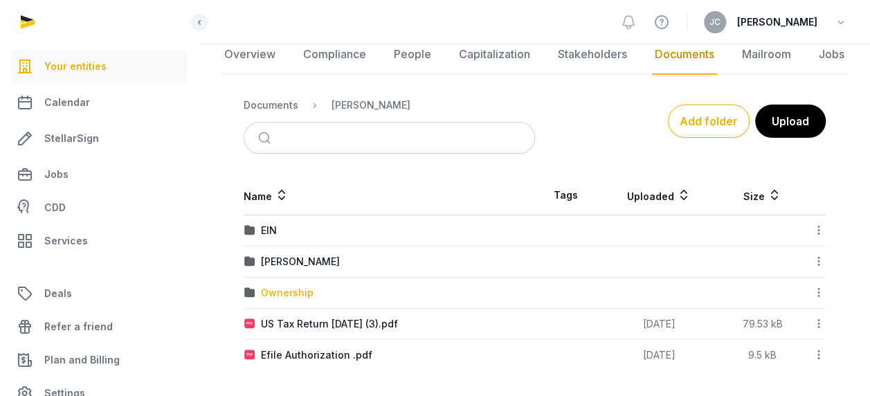
click at [291, 289] on div "Ownership" at bounding box center [287, 293] width 53 height 14
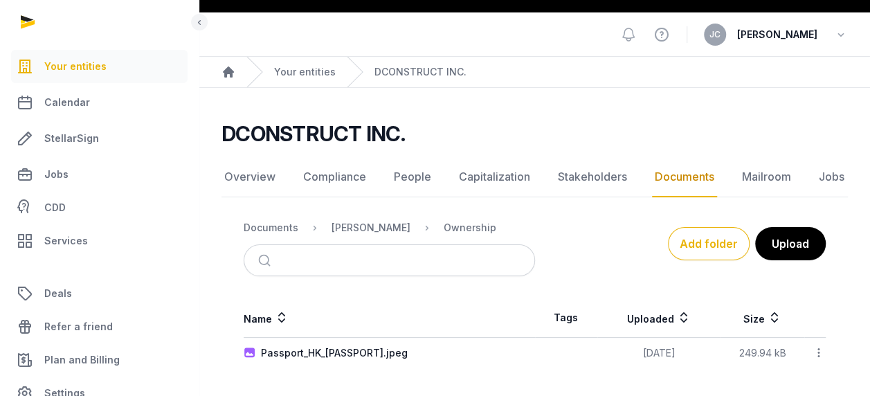
scroll to position [30, 0]
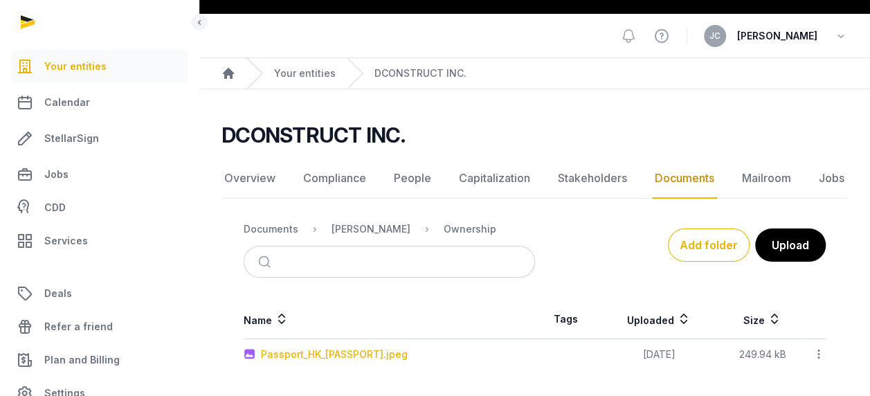
click at [338, 354] on div "Passport_HK_[PASSPORT].jpeg" at bounding box center [334, 355] width 147 height 14
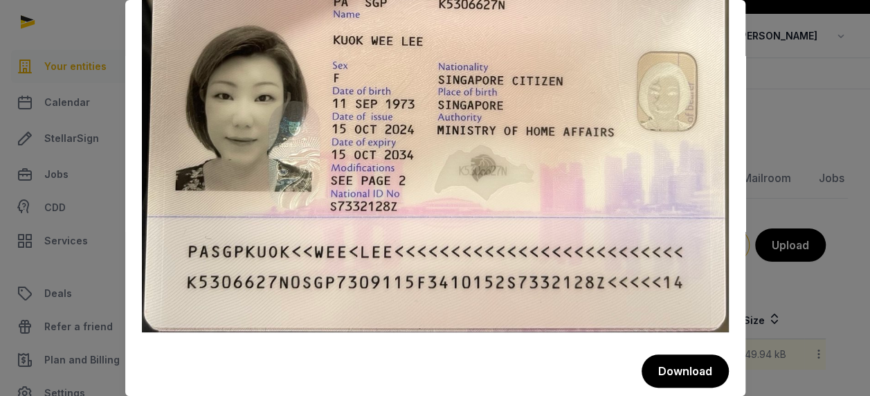
scroll to position [0, 0]
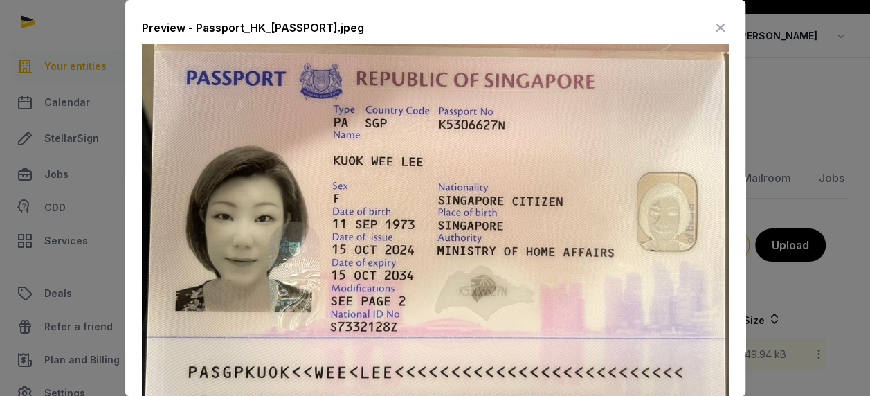
click at [713, 26] on icon at bounding box center [721, 28] width 17 height 22
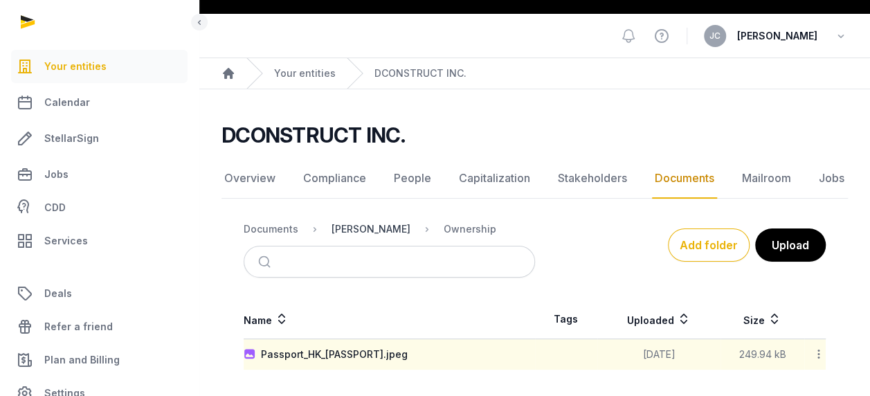
click at [382, 228] on div "[PERSON_NAME]" at bounding box center [371, 229] width 79 height 14
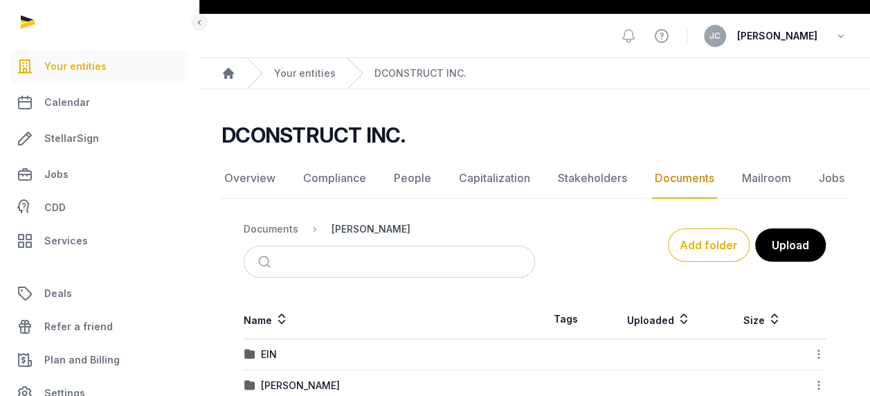
scroll to position [154, 0]
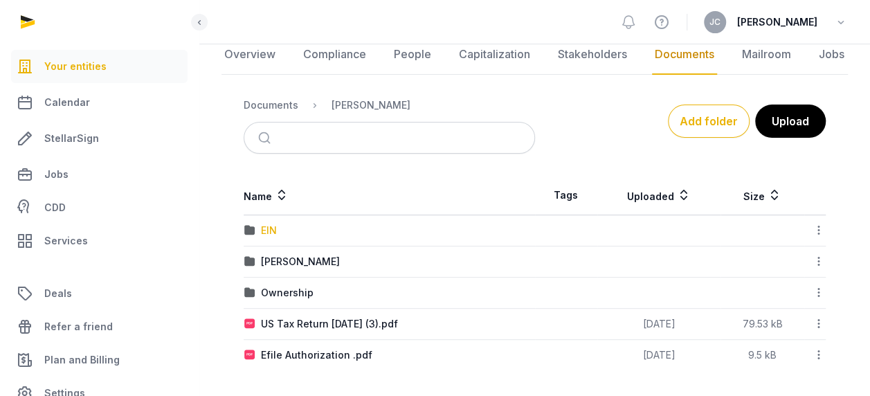
click at [276, 227] on div "EIN" at bounding box center [269, 231] width 16 height 14
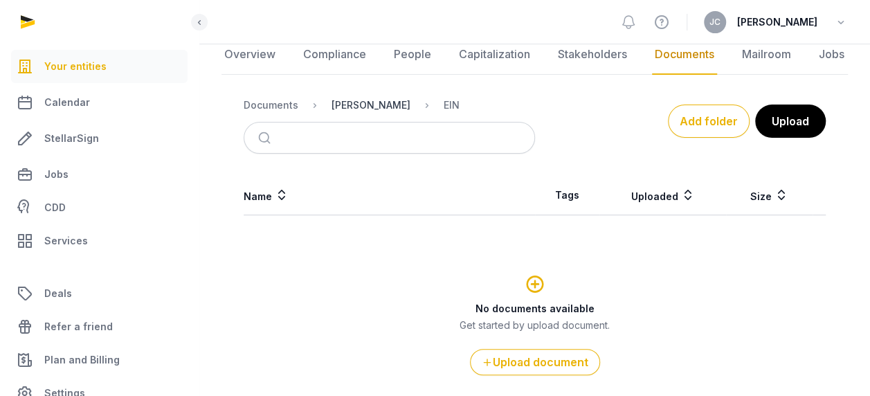
click at [355, 104] on div "[PERSON_NAME]" at bounding box center [371, 105] width 79 height 14
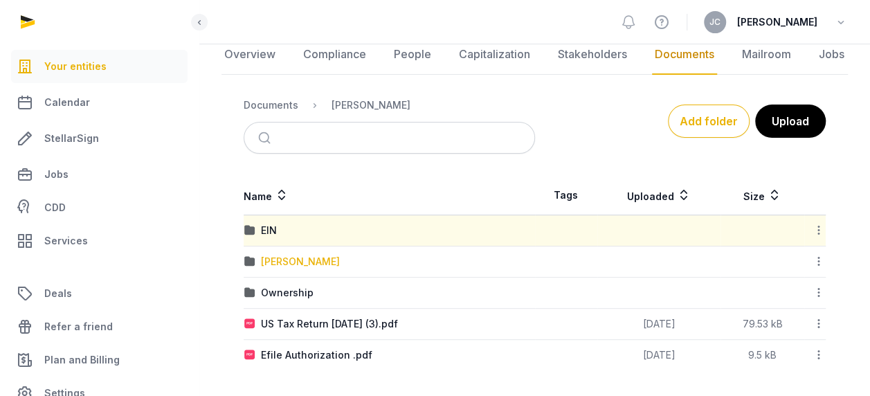
click at [294, 262] on div "[PERSON_NAME]" at bounding box center [300, 262] width 79 height 14
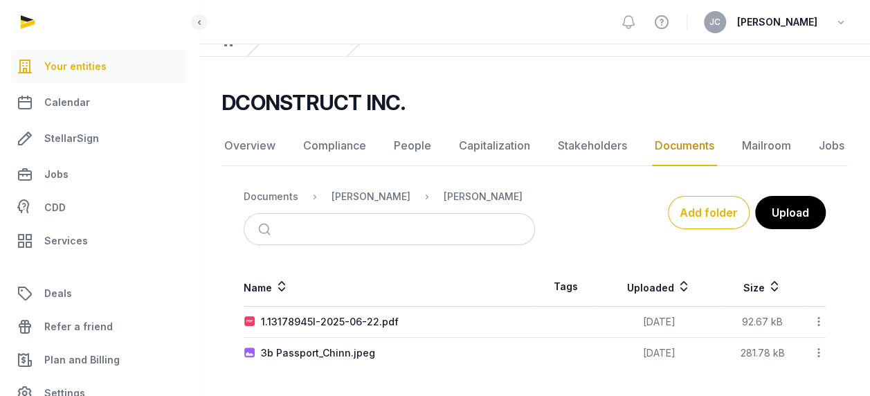
scroll to position [62, 0]
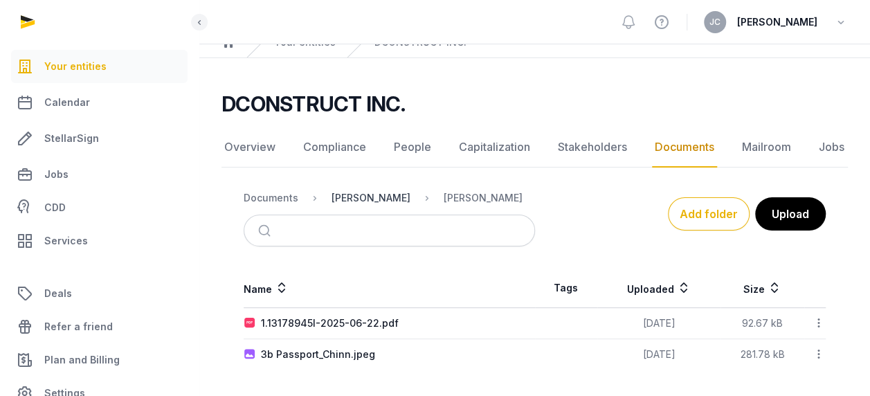
click at [375, 200] on div "[PERSON_NAME]" at bounding box center [371, 198] width 79 height 14
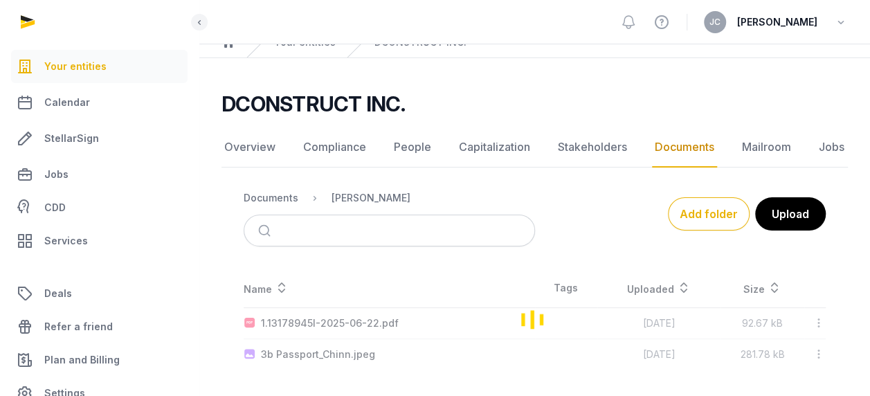
scroll to position [154, 0]
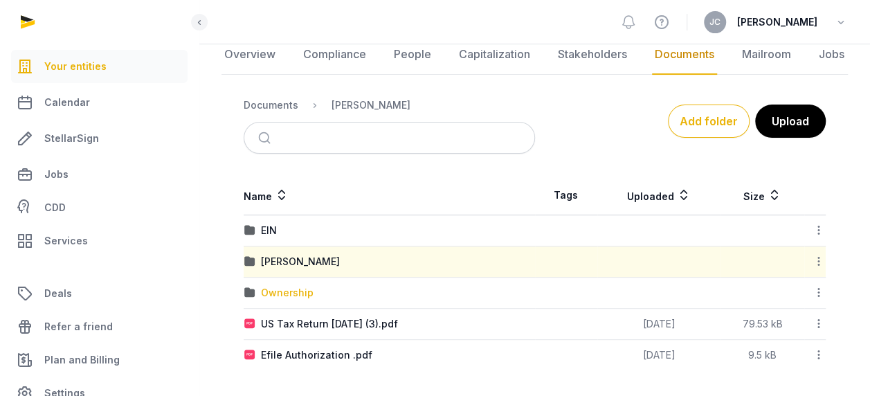
click at [296, 292] on div "Ownership" at bounding box center [287, 293] width 53 height 14
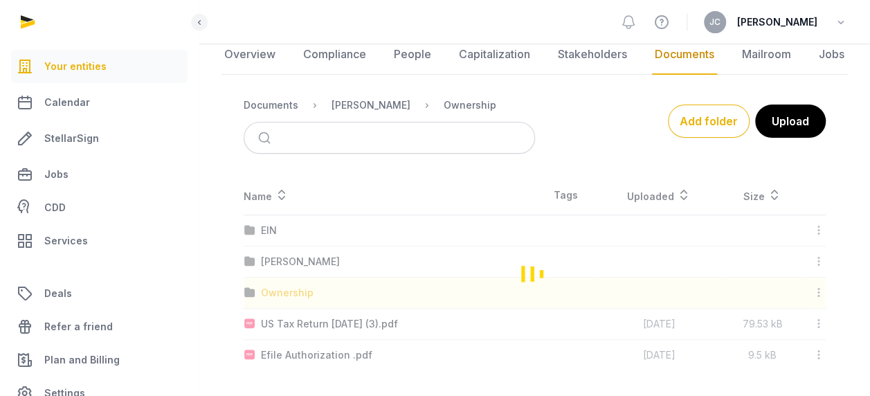
scroll to position [30, 0]
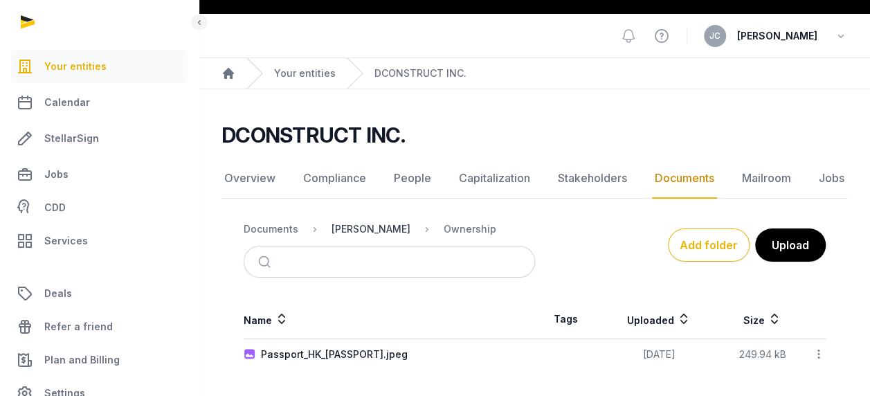
click at [373, 227] on div "[PERSON_NAME]" at bounding box center [371, 229] width 79 height 14
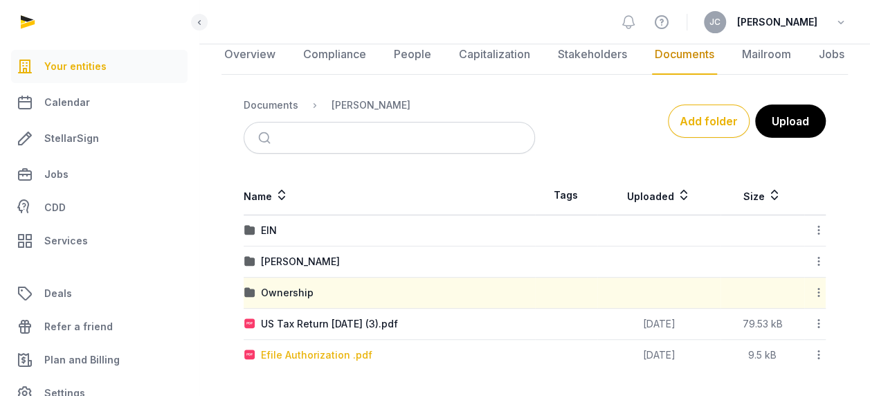
click at [328, 357] on div "Efile Authorization .pdf" at bounding box center [316, 355] width 111 height 14
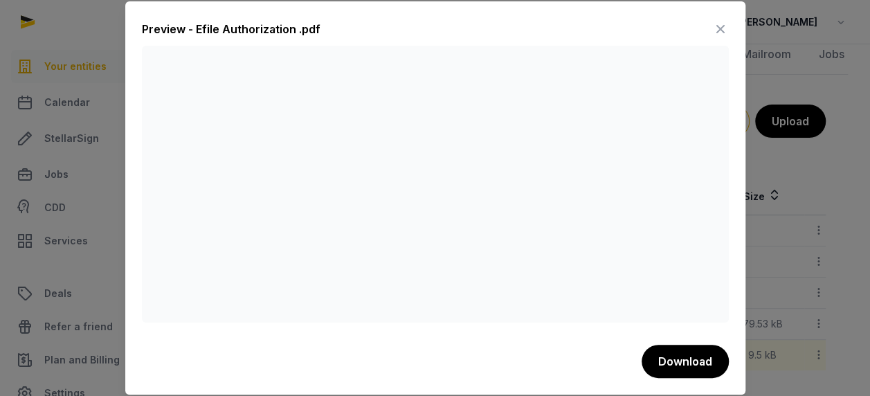
click at [727, 26] on icon at bounding box center [721, 29] width 17 height 22
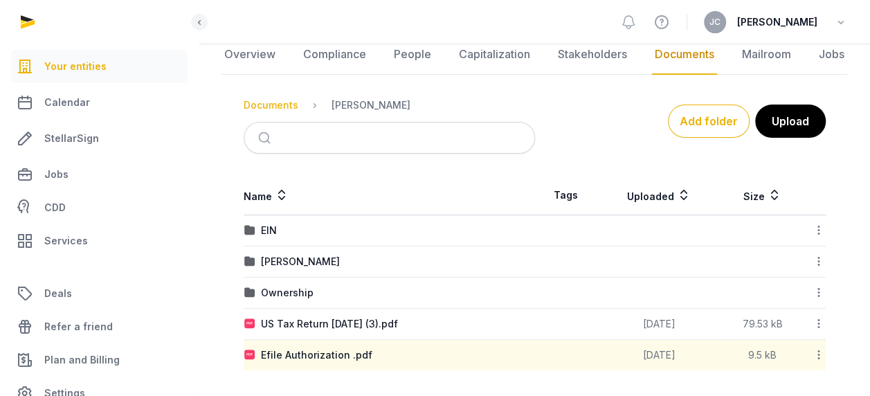
click at [278, 100] on div "Documents" at bounding box center [271, 105] width 55 height 14
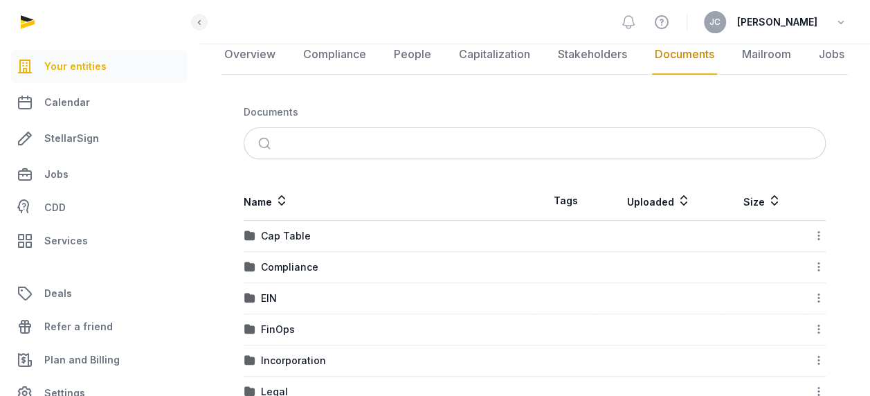
scroll to position [253, 0]
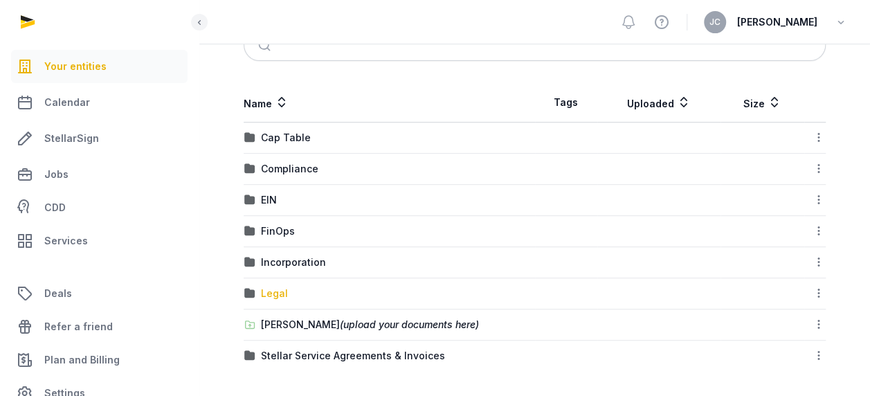
click at [276, 287] on div "Legal" at bounding box center [274, 294] width 27 height 14
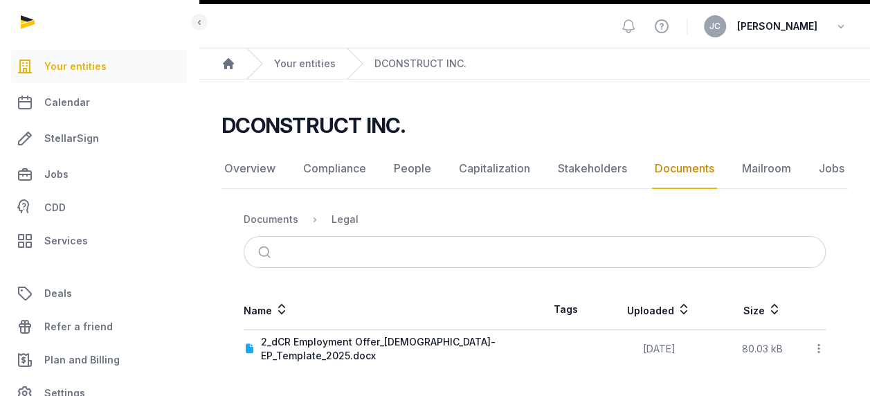
scroll to position [39, 0]
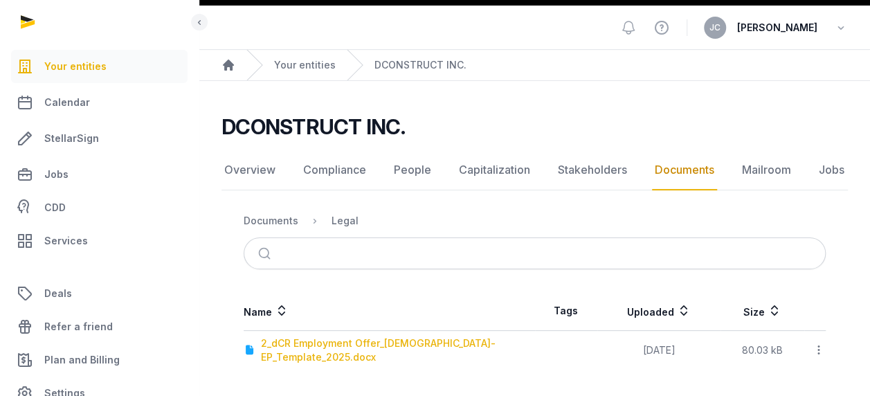
click at [310, 344] on div "2_dCR Employment Offer_[DEMOGRAPHIC_DATA]-EP_Template_2025.docx" at bounding box center [398, 351] width 274 height 28
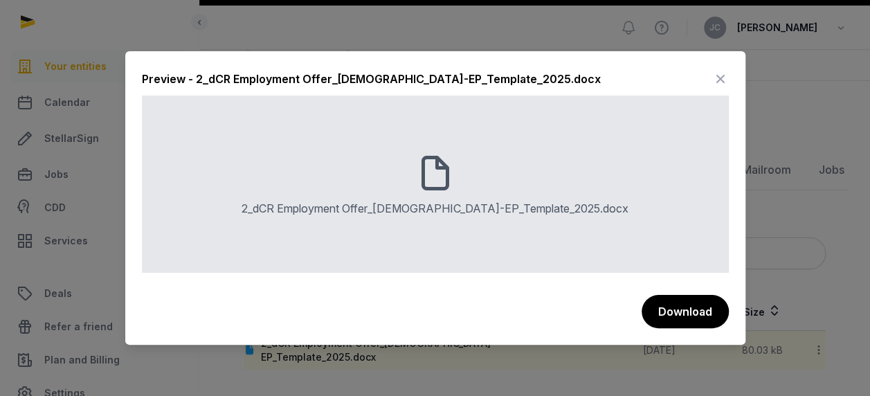
click at [720, 75] on icon at bounding box center [721, 79] width 17 height 22
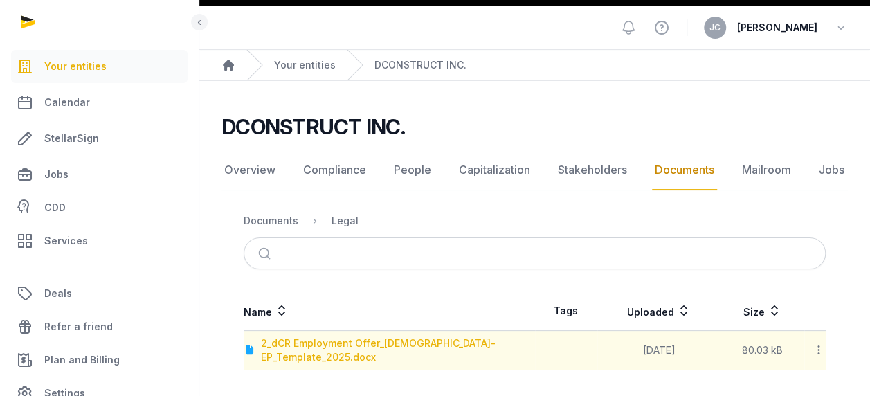
click at [334, 342] on div "2_dCR Employment Offer_[DEMOGRAPHIC_DATA]-EP_Template_2025.docx" at bounding box center [398, 351] width 274 height 28
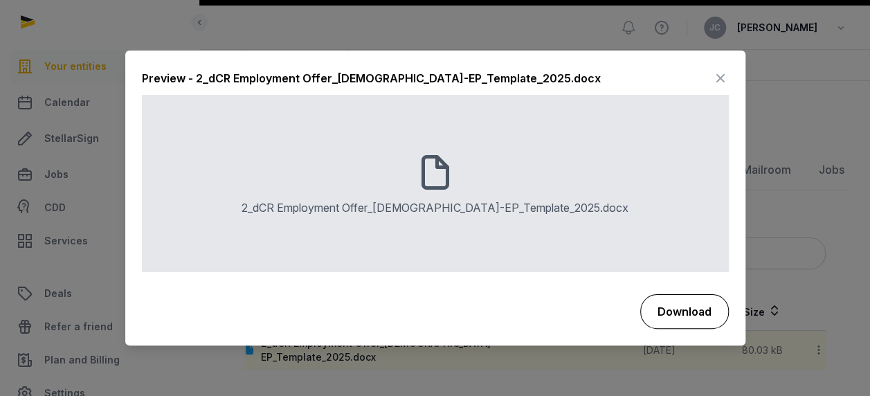
click at [668, 314] on button "Download" at bounding box center [685, 311] width 89 height 35
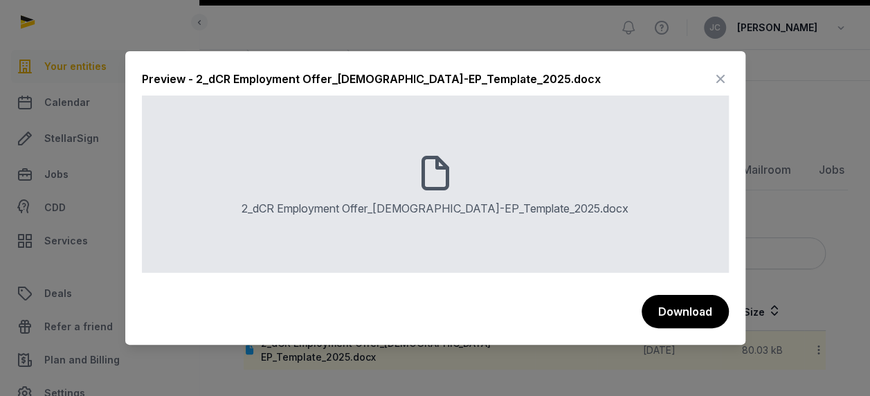
click at [726, 80] on icon at bounding box center [721, 79] width 17 height 22
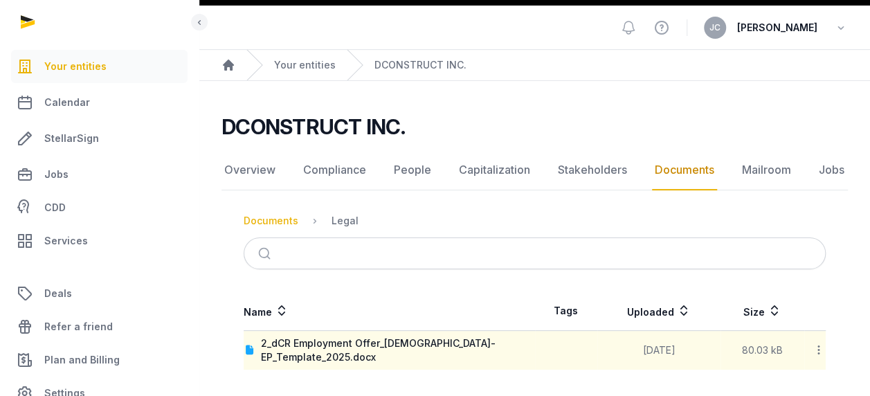
click at [273, 217] on div "Documents" at bounding box center [271, 221] width 55 height 14
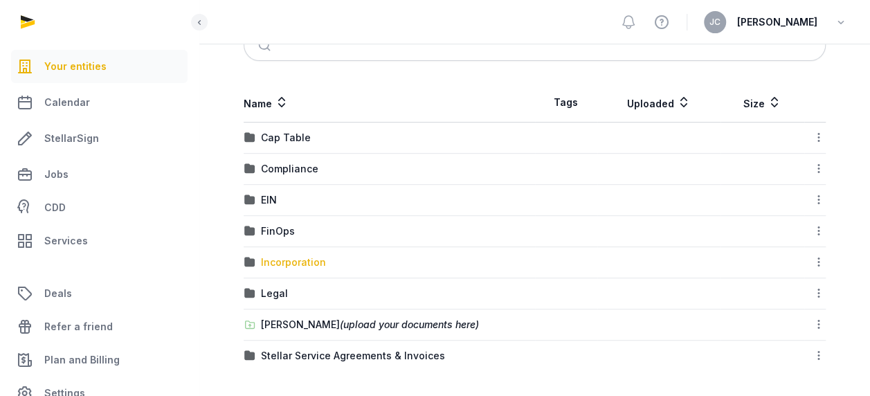
click at [275, 258] on div "Incorporation" at bounding box center [293, 263] width 65 height 14
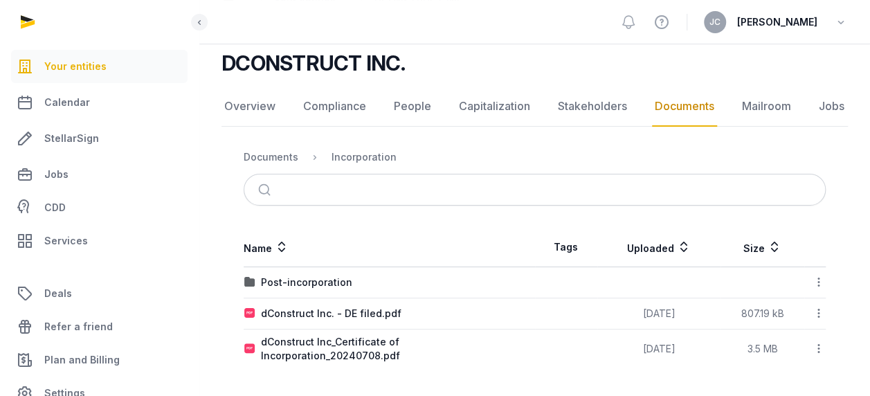
scroll to position [93, 0]
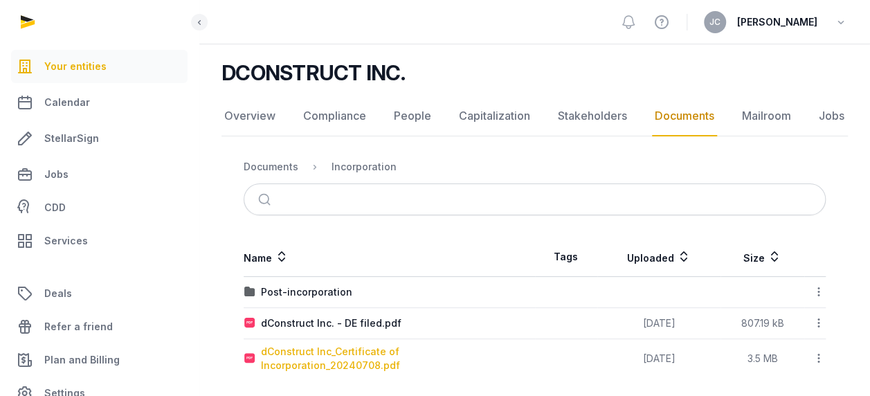
click at [331, 353] on div "dConstruct Inc_Certificate of Incorporation_20240708.pdf" at bounding box center [398, 359] width 274 height 28
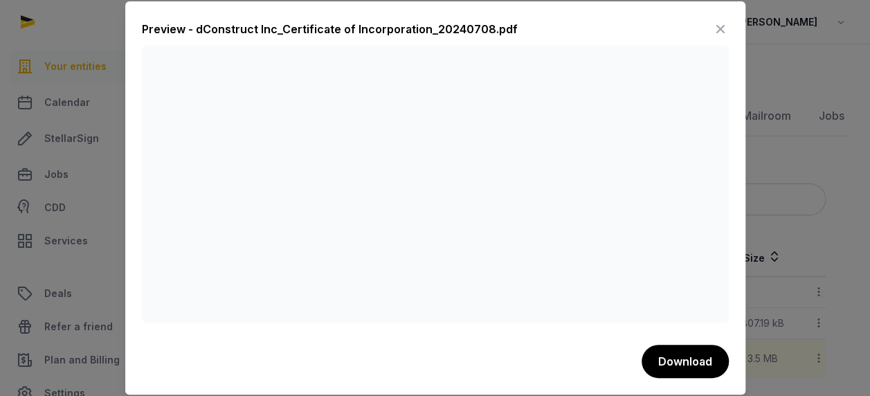
click at [717, 33] on icon at bounding box center [721, 29] width 17 height 22
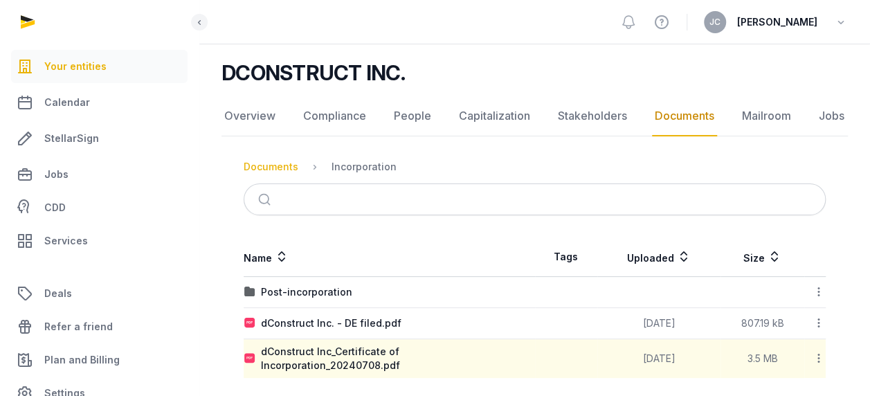
click at [286, 168] on div "Documents" at bounding box center [271, 167] width 55 height 14
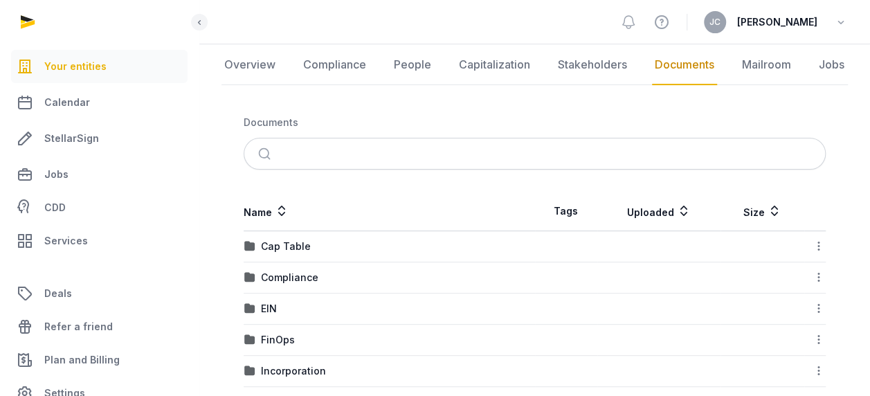
scroll to position [231, 0]
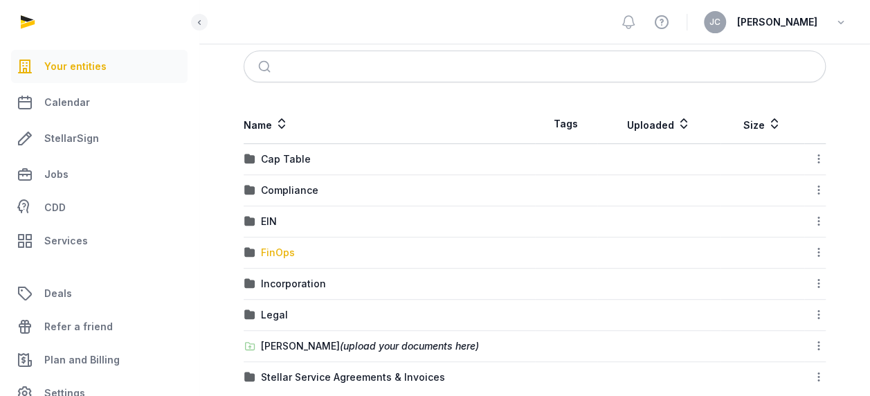
click at [287, 246] on div "FinOps" at bounding box center [278, 253] width 34 height 14
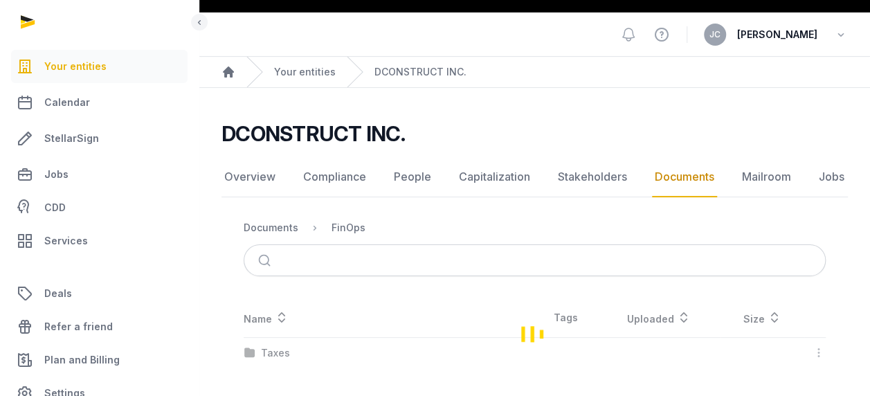
scroll to position [30, 0]
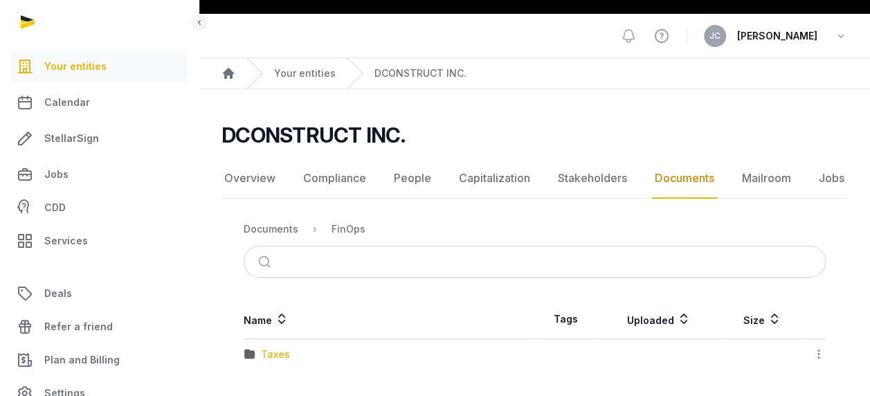
click at [265, 357] on div "Taxes" at bounding box center [275, 355] width 29 height 14
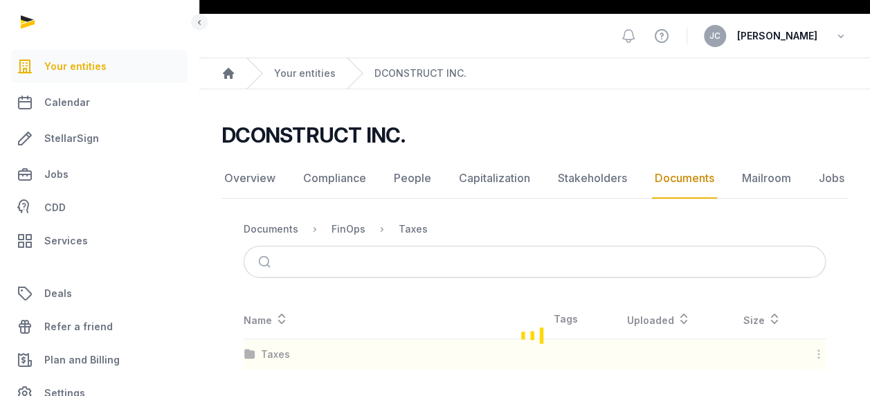
scroll to position [93, 0]
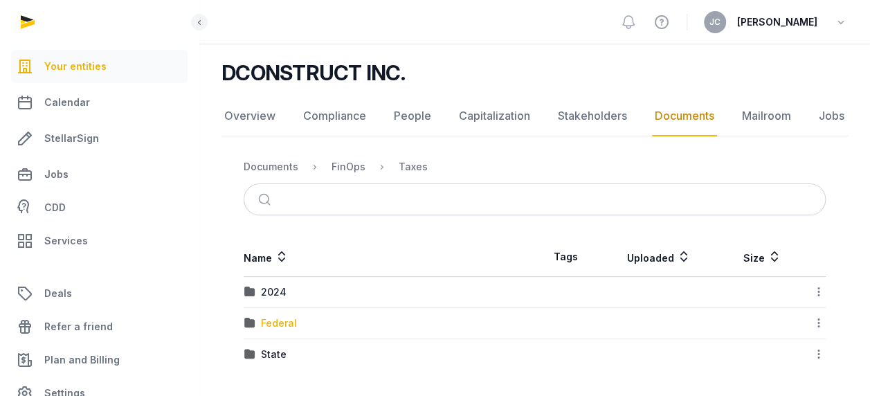
click at [283, 323] on div "Federal" at bounding box center [279, 323] width 36 height 14
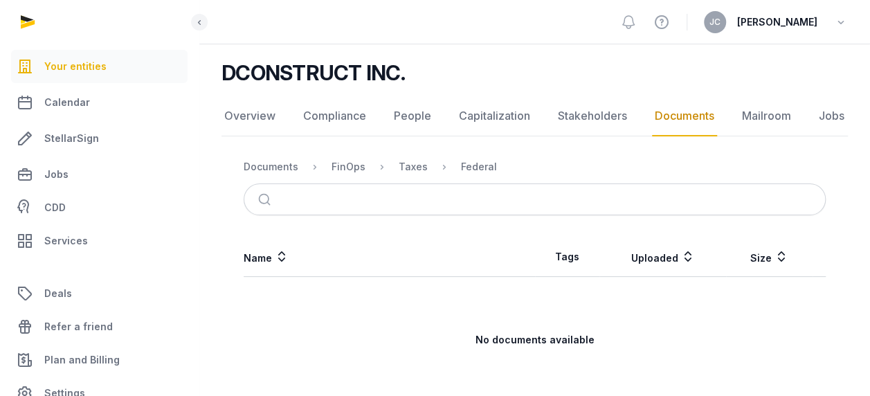
scroll to position [126, 0]
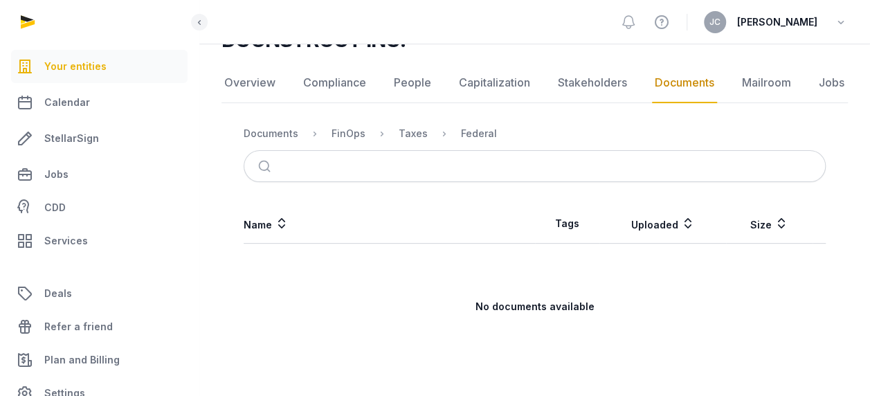
click at [420, 142] on nav "Documents FinOps Taxes Federal" at bounding box center [535, 133] width 582 height 33
click at [410, 132] on div "Taxes" at bounding box center [413, 134] width 29 height 14
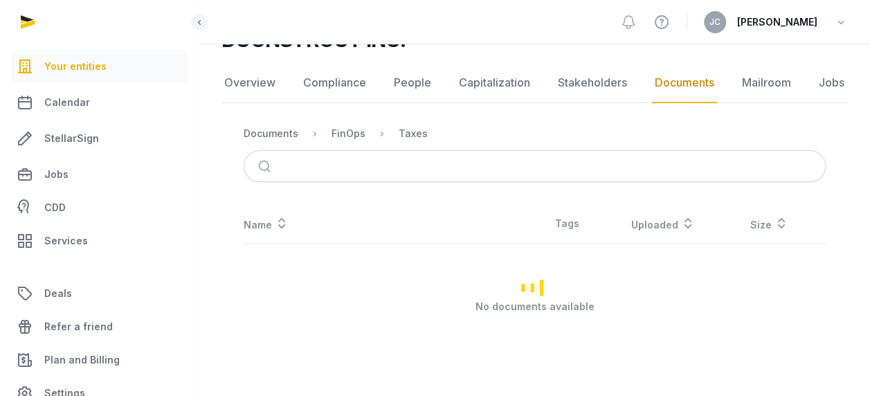
scroll to position [93, 0]
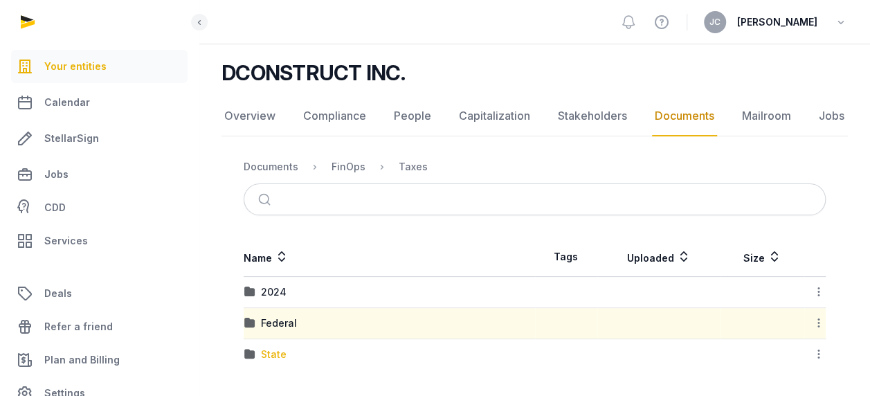
click at [269, 357] on div "State" at bounding box center [274, 355] width 26 height 14
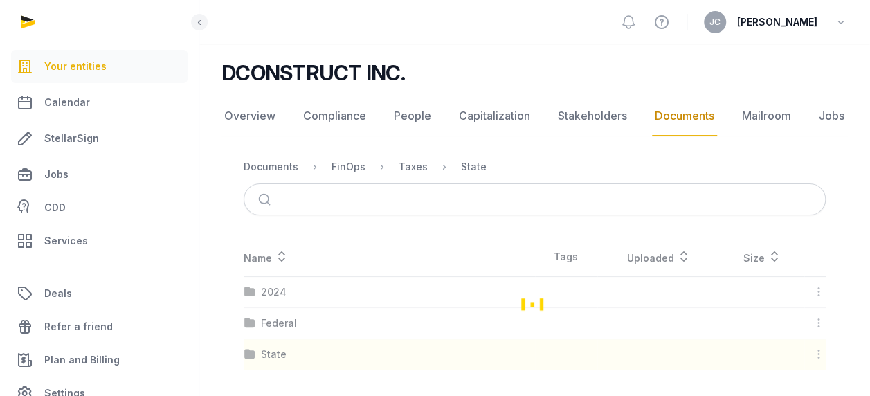
scroll to position [126, 0]
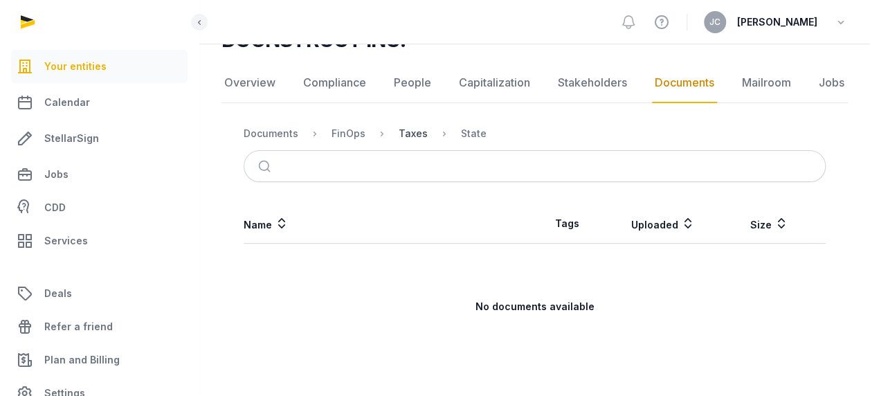
click at [403, 133] on div "Taxes" at bounding box center [413, 134] width 29 height 14
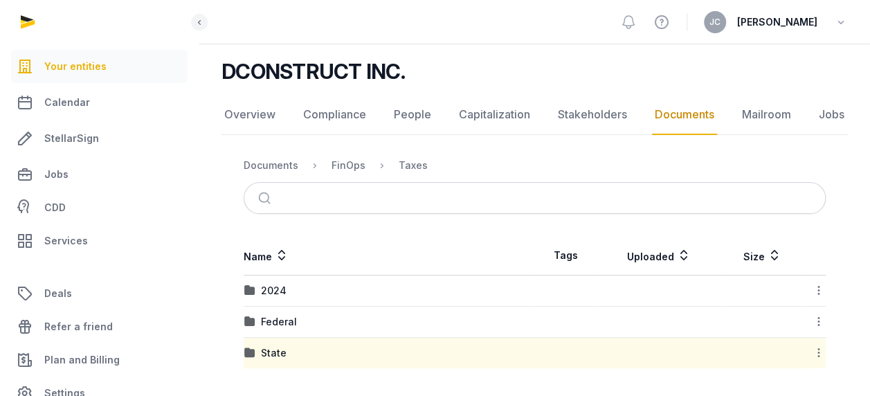
scroll to position [93, 0]
click at [280, 294] on div "2024" at bounding box center [274, 292] width 26 height 14
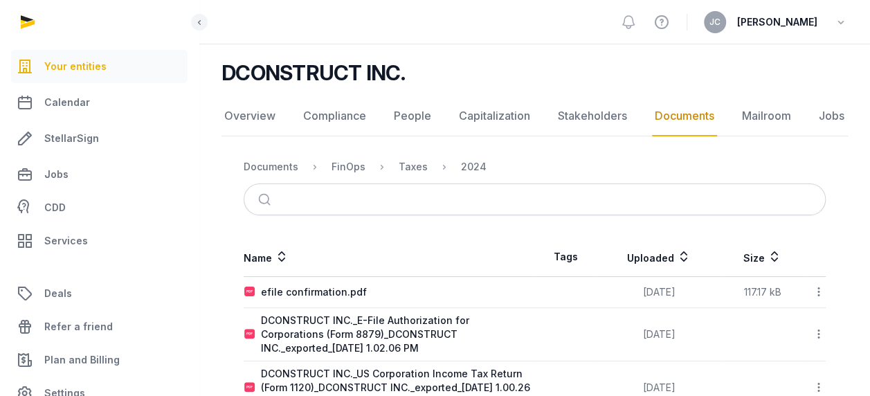
scroll to position [137, 0]
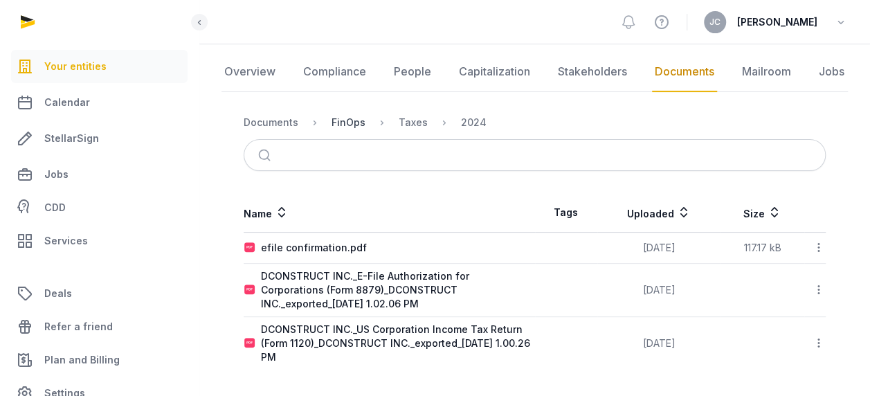
click at [356, 118] on div "FinOps" at bounding box center [349, 123] width 34 height 14
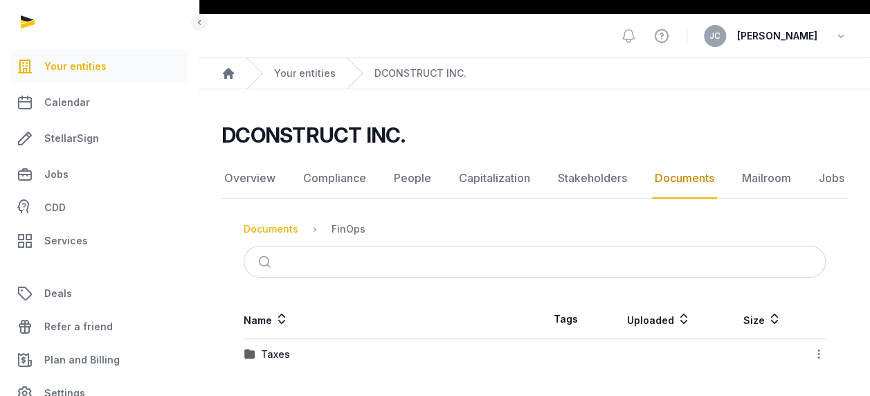
click at [288, 229] on div "Documents" at bounding box center [271, 229] width 55 height 14
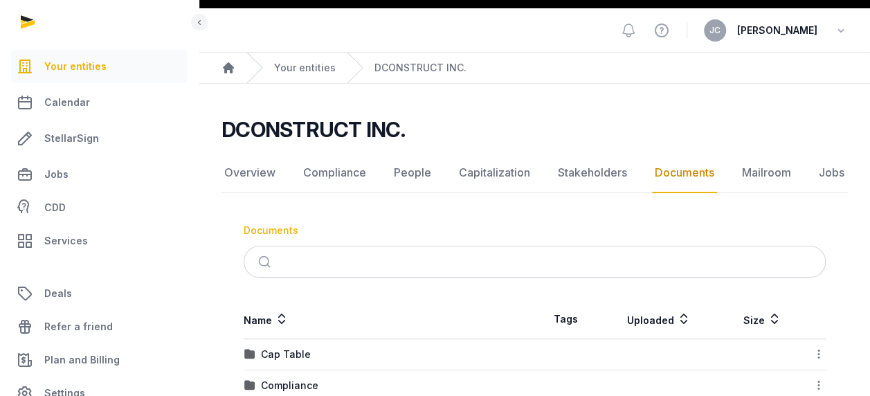
scroll to position [231, 0]
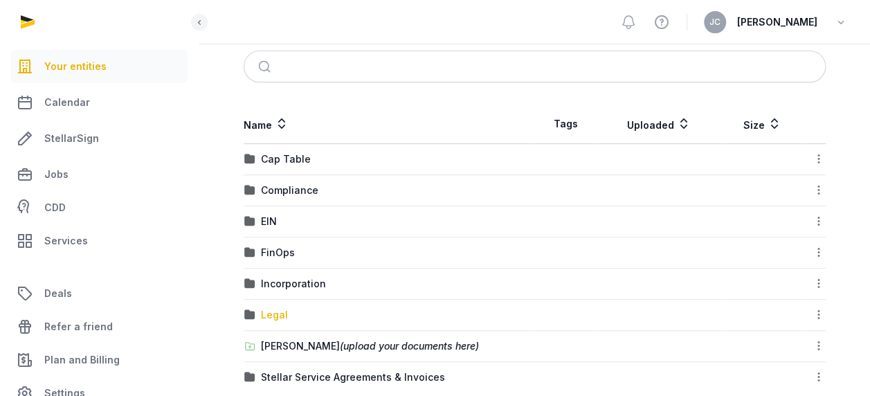
click at [283, 312] on div "Legal" at bounding box center [274, 315] width 27 height 14
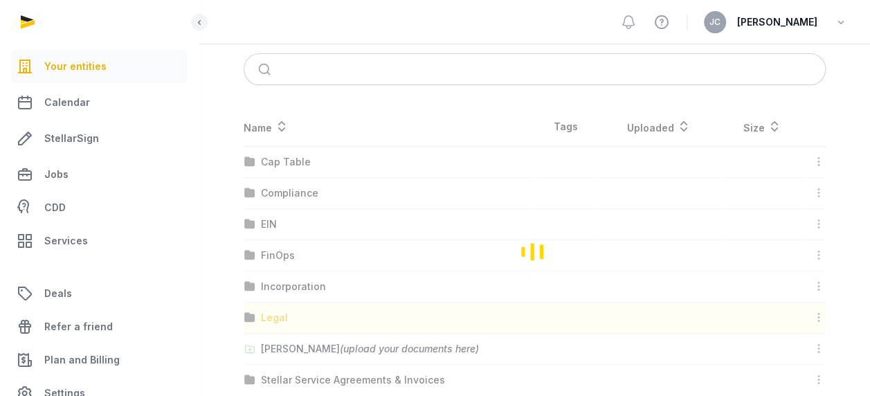
scroll to position [39, 0]
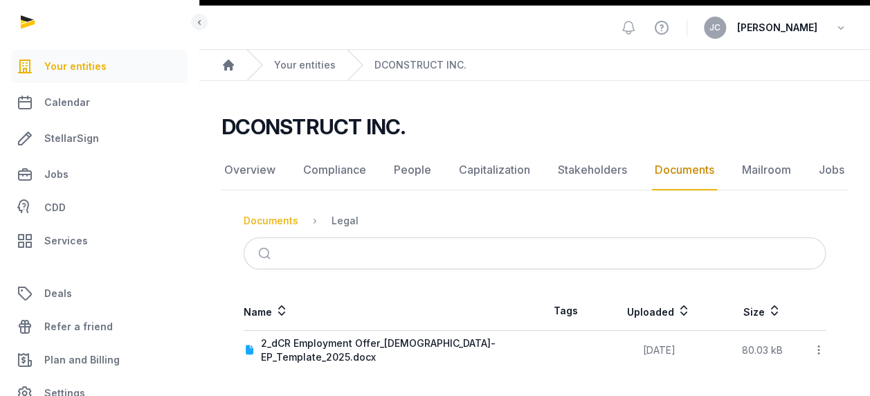
click at [271, 220] on div "Documents" at bounding box center [271, 221] width 55 height 14
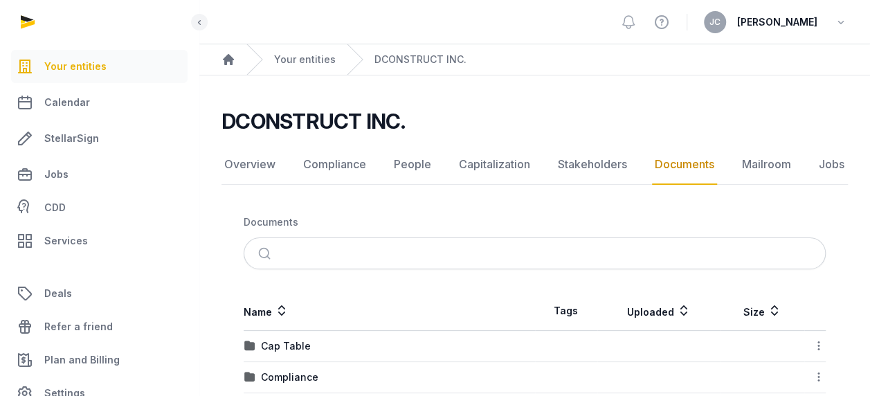
scroll to position [231, 0]
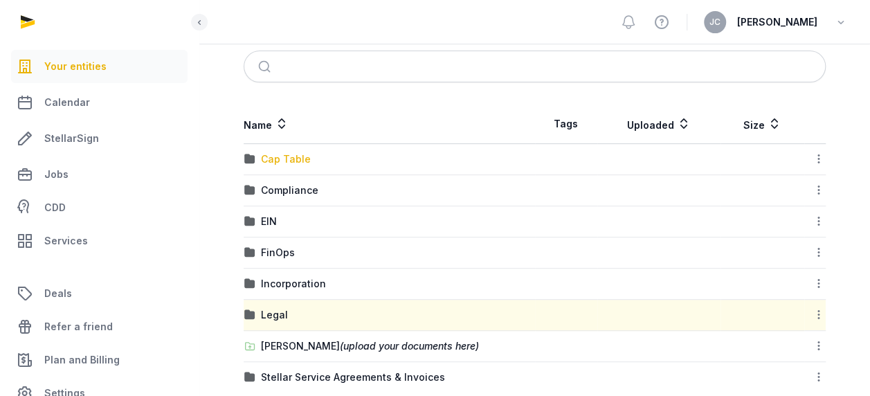
click at [287, 156] on div "Cap Table" at bounding box center [286, 159] width 50 height 14
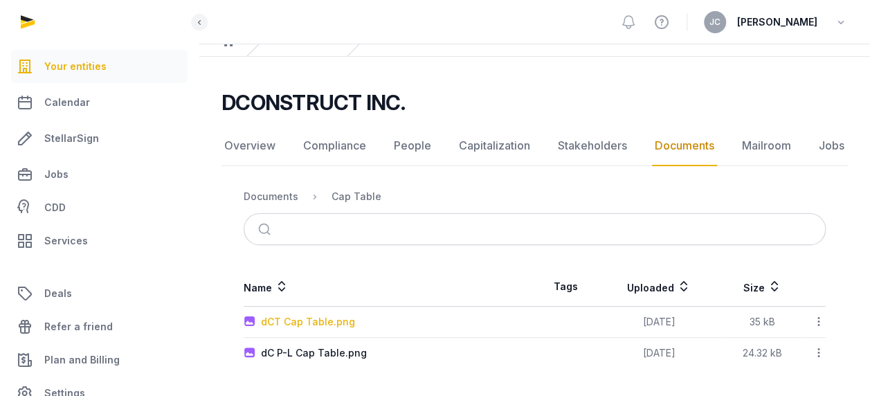
scroll to position [62, 0]
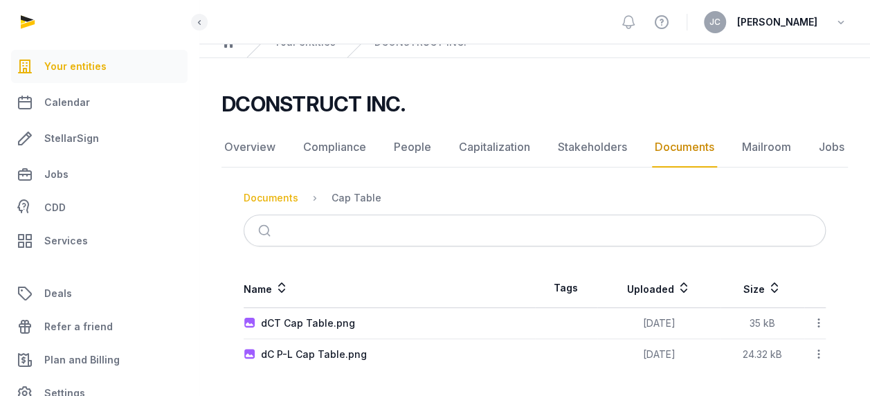
click at [269, 196] on div "Documents" at bounding box center [271, 198] width 55 height 14
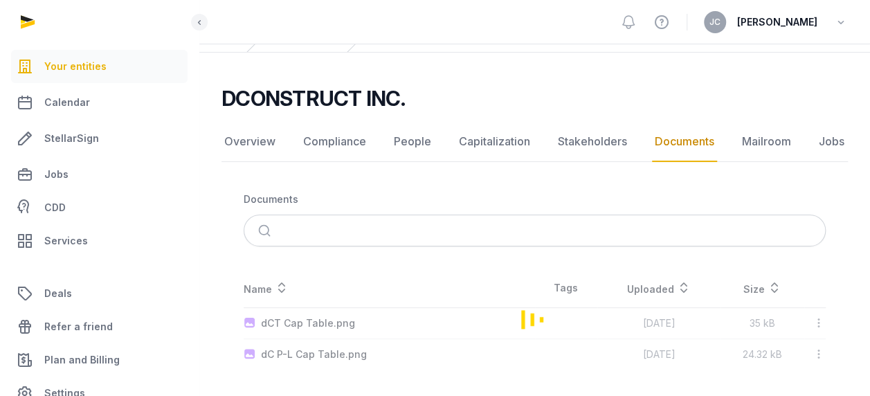
scroll to position [231, 0]
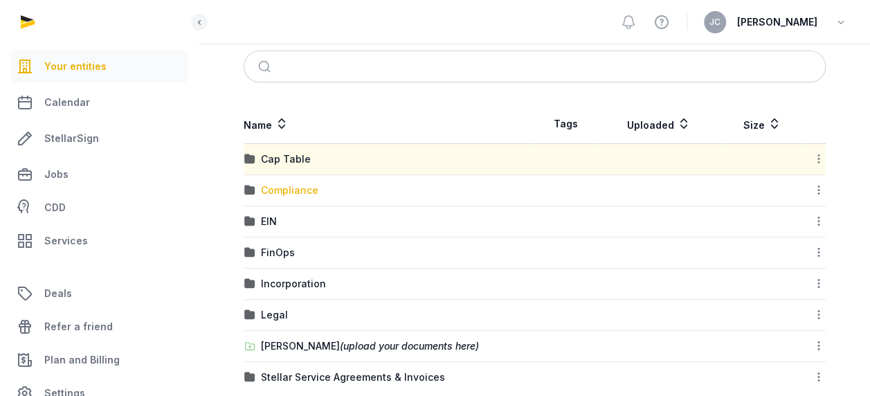
click at [295, 194] on div "Compliance" at bounding box center [289, 191] width 57 height 14
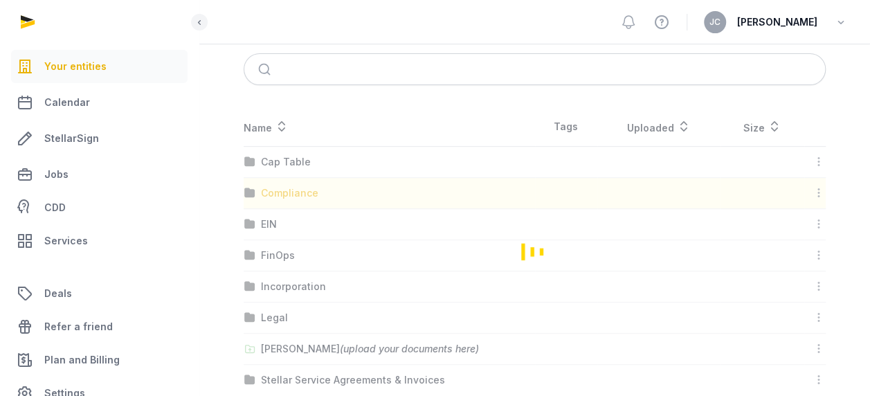
scroll to position [93, 0]
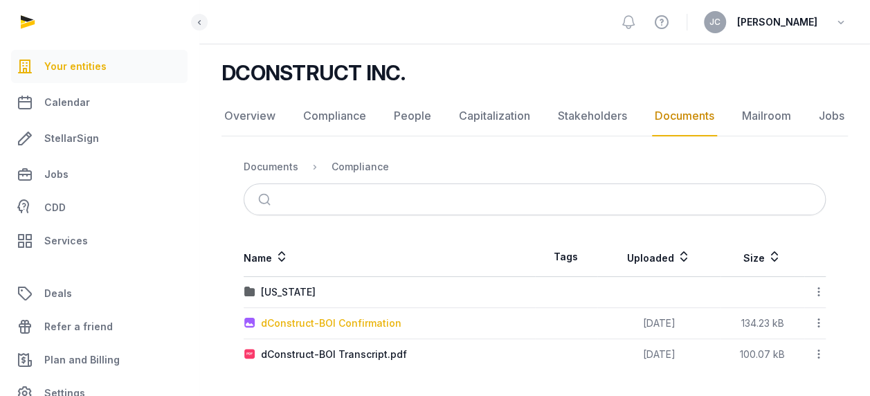
click at [298, 321] on div "dConstruct-BOI Confirmation" at bounding box center [331, 323] width 141 height 14
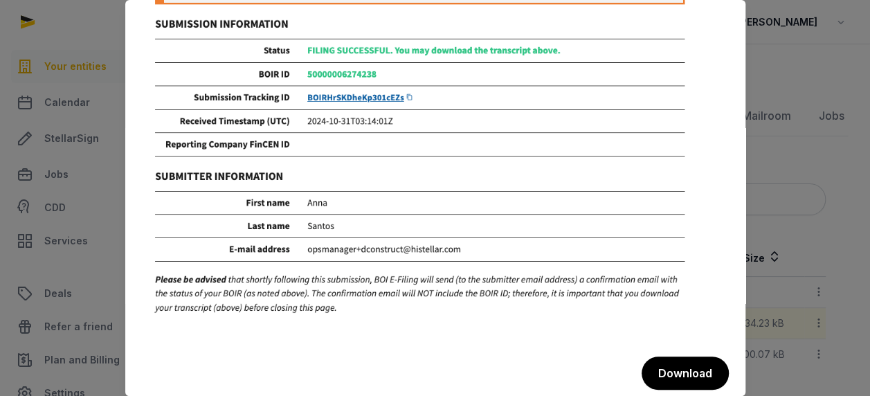
scroll to position [225, 0]
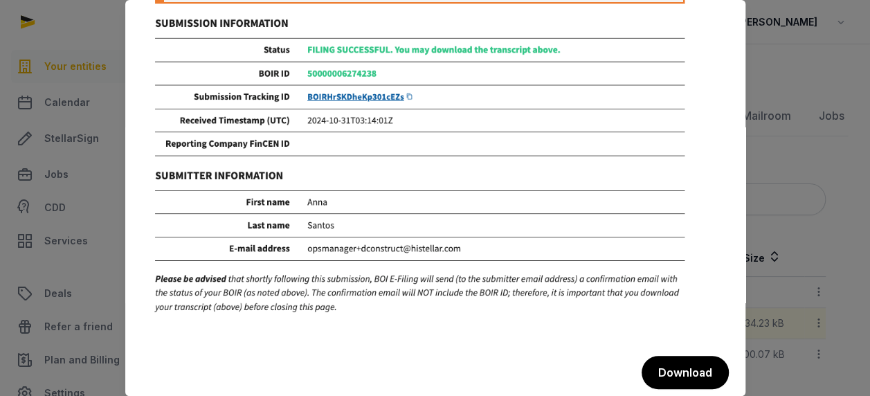
click at [798, 127] on div at bounding box center [435, 198] width 870 height 396
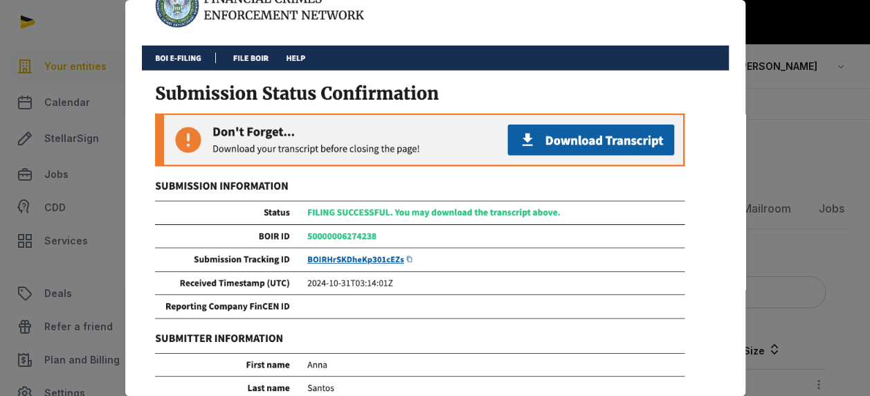
scroll to position [0, 0]
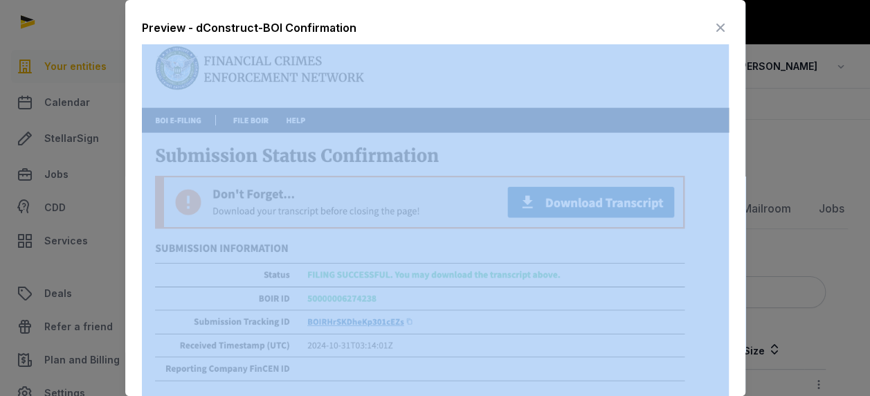
drag, startPoint x: 708, startPoint y: 29, endPoint x: 691, endPoint y: 80, distance: 53.9
click at [691, 80] on div "Preview - dConstruct-BOI Confirmation Download" at bounding box center [435, 315] width 620 height 631
click at [623, 202] on img at bounding box center [435, 301] width 587 height 514
click at [713, 28] on icon at bounding box center [721, 28] width 17 height 22
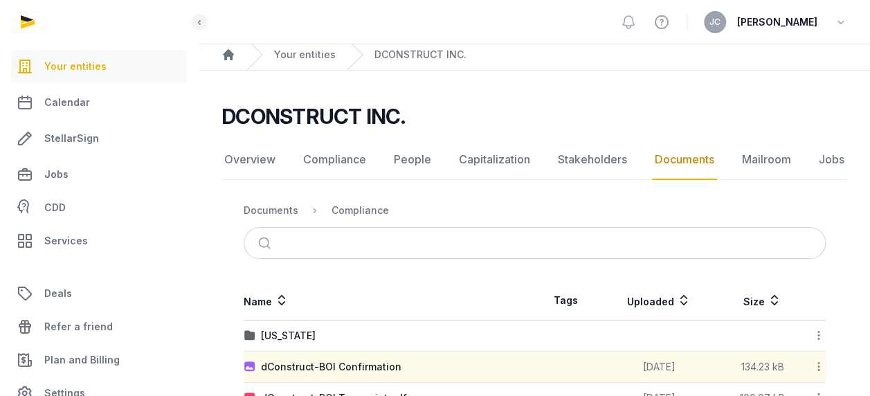
scroll to position [93, 0]
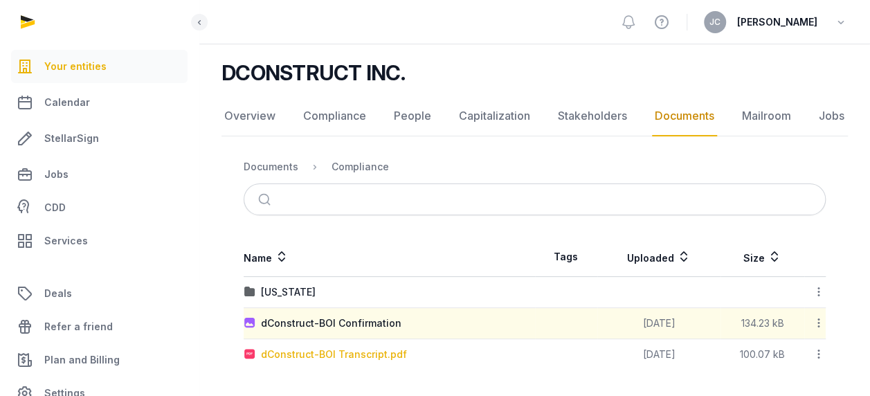
click at [314, 350] on div "dConstruct-BOI Transcript.pdf" at bounding box center [334, 355] width 146 height 14
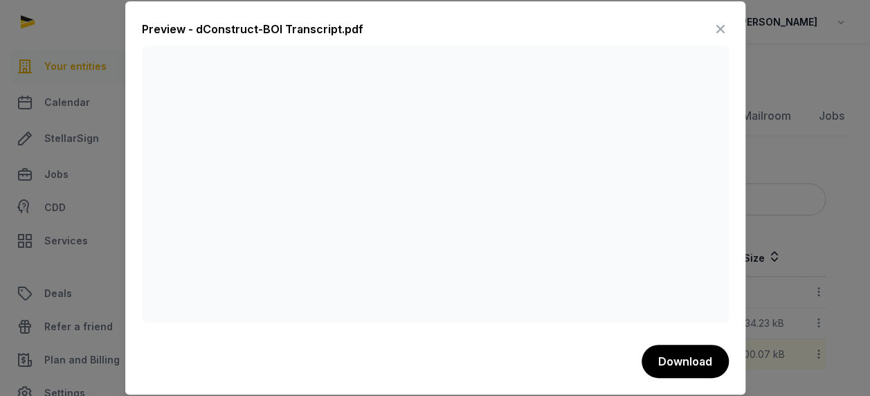
click at [848, 212] on div at bounding box center [435, 198] width 870 height 396
click at [720, 26] on icon at bounding box center [721, 29] width 17 height 22
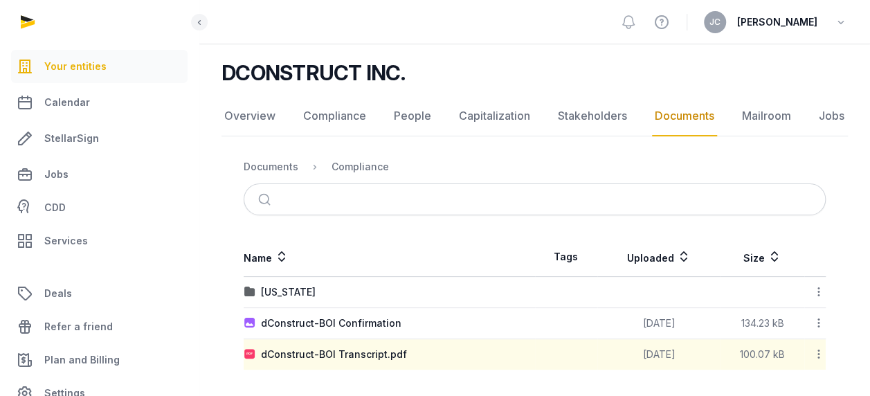
click at [278, 293] on div "[US_STATE]" at bounding box center [288, 292] width 55 height 14
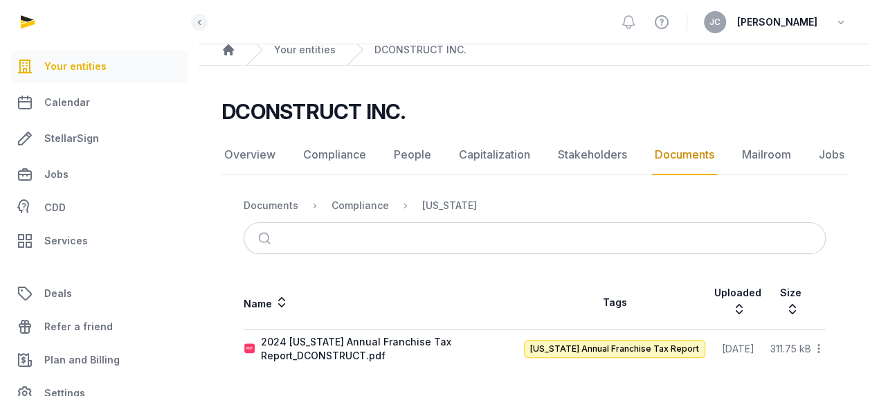
scroll to position [53, 0]
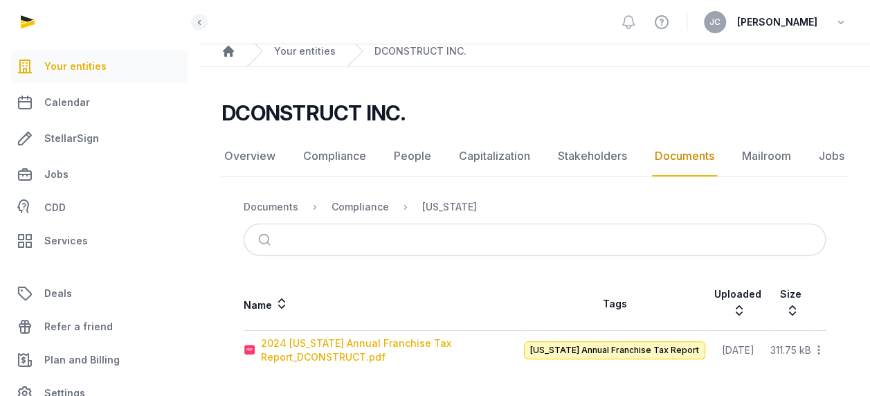
click at [276, 346] on div "2024 [US_STATE] Annual Franchise Tax Report_DCONSTRUCT.pdf" at bounding box center [392, 351] width 262 height 28
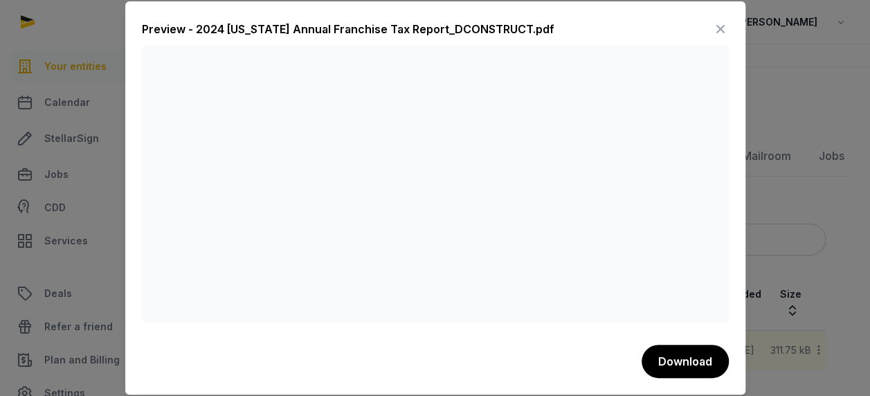
click at [716, 23] on icon at bounding box center [721, 29] width 17 height 22
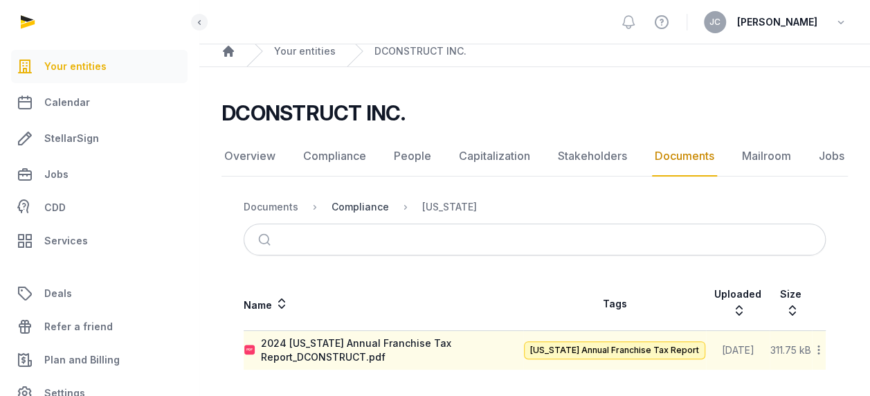
click at [332, 207] on div "Compliance" at bounding box center [360, 207] width 57 height 14
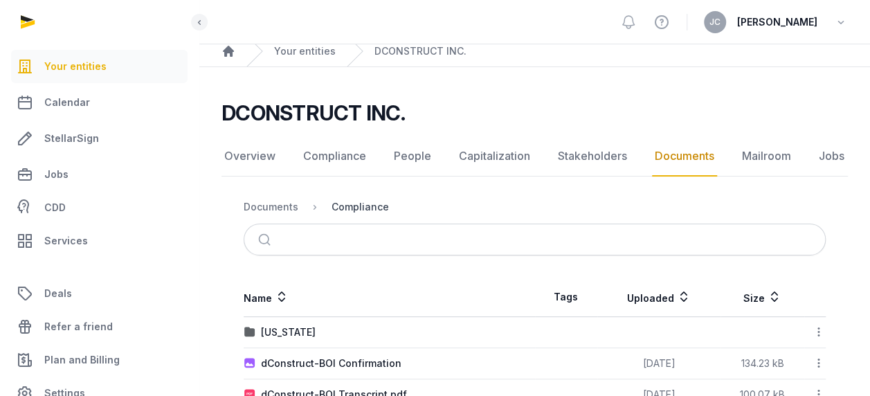
scroll to position [93, 0]
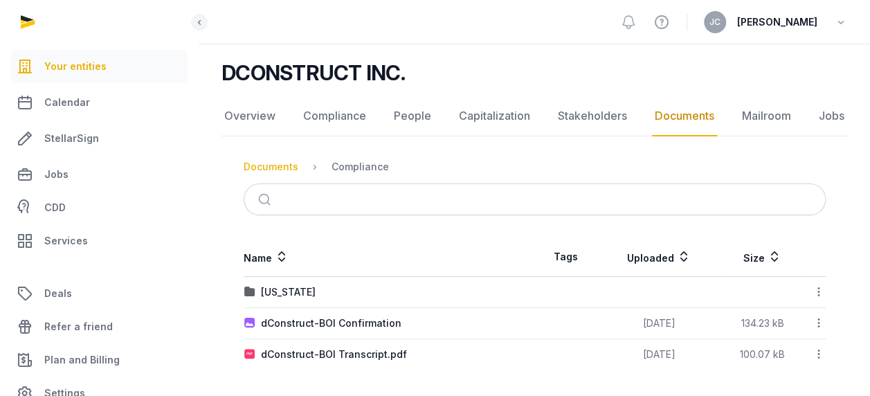
click at [267, 162] on div "Documents" at bounding box center [271, 167] width 55 height 14
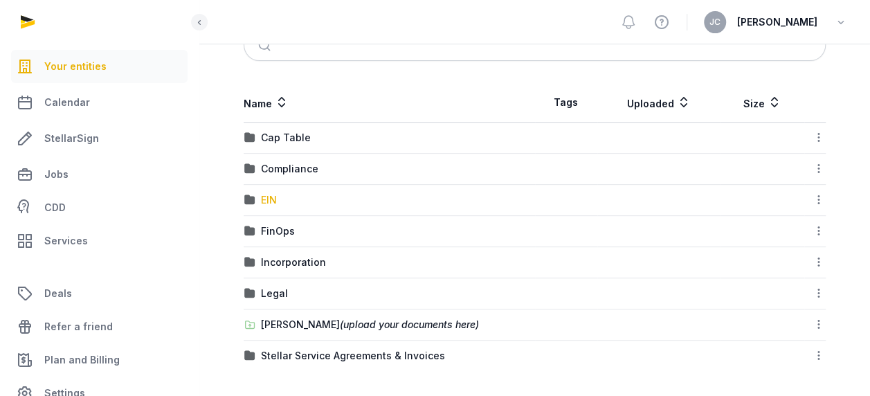
click at [266, 204] on div "EIN" at bounding box center [269, 200] width 16 height 14
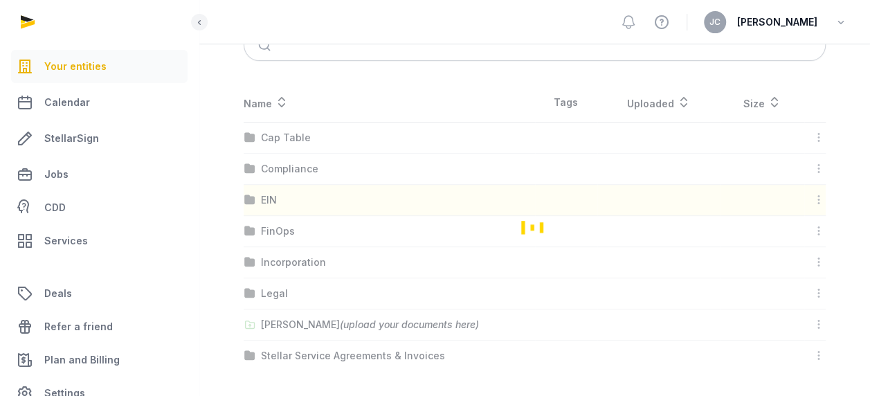
scroll to position [109, 0]
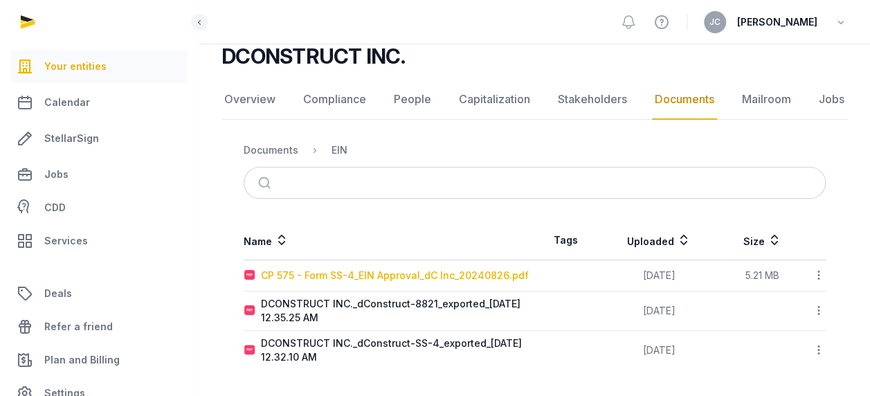
click at [348, 274] on div "CP 575 - Form SS-4_EIN Approval_dC Inc_20240826.pdf" at bounding box center [395, 276] width 268 height 14
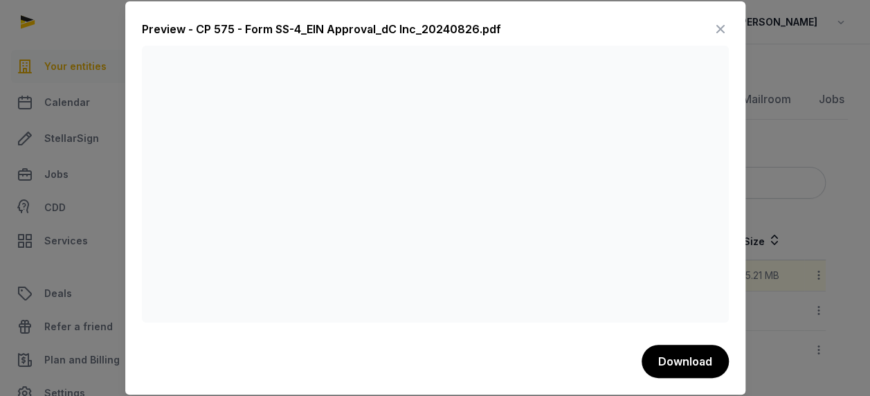
click at [720, 28] on icon at bounding box center [721, 29] width 17 height 22
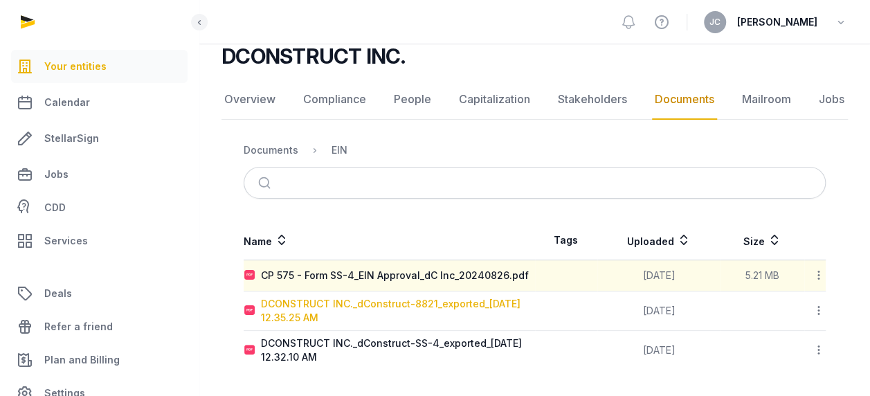
click at [450, 309] on div "DCONSTRUCT INC._dConstruct-8821_exported_[DATE] 12.35.25 AM" at bounding box center [398, 311] width 274 height 28
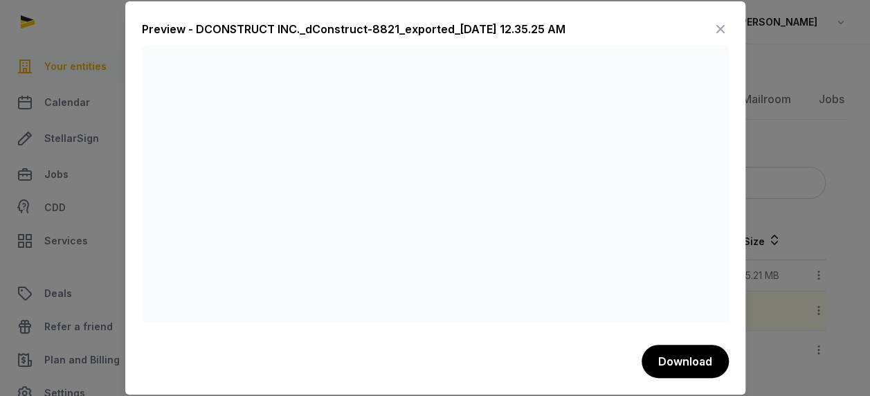
drag, startPoint x: 393, startPoint y: 324, endPoint x: 323, endPoint y: 322, distance: 70.0
click at [323, 323] on div "Preview - DCONSTRUCT INC._dConstruct-8821_exported_[DATE] 12.35.25 AM Download" at bounding box center [435, 197] width 620 height 393
click at [724, 32] on icon at bounding box center [721, 29] width 17 height 22
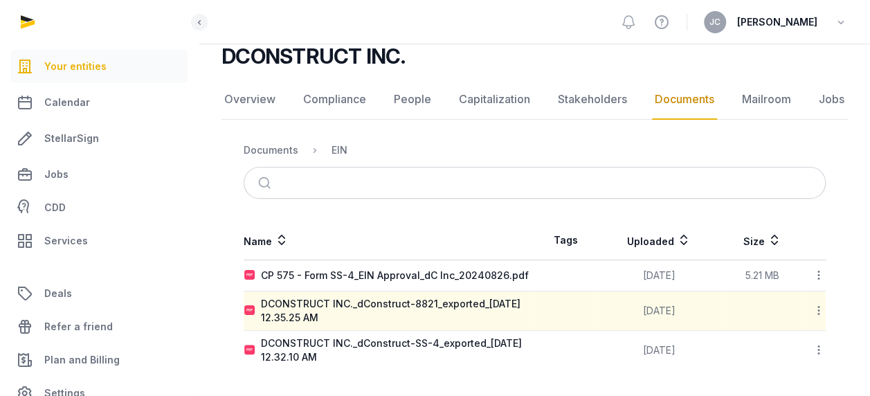
click at [395, 72] on div "DCONSTRUCT INC. Documents Overview Compliance People Capitalization Stakeholder…" at bounding box center [534, 207] width 671 height 326
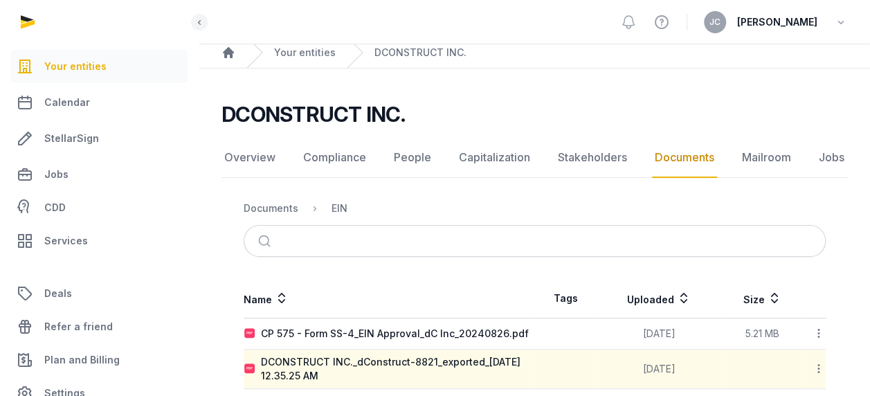
scroll to position [0, 0]
